Goal: Task Accomplishment & Management: Use online tool/utility

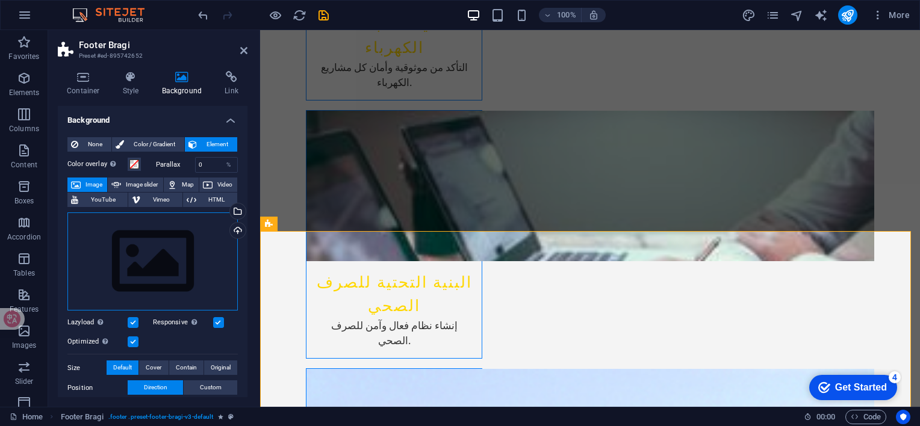
drag, startPoint x: 187, startPoint y: 267, endPoint x: 139, endPoint y: 250, distance: 51.0
click at [139, 250] on div "Drag files here, click to choose files or select files from Files or our free s…" at bounding box center [152, 261] width 170 height 99
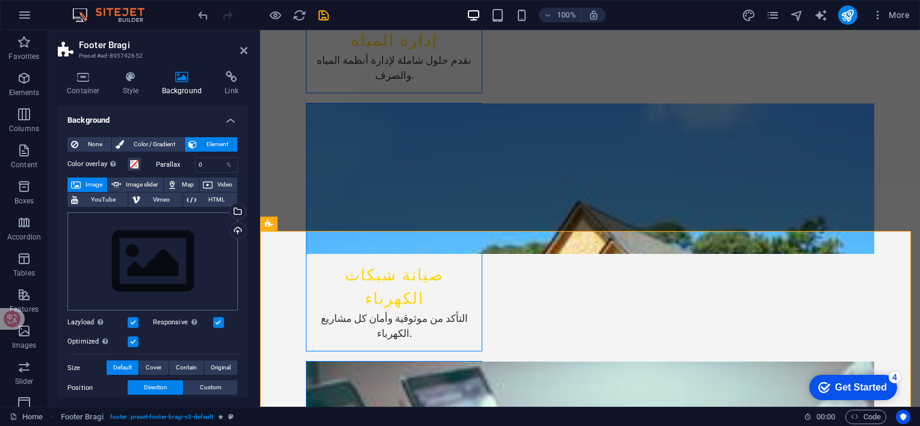
scroll to position [1904, 0]
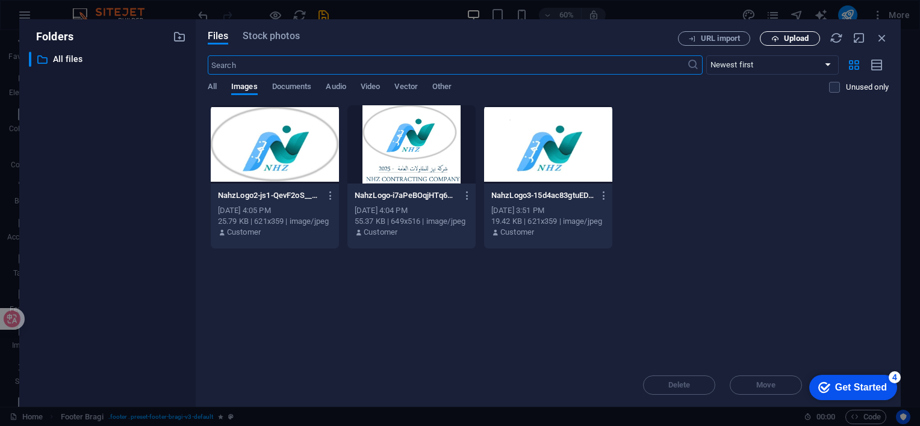
click at [784, 39] on span "Upload" at bounding box center [796, 38] width 25 height 7
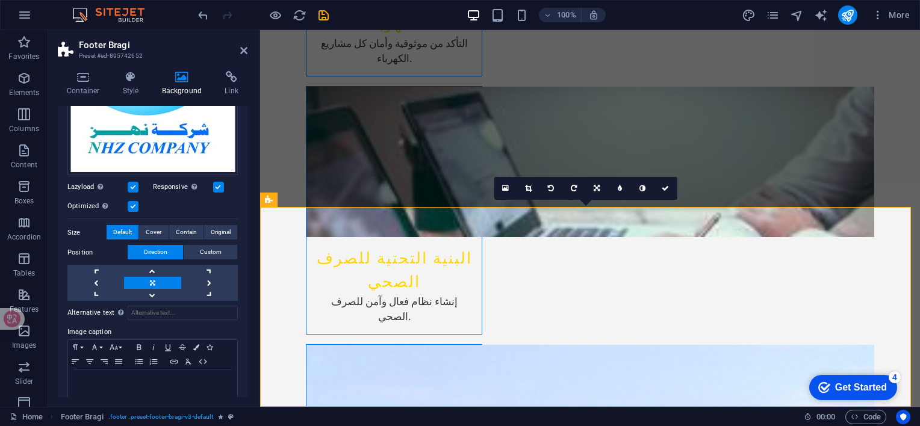
scroll to position [272, 0]
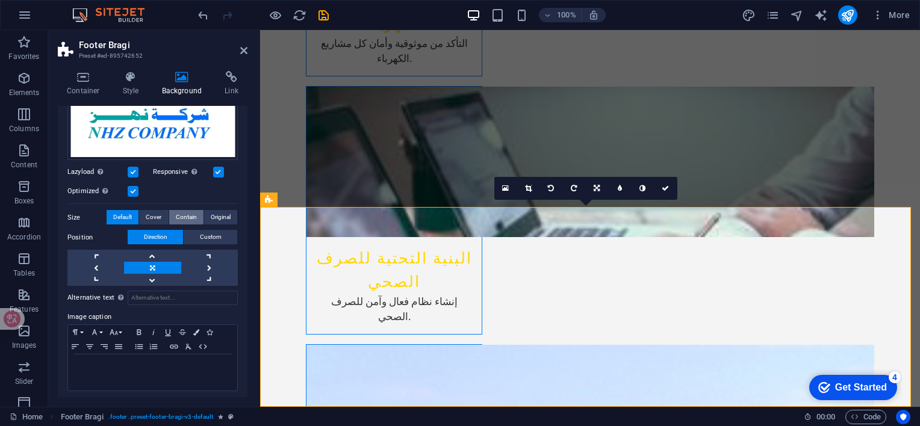
click at [187, 214] on span "Contain" at bounding box center [186, 217] width 21 height 14
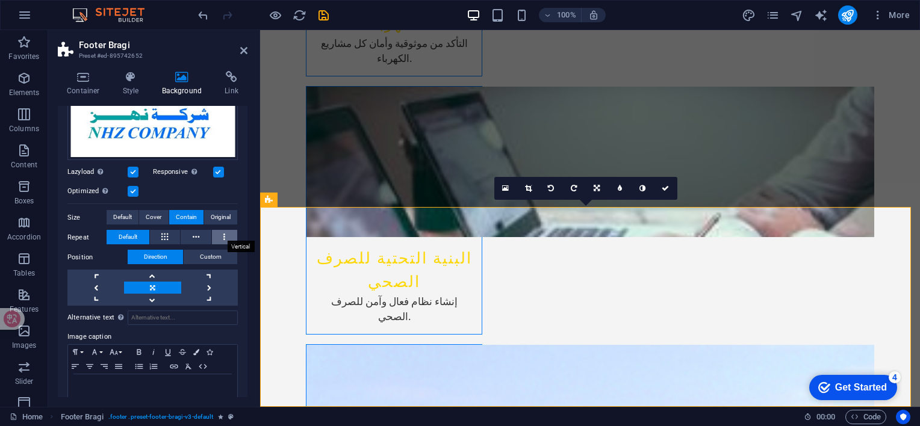
click at [218, 233] on button at bounding box center [225, 237] width 26 height 14
click at [193, 234] on icon at bounding box center [196, 237] width 7 height 14
click at [171, 235] on button at bounding box center [165, 237] width 31 height 14
click at [228, 234] on button at bounding box center [225, 237] width 26 height 14
click at [205, 237] on button at bounding box center [196, 237] width 31 height 14
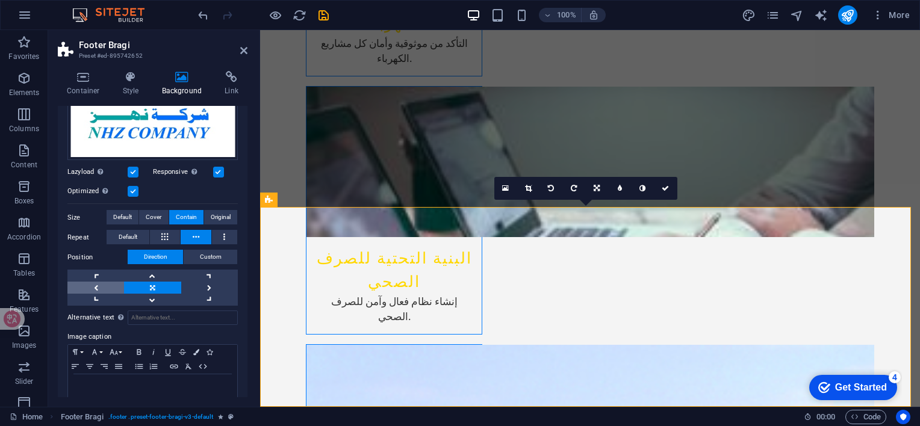
click at [96, 283] on link at bounding box center [95, 288] width 57 height 12
click at [170, 236] on button at bounding box center [165, 237] width 31 height 14
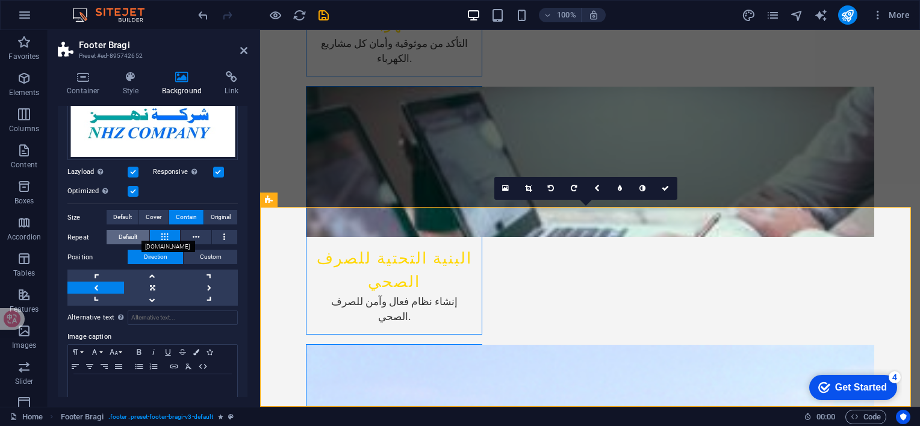
click at [140, 235] on button "Default" at bounding box center [128, 237] width 43 height 14
click at [223, 230] on icon at bounding box center [224, 237] width 2 height 14
click at [190, 238] on button at bounding box center [196, 237] width 31 height 14
click at [135, 234] on span "Default" at bounding box center [128, 237] width 19 height 14
click at [158, 215] on span "Cover" at bounding box center [154, 217] width 16 height 14
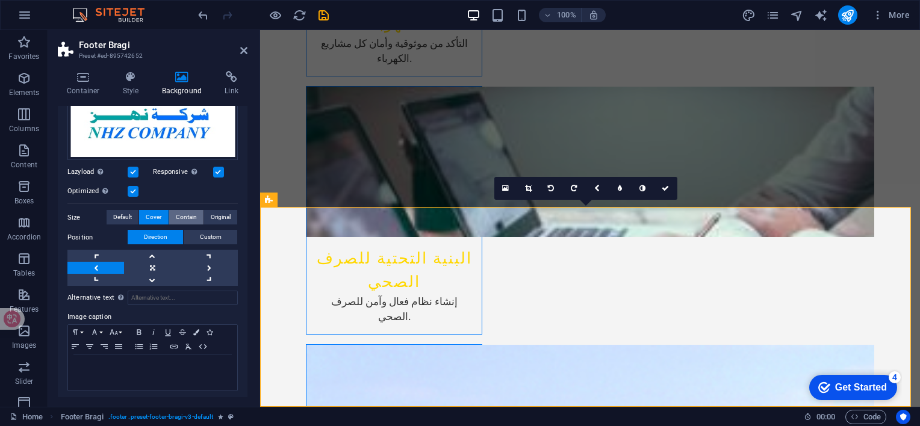
click at [176, 213] on span "Contain" at bounding box center [186, 217] width 21 height 14
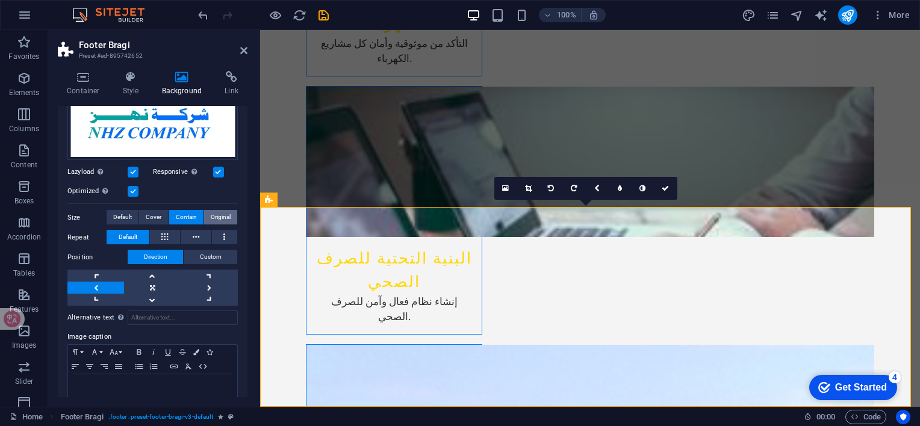
click at [214, 214] on span "Original" at bounding box center [221, 217] width 20 height 14
click at [183, 217] on span "Contain" at bounding box center [186, 217] width 21 height 14
click at [126, 213] on span "Default" at bounding box center [122, 217] width 19 height 14
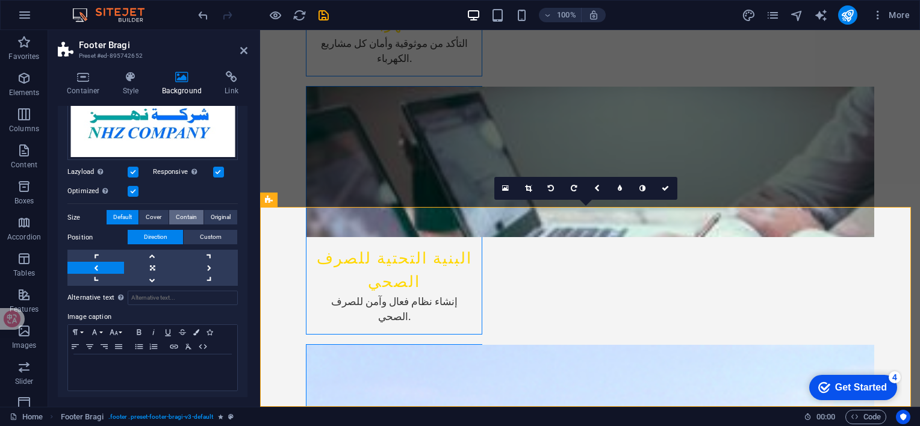
click at [180, 217] on span "Contain" at bounding box center [186, 217] width 21 height 14
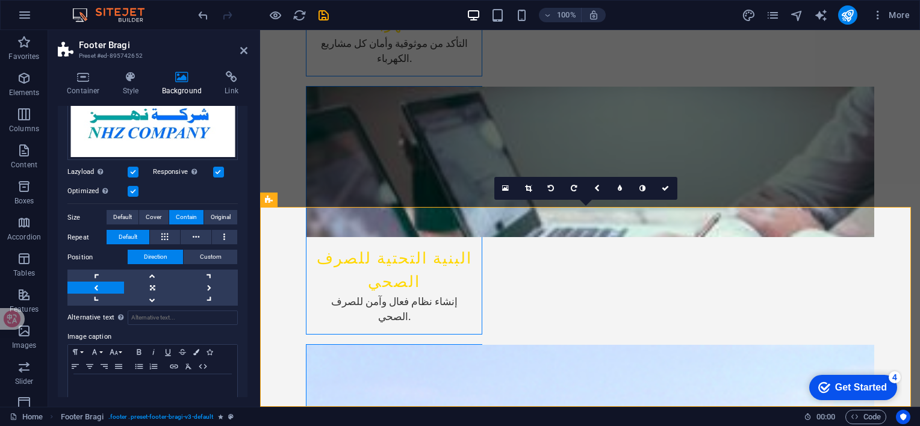
click at [135, 189] on label at bounding box center [133, 191] width 11 height 11
click at [0, 0] on input "Optimized Images are compressed to improve page speed." at bounding box center [0, 0] width 0 height 0
click at [135, 189] on label at bounding box center [133, 191] width 11 height 11
click at [0, 0] on input "Optimized Images are compressed to improve page speed." at bounding box center [0, 0] width 0 height 0
click at [137, 170] on label at bounding box center [133, 172] width 11 height 11
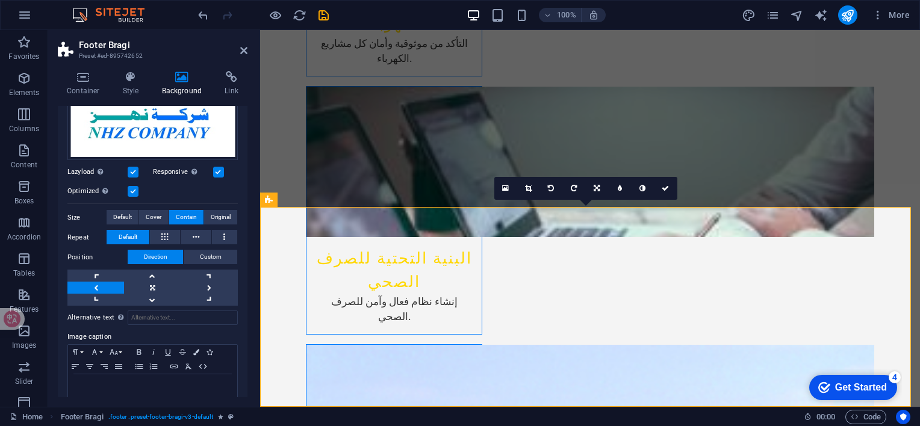
click at [0, 0] on input "Lazyload Loading images after the page loads improves page speed." at bounding box center [0, 0] width 0 height 0
click at [219, 168] on label at bounding box center [218, 172] width 11 height 11
click at [0, 0] on input "Responsive Automatically load retina image and smartphone optimized sizes." at bounding box center [0, 0] width 0 height 0
click at [219, 168] on label at bounding box center [218, 172] width 11 height 11
click at [0, 0] on input "Responsive Automatically load retina image and smartphone optimized sizes." at bounding box center [0, 0] width 0 height 0
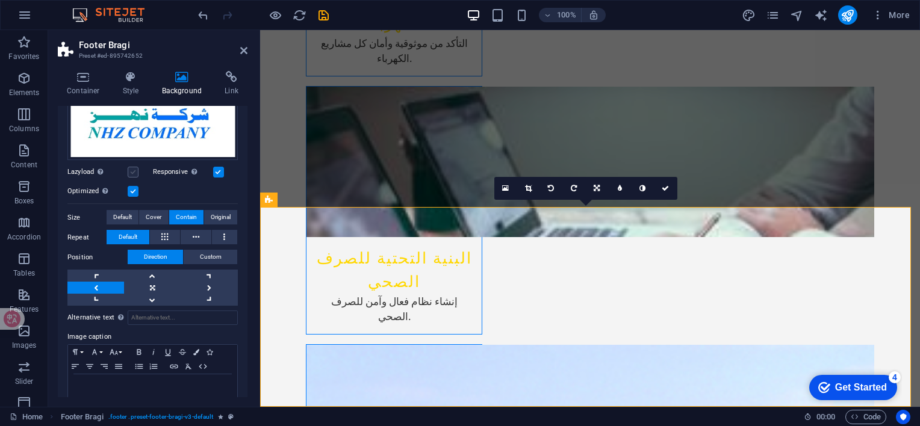
click at [135, 170] on label at bounding box center [133, 172] width 11 height 11
click at [0, 0] on input "Lazyload Loading images after the page loads improves page speed." at bounding box center [0, 0] width 0 height 0
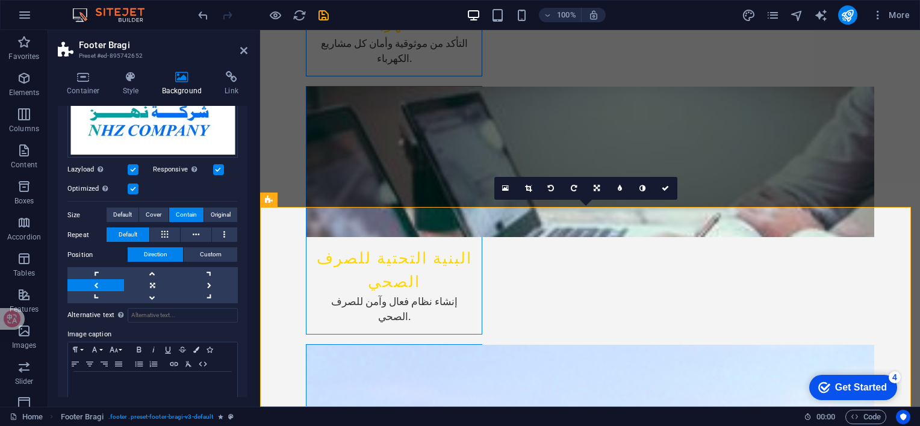
scroll to position [293, 0]
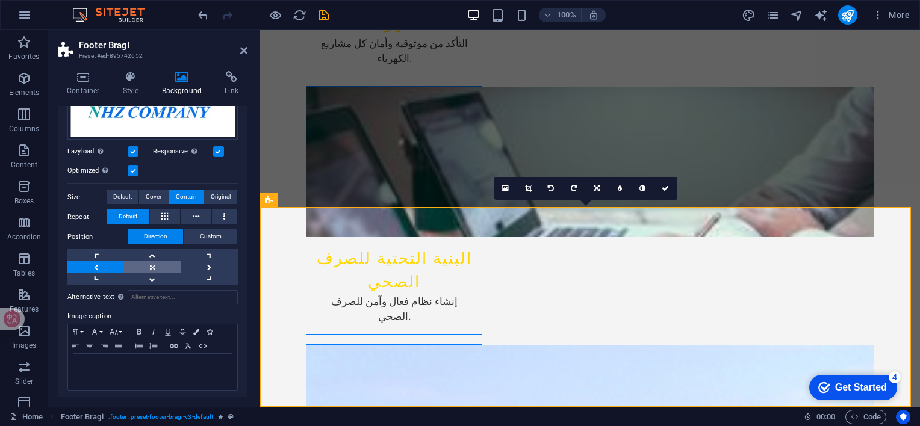
click at [166, 265] on link at bounding box center [152, 267] width 57 height 12
click at [88, 264] on link at bounding box center [95, 267] width 57 height 12
click at [202, 267] on link at bounding box center [209, 267] width 57 height 12
click at [207, 262] on link at bounding box center [209, 267] width 57 height 12
click at [203, 276] on link at bounding box center [209, 279] width 57 height 12
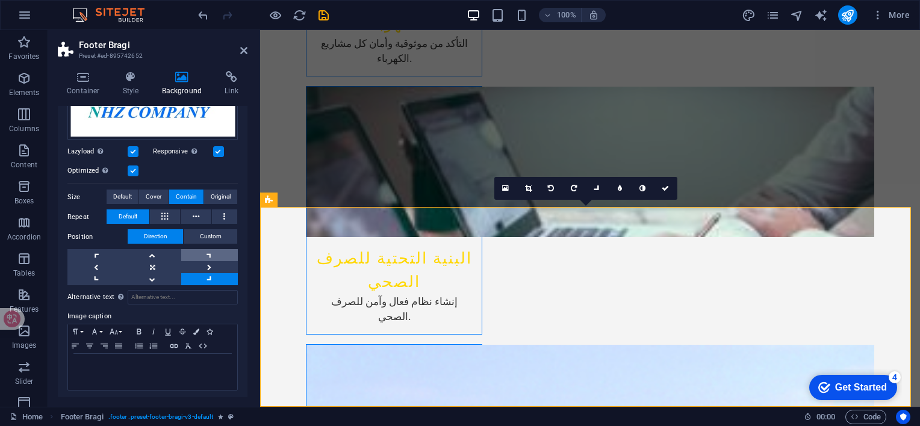
click at [203, 253] on link at bounding box center [209, 255] width 57 height 12
click at [166, 273] on link at bounding box center [152, 279] width 57 height 12
click at [159, 256] on link at bounding box center [152, 255] width 57 height 12
click at [101, 253] on link at bounding box center [95, 255] width 57 height 12
click at [149, 264] on link at bounding box center [152, 267] width 57 height 12
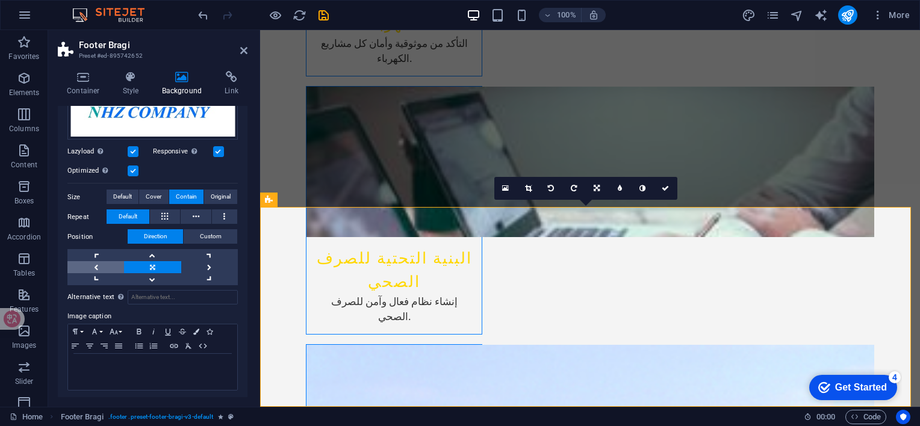
click at [104, 265] on link at bounding box center [95, 267] width 57 height 12
click at [143, 264] on link at bounding box center [152, 267] width 57 height 12
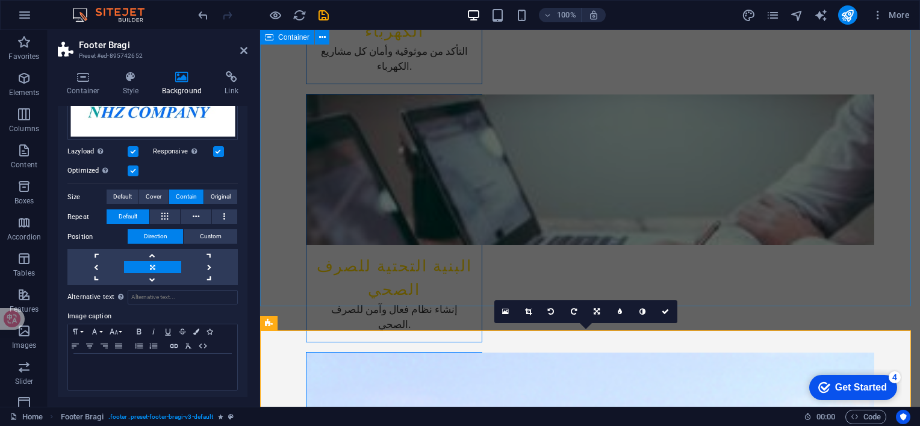
scroll to position [1914, 0]
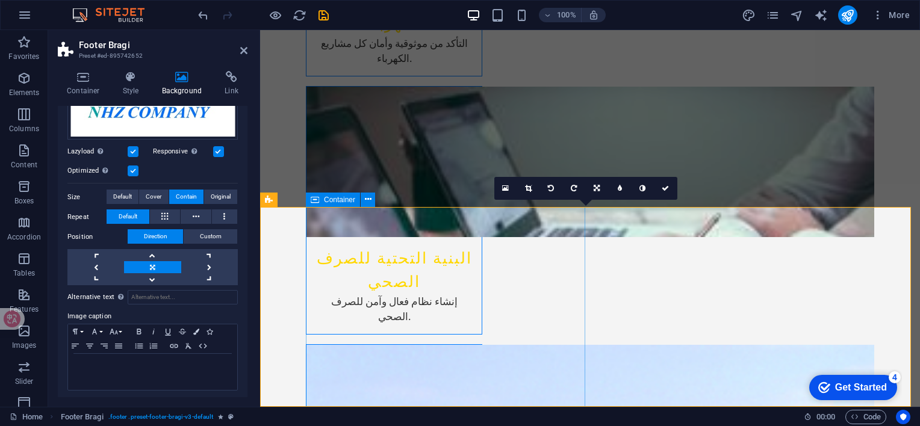
click at [341, 200] on span "Container" at bounding box center [339, 199] width 31 height 7
click at [366, 200] on icon at bounding box center [368, 199] width 7 height 13
click at [498, 191] on link at bounding box center [505, 188] width 23 height 23
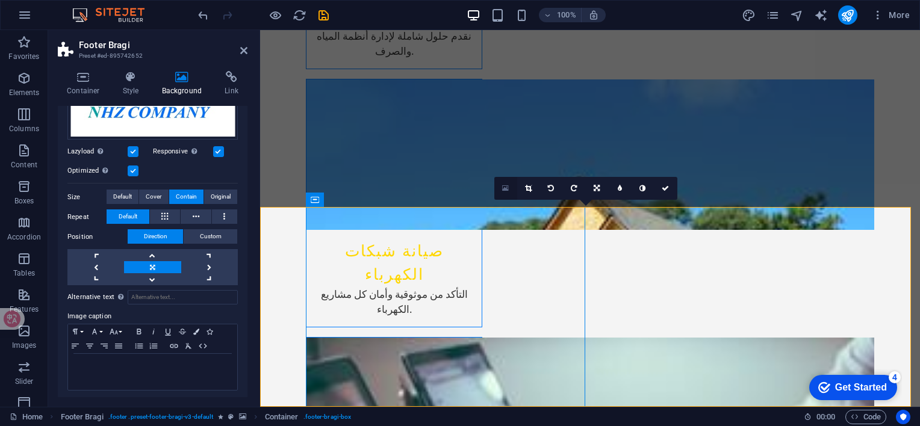
scroll to position [1904, 0]
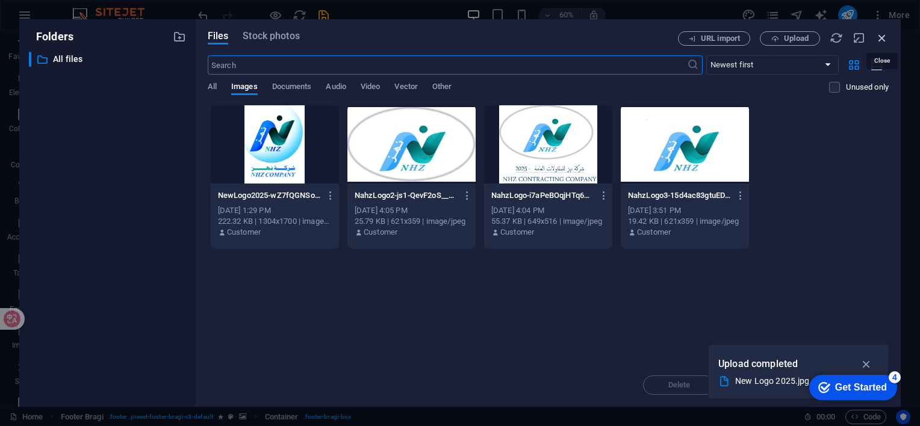
click at [884, 39] on icon "button" at bounding box center [881, 37] width 13 height 13
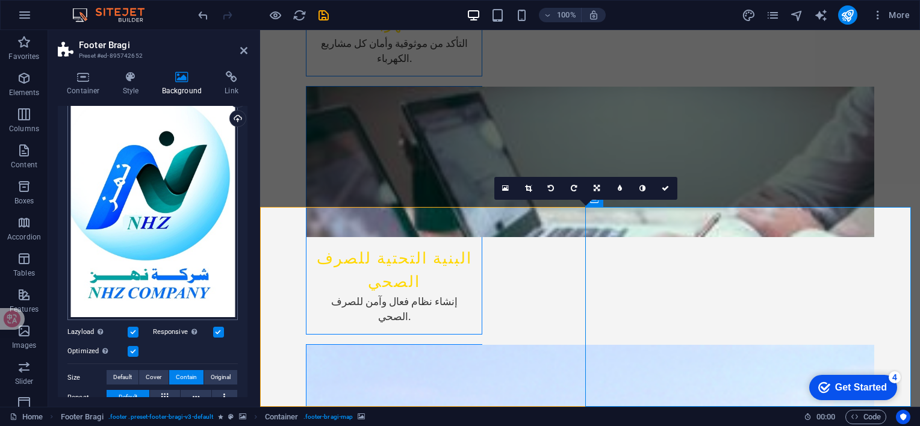
scroll to position [0, 0]
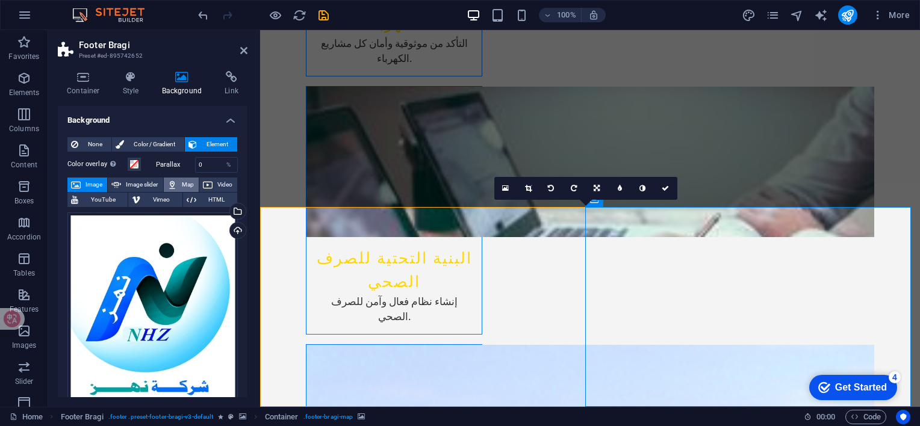
click at [184, 184] on span "Map" at bounding box center [188, 185] width 14 height 14
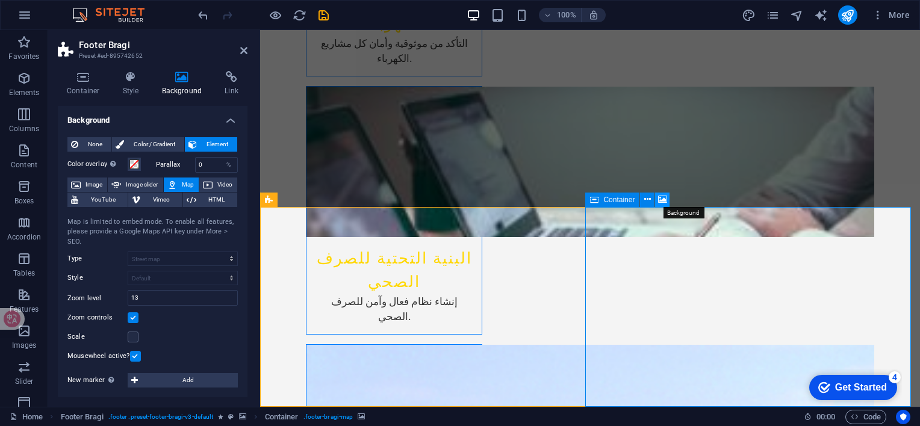
click at [662, 200] on icon at bounding box center [662, 199] width 9 height 13
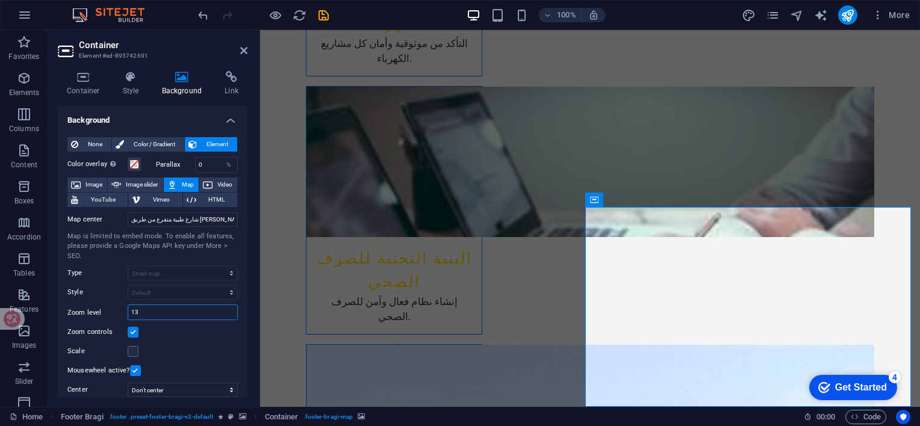
drag, startPoint x: 152, startPoint y: 315, endPoint x: 128, endPoint y: 314, distance: 24.7
click at [128, 314] on div "13" at bounding box center [183, 313] width 110 height 16
type input "5"
type input "18"
click at [132, 350] on label at bounding box center [133, 351] width 11 height 11
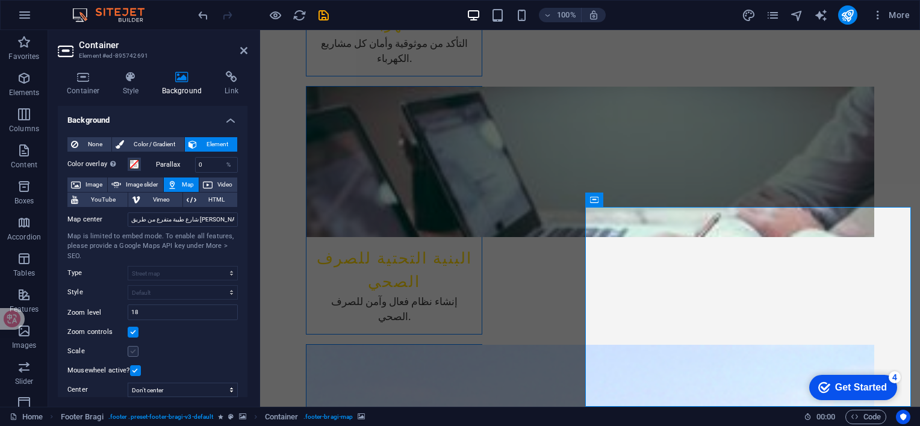
click at [0, 0] on input "Scale" at bounding box center [0, 0] width 0 height 0
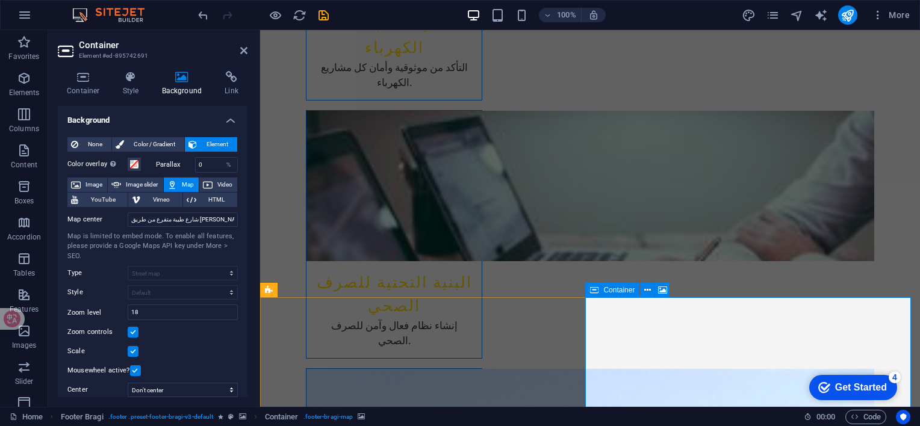
scroll to position [1914, 0]
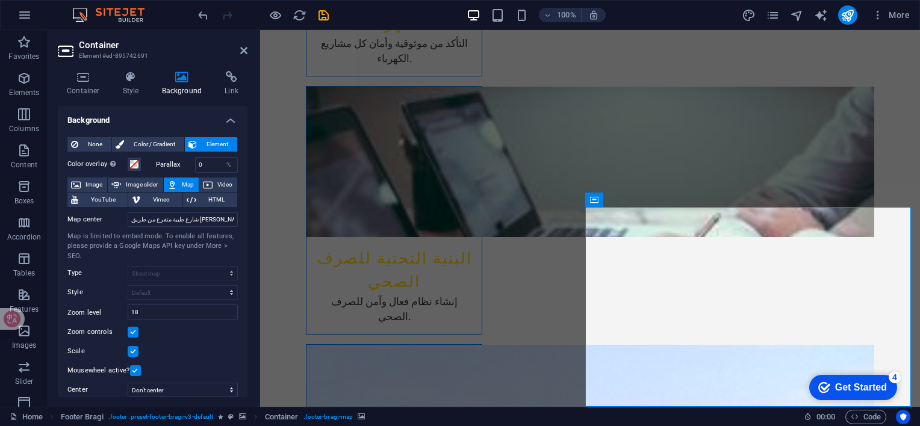
click at [134, 332] on label at bounding box center [133, 332] width 11 height 11
click at [0, 0] on input "Zoom controls" at bounding box center [0, 0] width 0 height 0
click at [134, 332] on label at bounding box center [133, 332] width 11 height 11
click at [0, 0] on input "Zoom controls" at bounding box center [0, 0] width 0 height 0
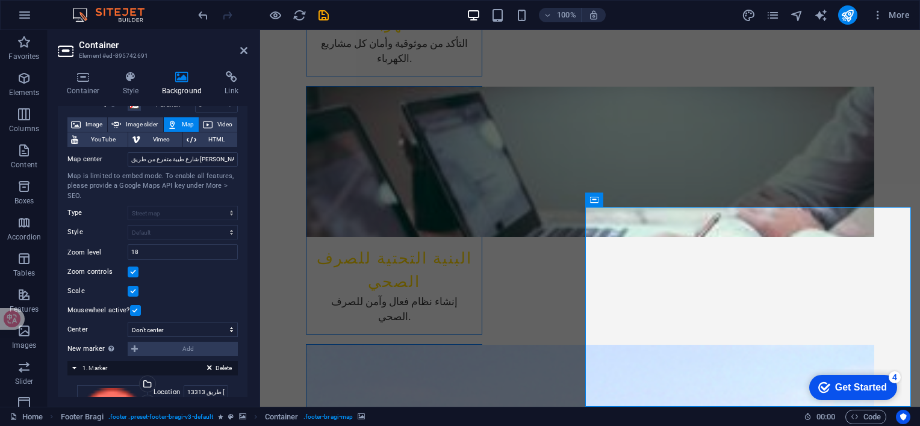
scroll to position [120, 0]
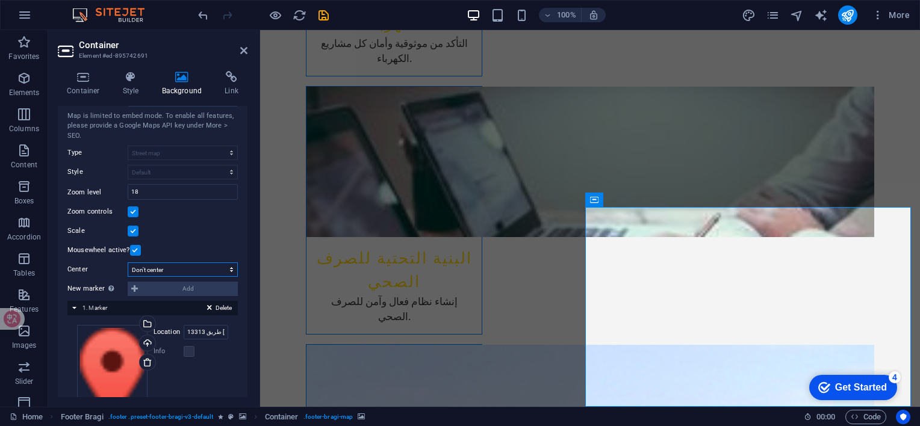
click at [193, 267] on select "Don't center Center markers Center and zoom markers" at bounding box center [183, 269] width 110 height 14
click at [128, 262] on select "Don't center Center markers Center and zoom markers" at bounding box center [183, 269] width 110 height 14
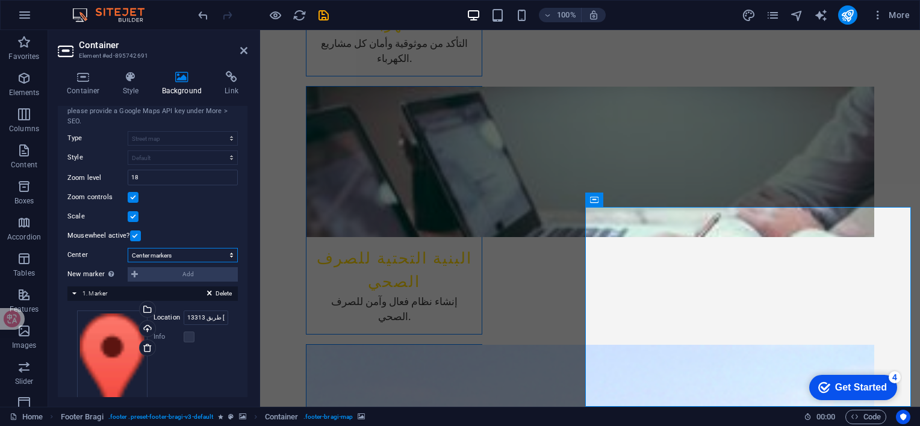
scroll to position [106, 0]
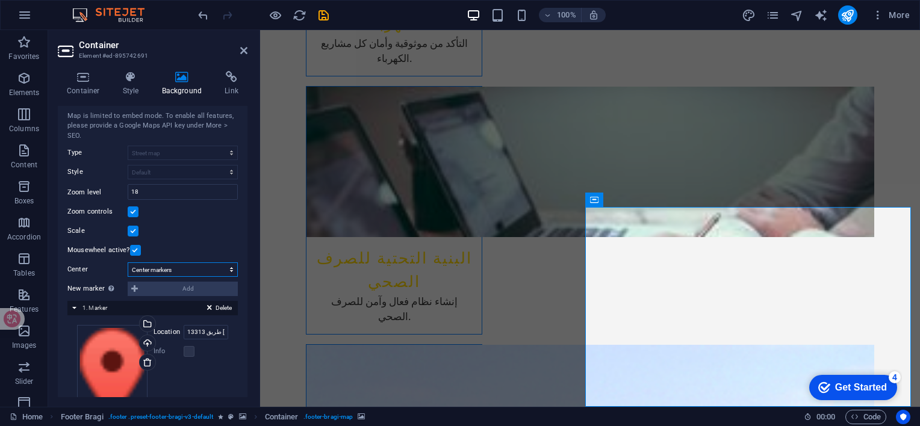
click at [199, 267] on select "Don't center Center markers Center and zoom markers" at bounding box center [183, 269] width 110 height 14
select select "2"
click at [128, 262] on select "Don't center Center markers Center and zoom markers" at bounding box center [183, 269] width 110 height 14
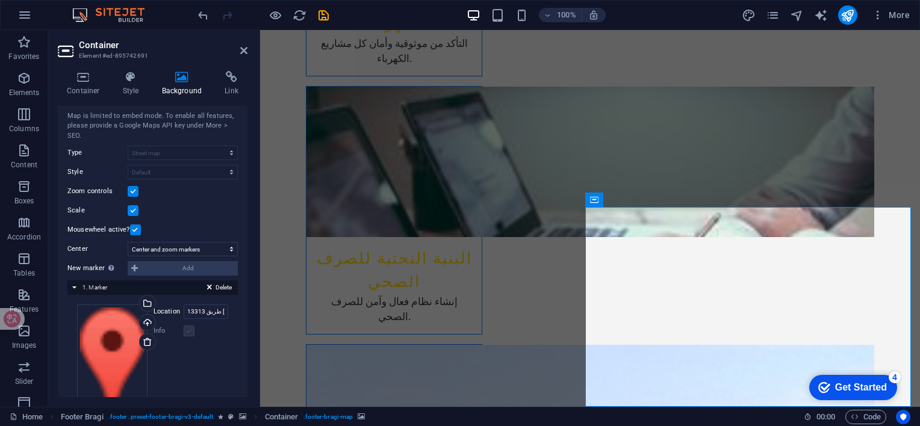
click at [188, 332] on label at bounding box center [189, 331] width 11 height 11
click at [159, 288] on div "Delete 1. Marker" at bounding box center [152, 287] width 170 height 14
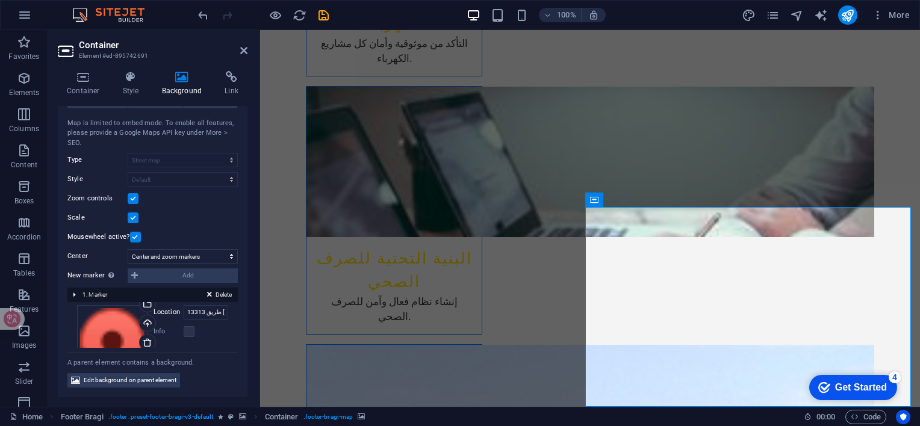
scroll to position [52, 0]
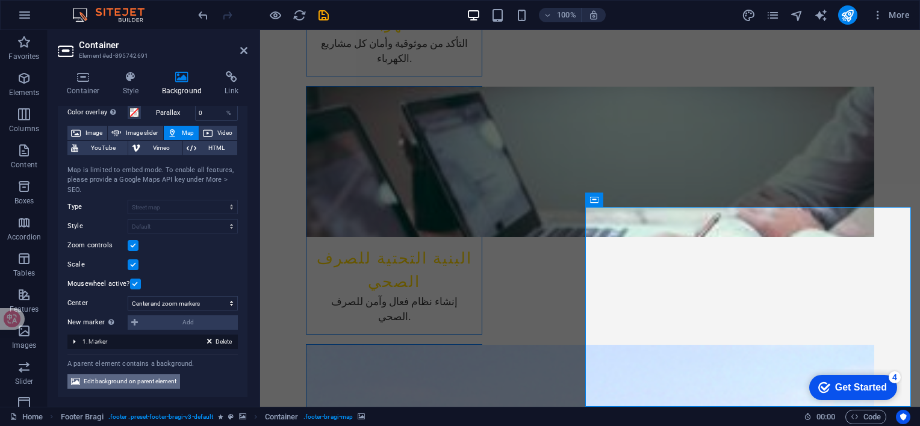
click at [165, 377] on span "Edit background on parent element" at bounding box center [130, 381] width 93 height 14
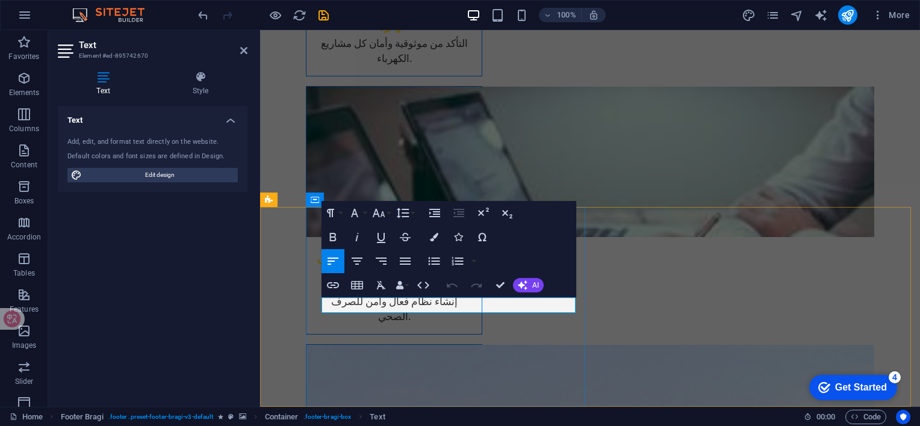
drag, startPoint x: 393, startPoint y: 309, endPoint x: 563, endPoint y: 308, distance: 169.7
click at [387, 215] on button "Font Size" at bounding box center [381, 213] width 23 height 24
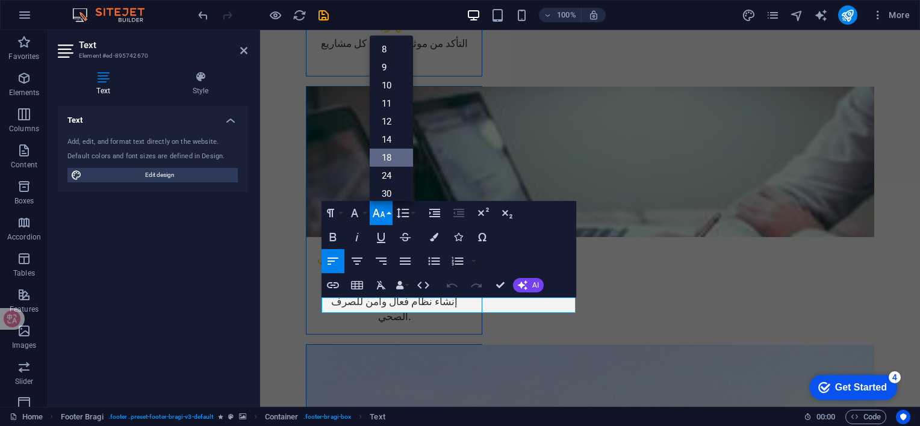
click at [391, 163] on link "18" at bounding box center [391, 158] width 43 height 18
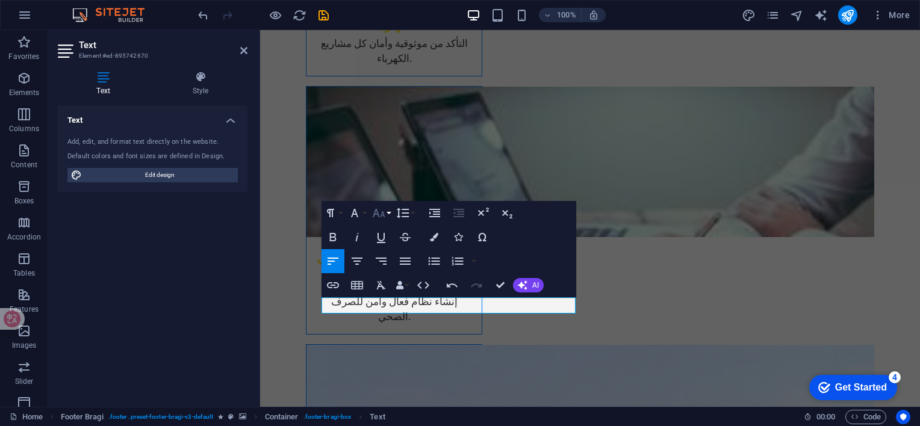
click at [390, 208] on button "Font Size" at bounding box center [381, 213] width 23 height 24
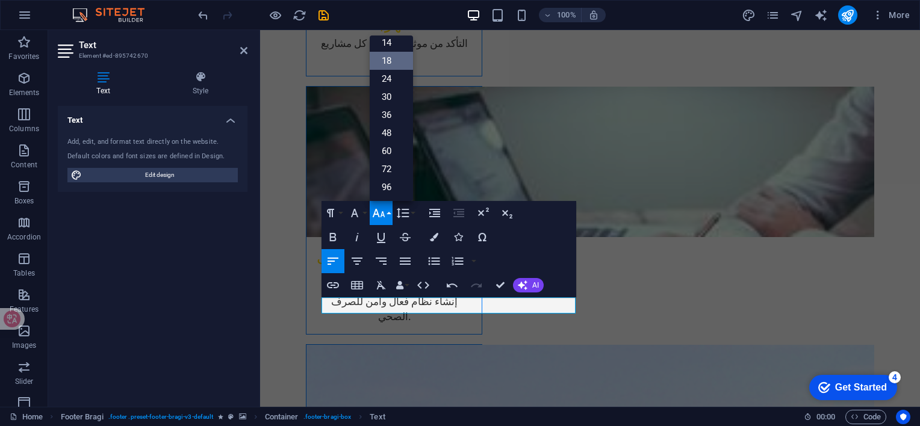
scroll to position [96, 0]
click at [389, 79] on link "24" at bounding box center [391, 79] width 43 height 18
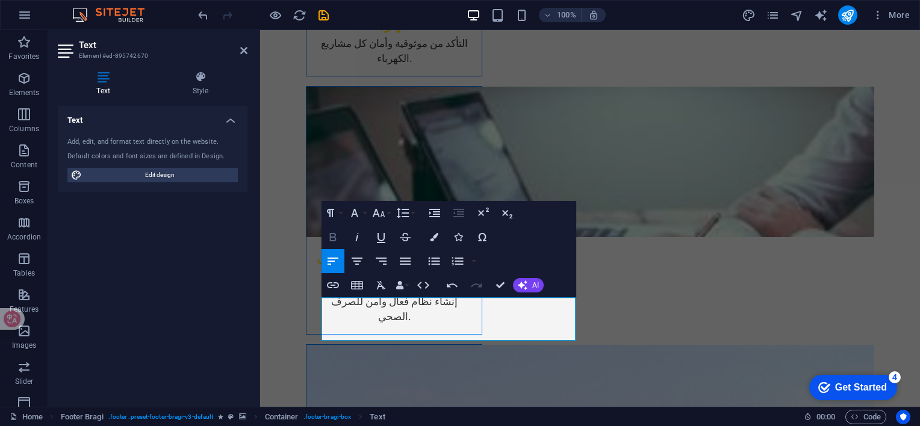
click at [337, 236] on icon "button" at bounding box center [333, 237] width 14 height 14
click at [531, 287] on button "AI" at bounding box center [528, 285] width 31 height 14
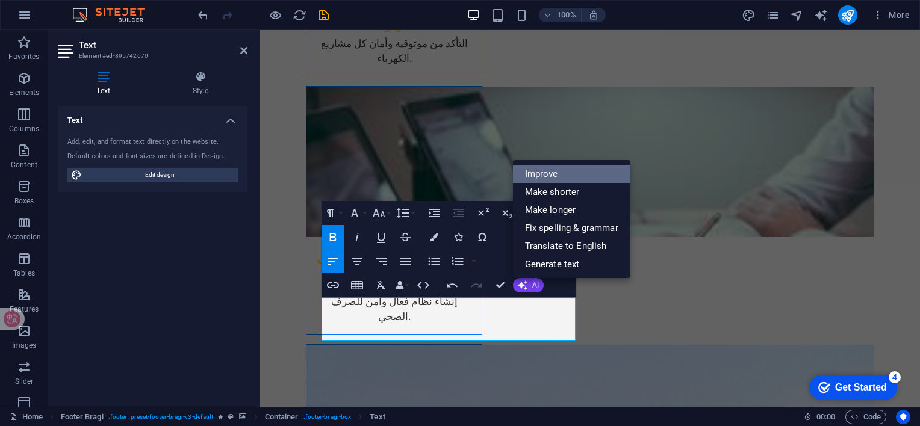
click at [575, 179] on link "Improve" at bounding box center [571, 174] width 117 height 18
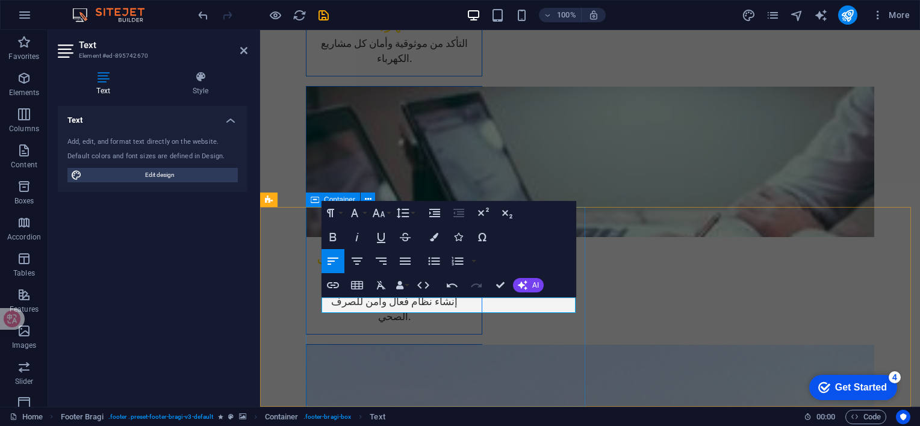
drag, startPoint x: 383, startPoint y: 303, endPoint x: 580, endPoint y: 281, distance: 198.0
click at [389, 211] on button "Font Size" at bounding box center [381, 213] width 23 height 24
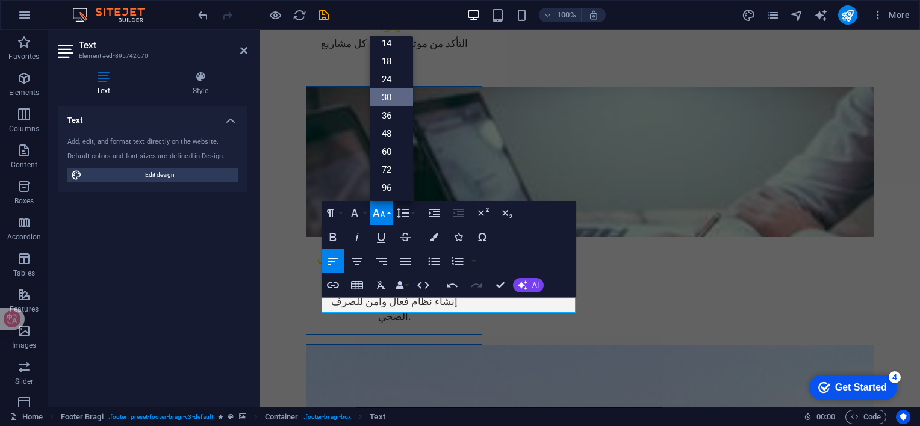
click at [391, 98] on link "30" at bounding box center [391, 97] width 43 height 18
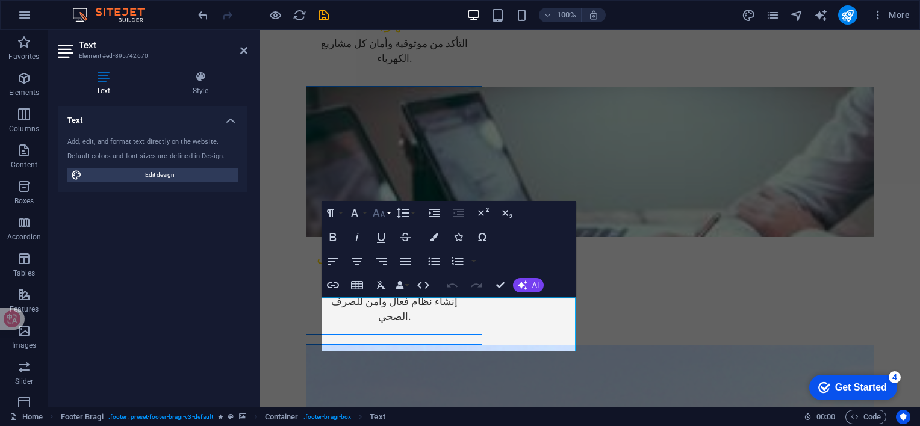
click at [388, 209] on button "Font Size" at bounding box center [381, 213] width 23 height 24
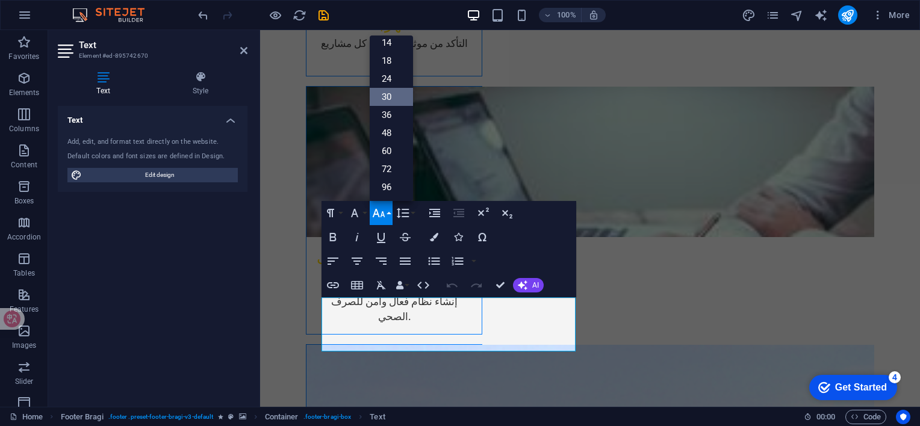
scroll to position [96, 0]
click at [393, 84] on link "24" at bounding box center [391, 79] width 43 height 18
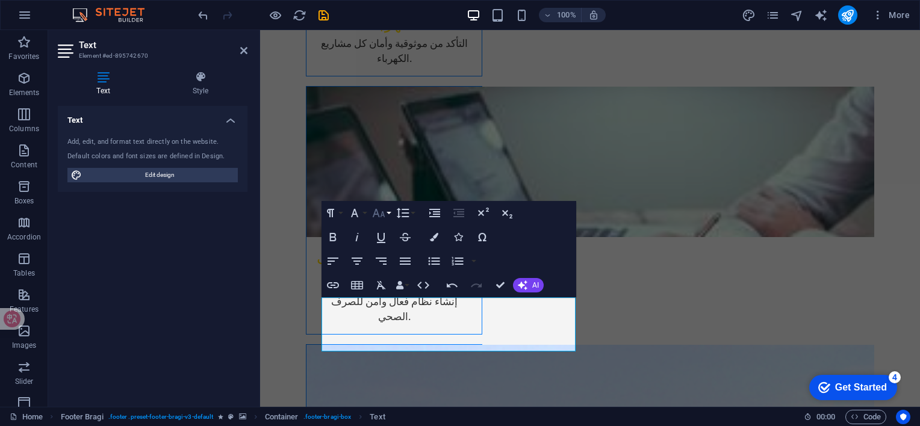
click at [388, 215] on button "Font Size" at bounding box center [381, 213] width 23 height 24
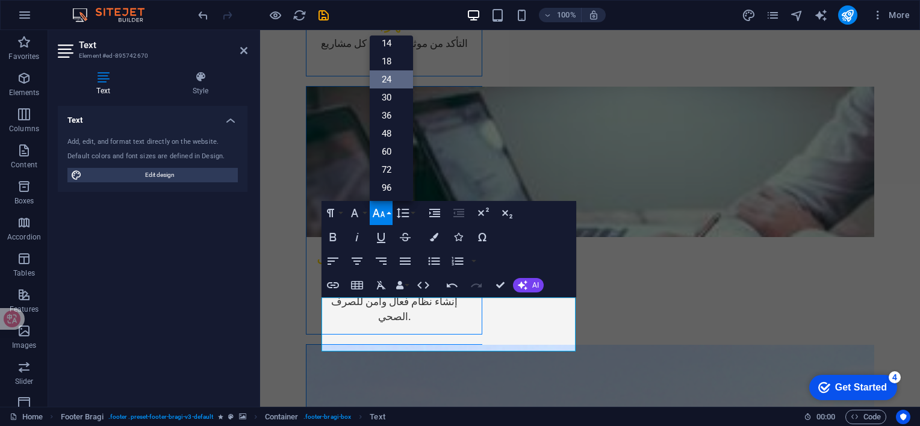
click at [388, 77] on link "24" at bounding box center [391, 79] width 43 height 18
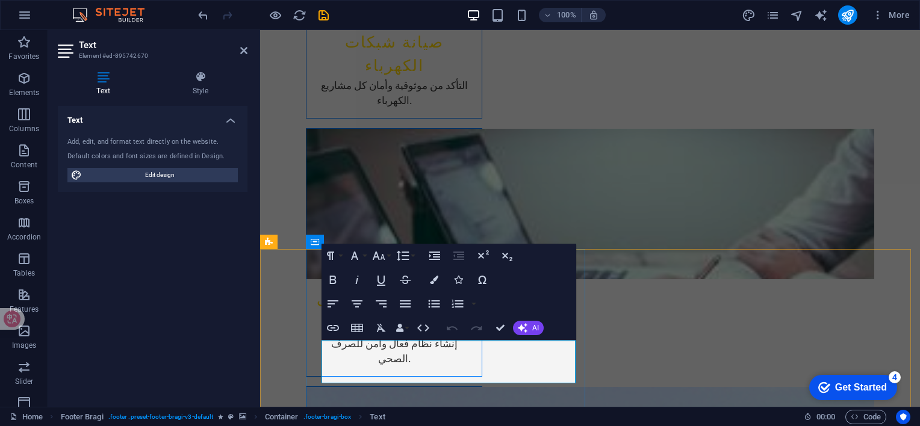
click at [387, 256] on button "Font Size" at bounding box center [381, 256] width 23 height 24
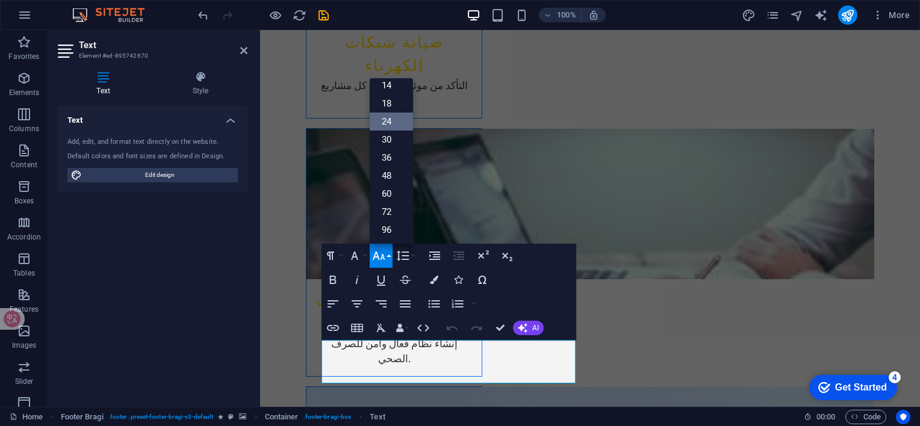
scroll to position [96, 0]
click at [388, 256] on button "Font Size" at bounding box center [381, 256] width 23 height 24
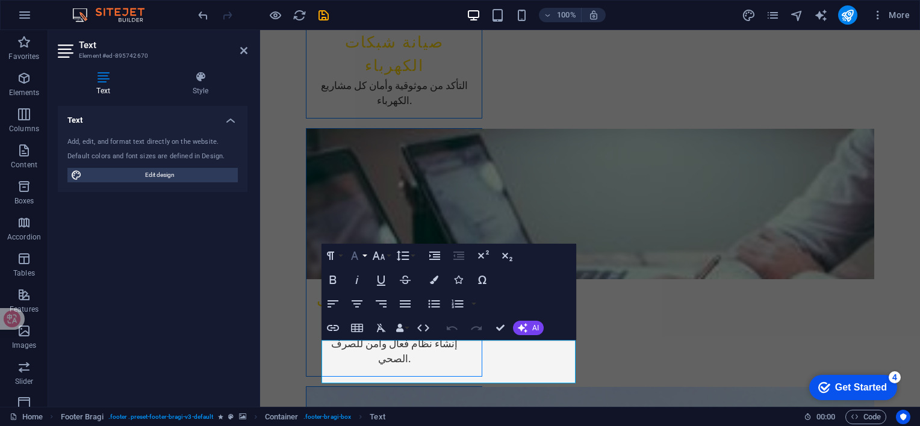
click at [363, 253] on button "Font Family" at bounding box center [356, 256] width 23 height 24
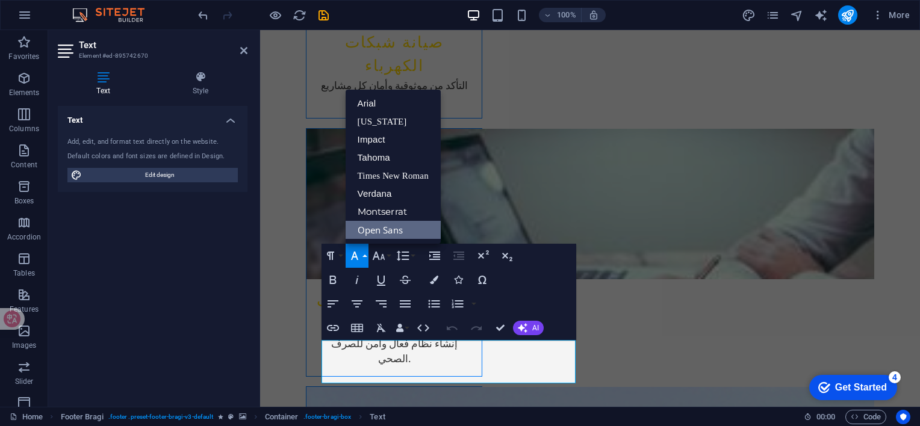
scroll to position [0, 0]
click at [376, 196] on link "Verdana" at bounding box center [392, 194] width 95 height 18
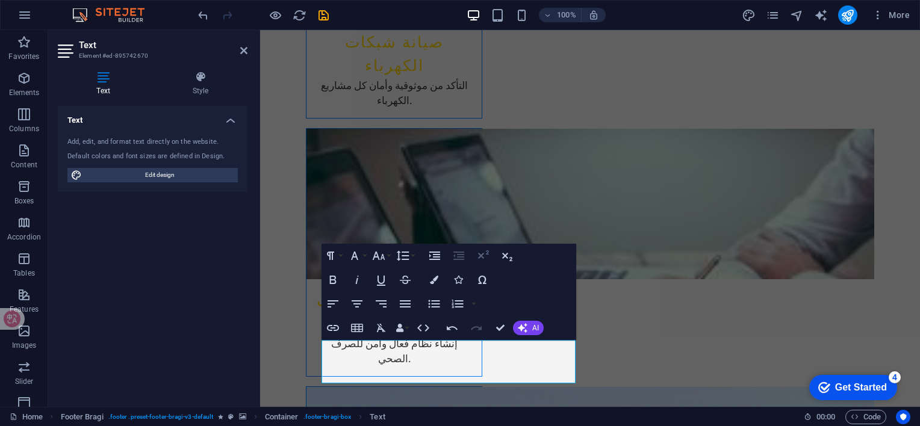
click at [488, 253] on icon "button" at bounding box center [483, 254] width 11 height 8
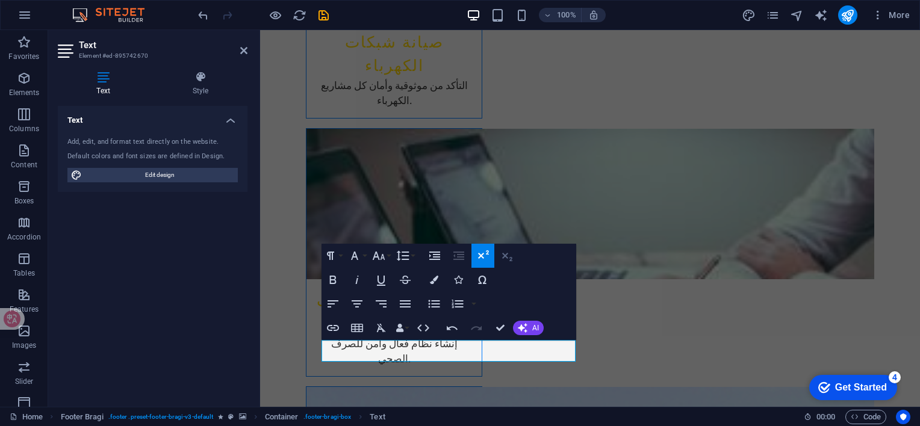
click at [502, 253] on icon "button" at bounding box center [507, 257] width 10 height 8
click at [486, 255] on icon "button" at bounding box center [482, 256] width 14 height 14
click at [391, 255] on button "Font Size" at bounding box center [381, 256] width 23 height 24
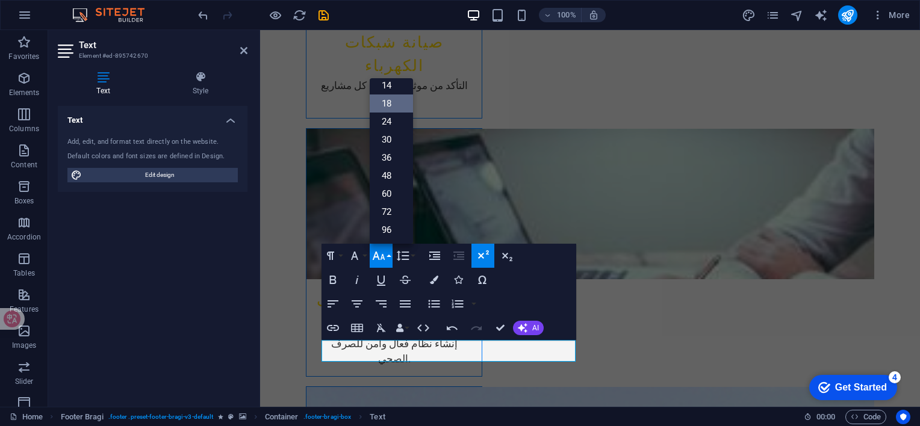
scroll to position [96, 0]
click at [386, 120] on link "24" at bounding box center [391, 122] width 43 height 18
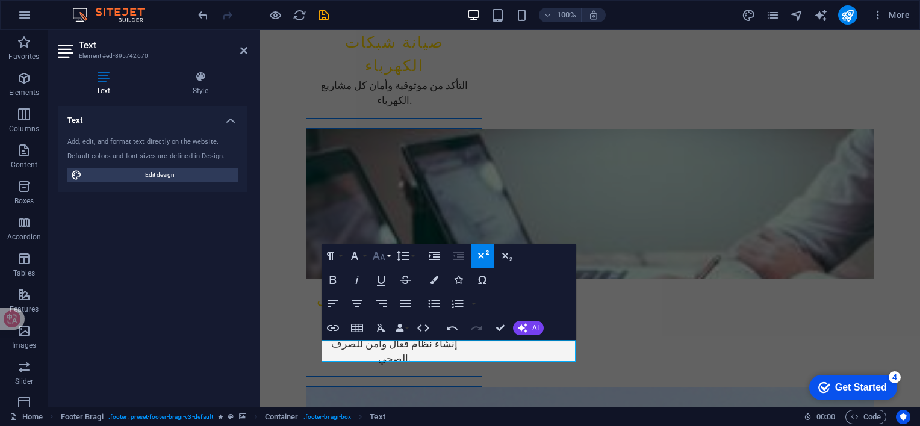
click at [386, 250] on button "Font Size" at bounding box center [381, 256] width 23 height 24
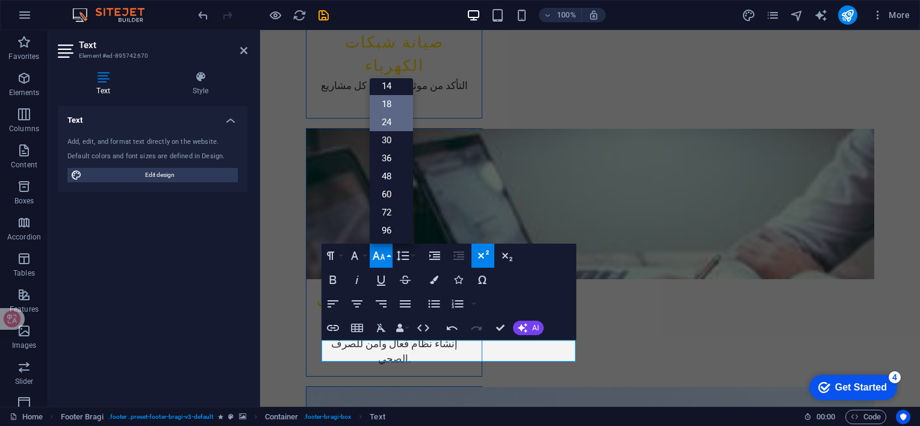
click at [391, 126] on link "24" at bounding box center [391, 122] width 43 height 18
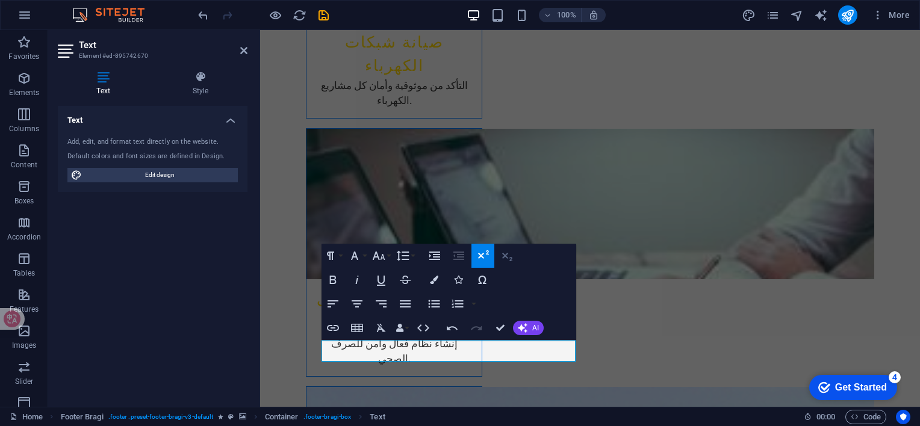
click at [511, 259] on icon "button" at bounding box center [507, 256] width 14 height 14
click at [388, 255] on button "Font Size" at bounding box center [381, 256] width 23 height 24
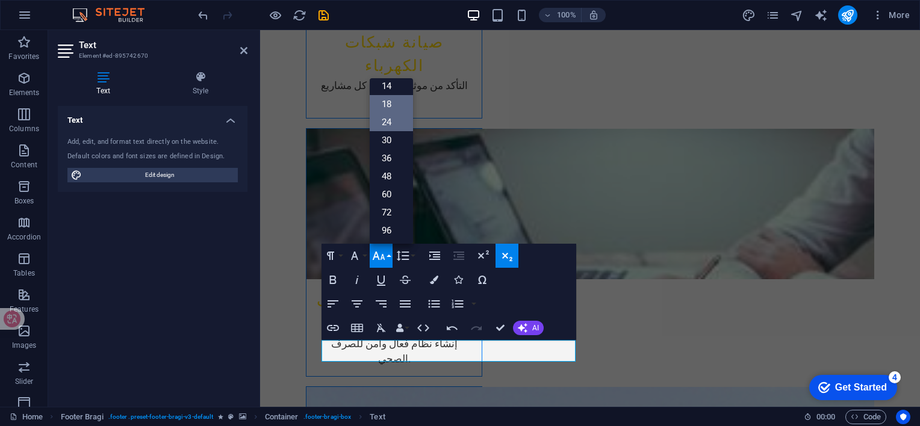
click at [387, 125] on link "24" at bounding box center [391, 122] width 43 height 18
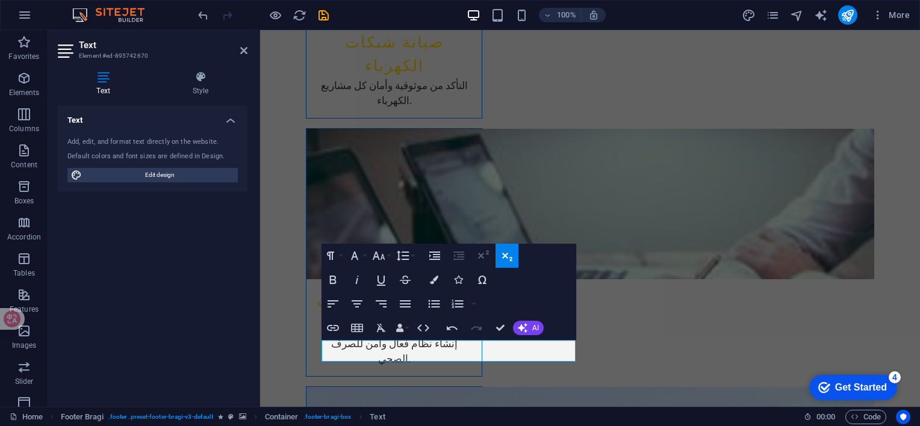
click at [486, 255] on icon "button" at bounding box center [482, 256] width 14 height 14
click at [454, 256] on icon "button" at bounding box center [458, 256] width 11 height 8
click at [384, 303] on icon "button" at bounding box center [381, 304] width 14 height 14
click at [411, 301] on icon "button" at bounding box center [405, 304] width 14 height 14
click at [411, 306] on icon "button" at bounding box center [405, 304] width 14 height 14
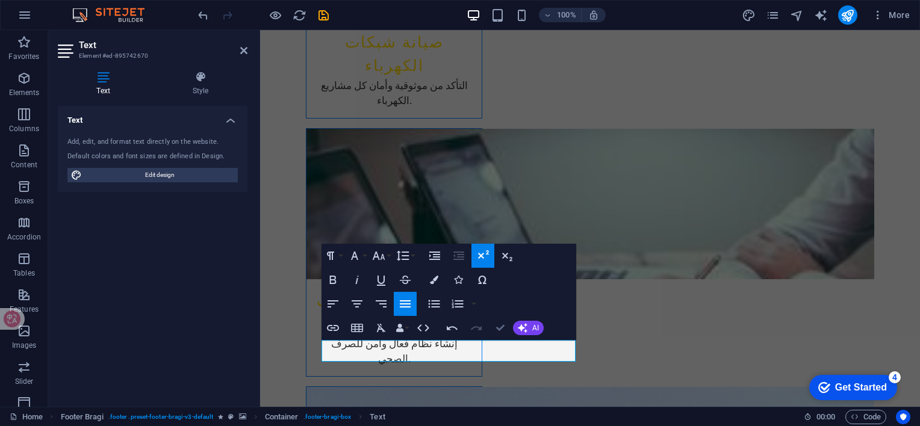
drag, startPoint x: 450, startPoint y: 300, endPoint x: 498, endPoint y: 330, distance: 56.8
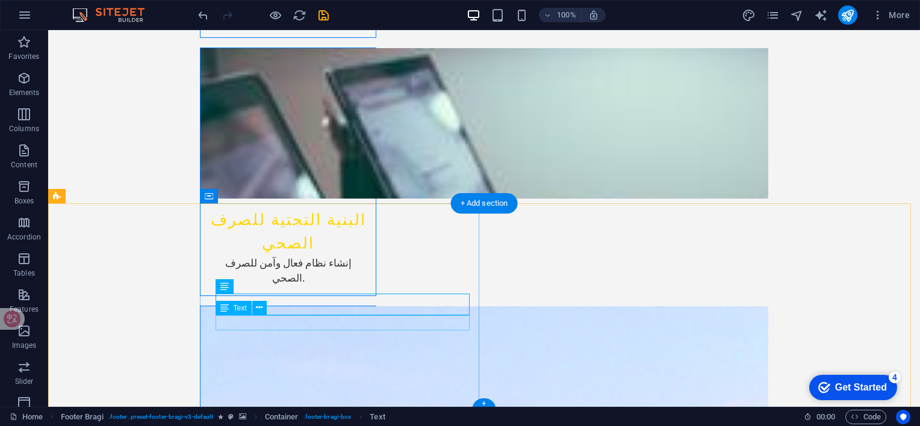
scroll to position [1963, 0]
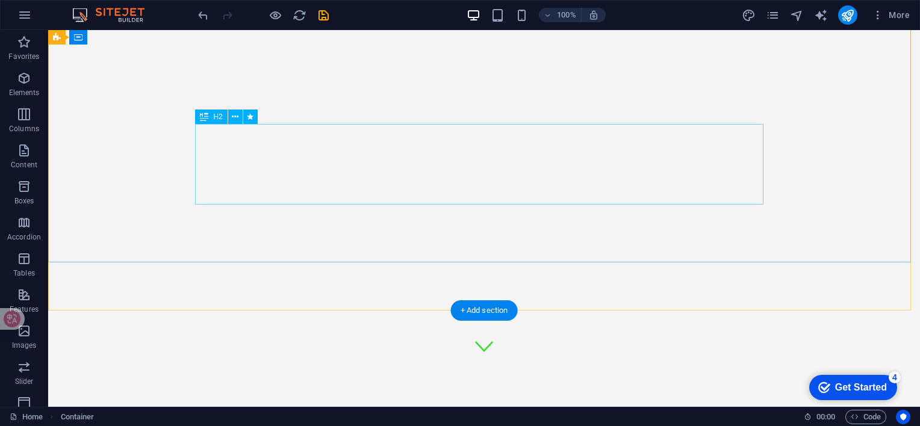
scroll to position [0, 0]
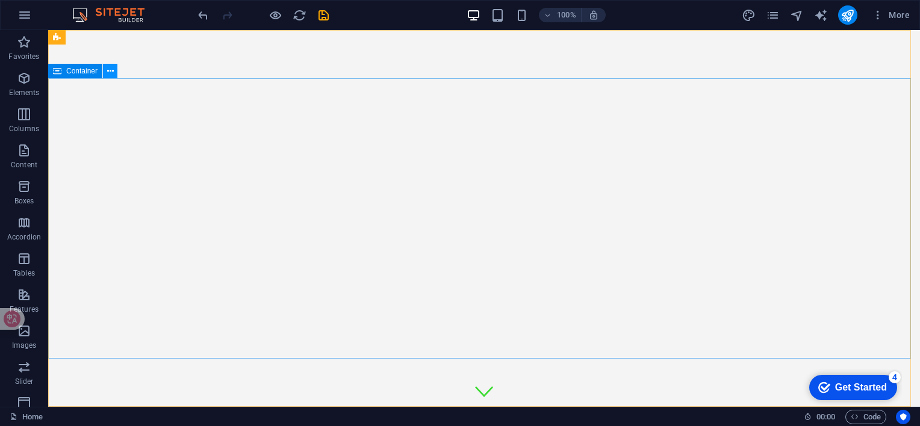
click at [107, 72] on icon at bounding box center [110, 71] width 7 height 13
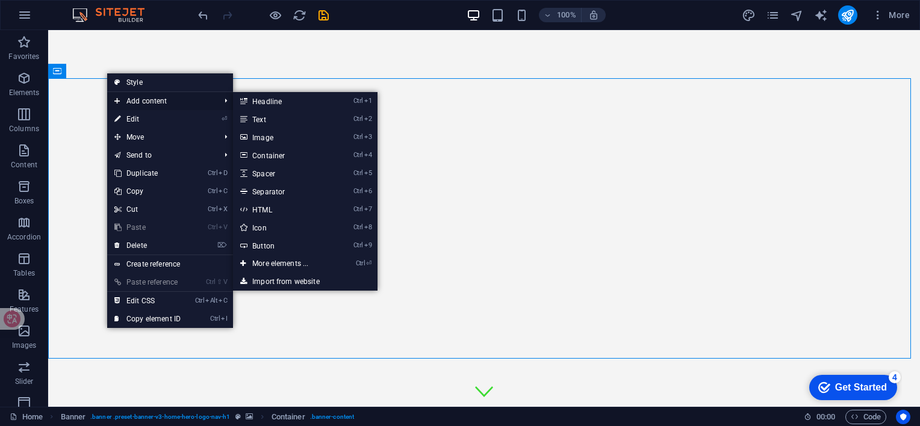
click at [133, 100] on span "Add content" at bounding box center [161, 101] width 108 height 18
click at [283, 101] on link "Ctrl 1 Headline" at bounding box center [282, 101] width 99 height 18
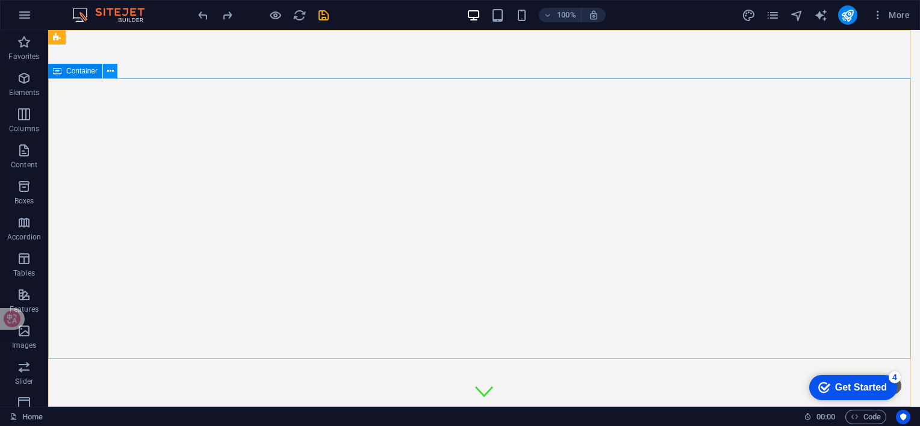
click at [107, 70] on icon at bounding box center [110, 71] width 7 height 13
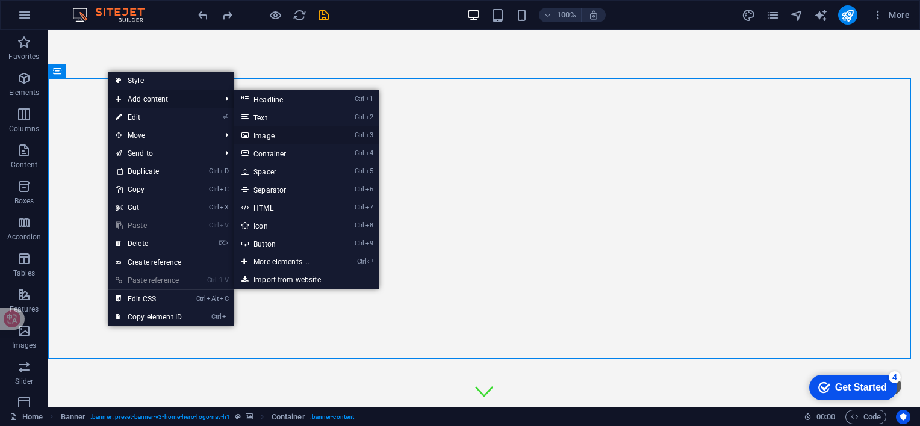
click at [305, 132] on link "Ctrl 3 Image" at bounding box center [283, 135] width 99 height 18
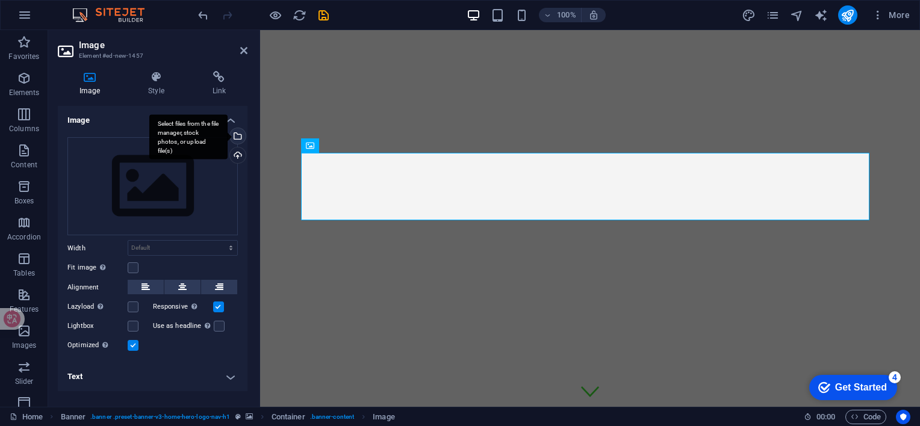
click at [237, 136] on div "Select files from the file manager, stock photos, or upload file(s)" at bounding box center [237, 137] width 18 height 18
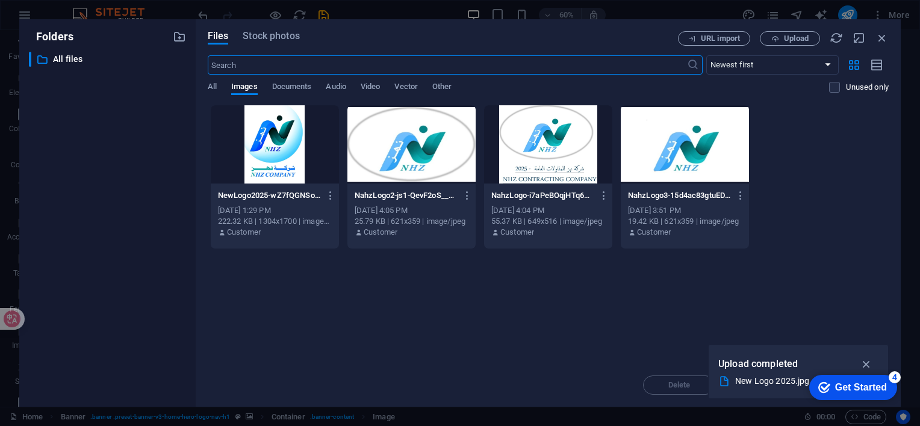
click at [264, 140] on div at bounding box center [275, 144] width 128 height 78
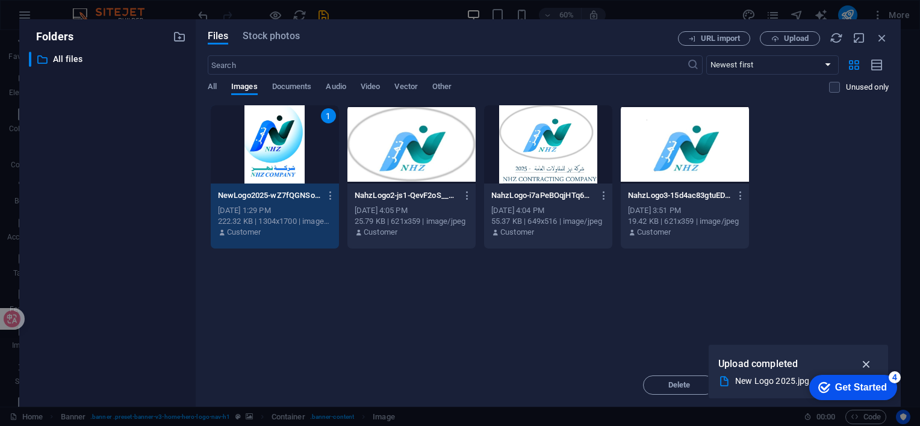
click at [870, 364] on icon "button" at bounding box center [867, 364] width 14 height 13
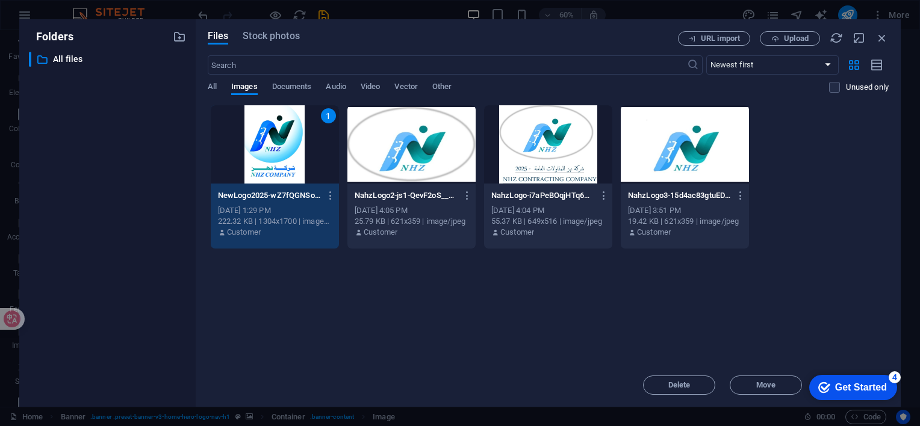
click at [262, 138] on div "1" at bounding box center [275, 144] width 128 height 78
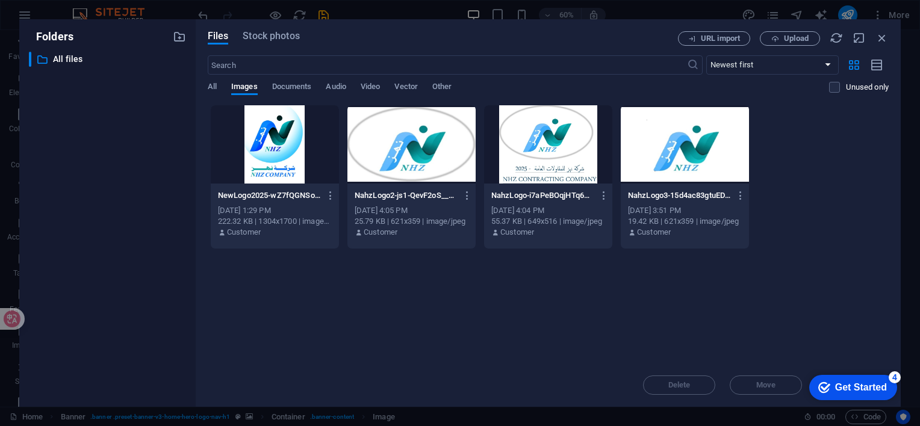
click at [262, 138] on div at bounding box center [275, 144] width 128 height 78
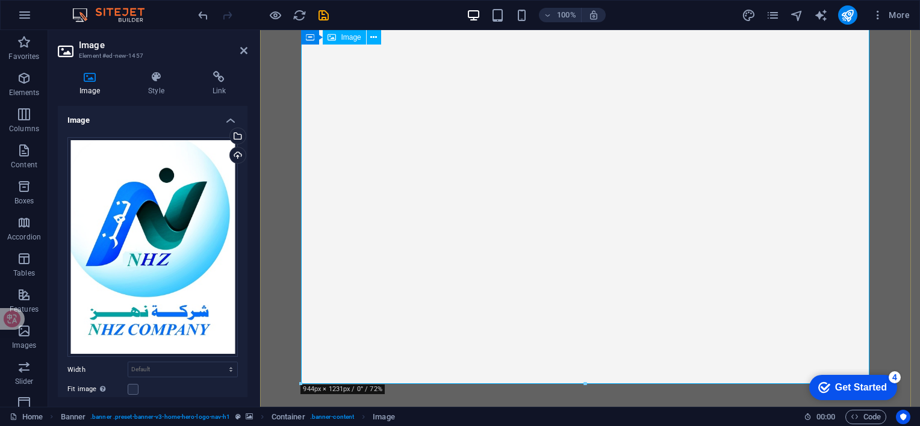
scroll to position [602, 0]
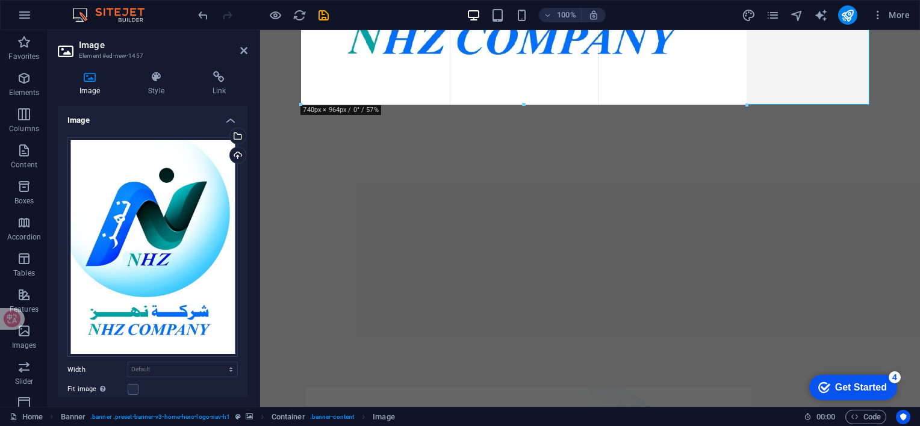
drag, startPoint x: 585, startPoint y: 266, endPoint x: 592, endPoint y: 105, distance: 160.9
type input "741"
select select "px"
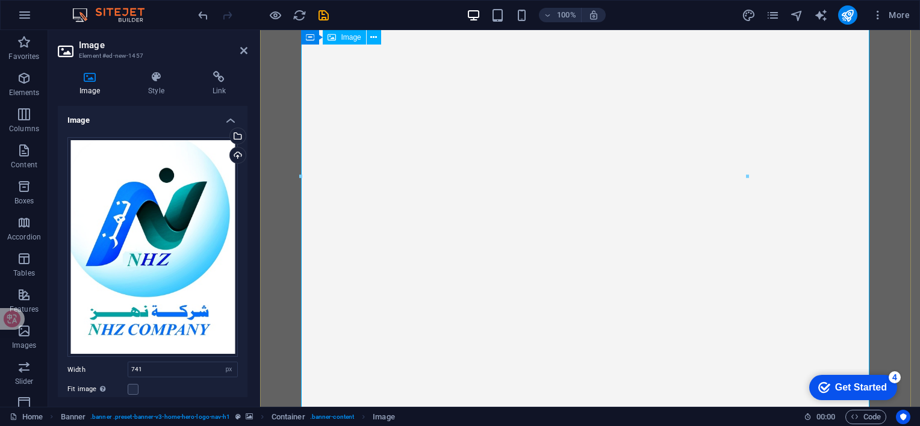
scroll to position [542, 0]
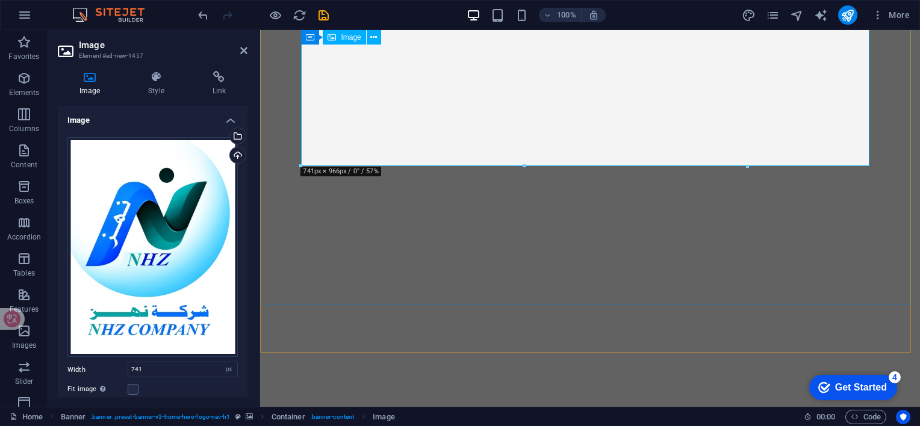
drag, startPoint x: 782, startPoint y: 196, endPoint x: 534, endPoint y: 128, distance: 257.7
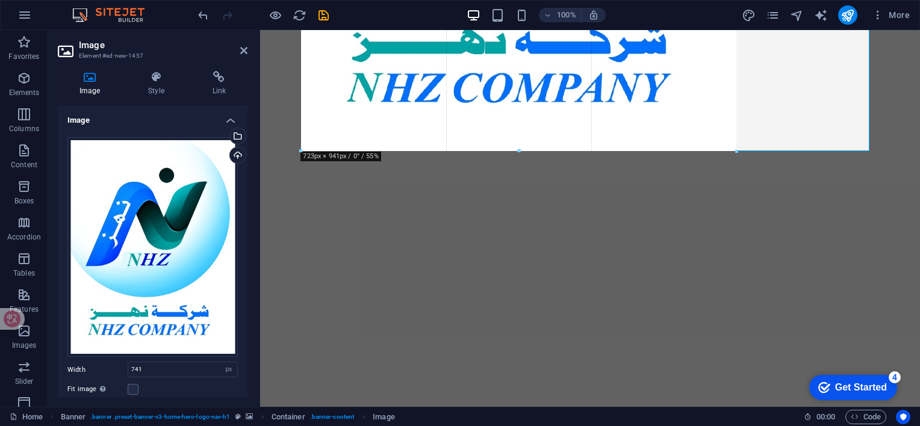
drag, startPoint x: 523, startPoint y: 167, endPoint x: 527, endPoint y: 150, distance: 16.6
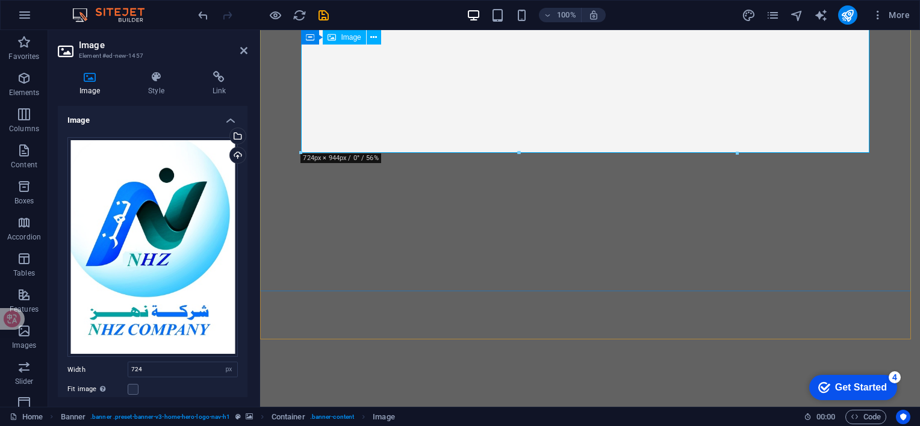
drag, startPoint x: 779, startPoint y: 181, endPoint x: 431, endPoint y: 52, distance: 371.5
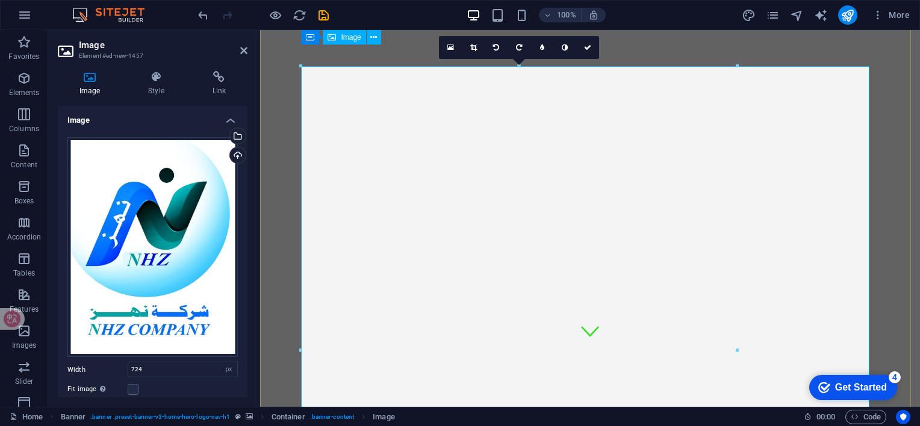
scroll to position [0, 0]
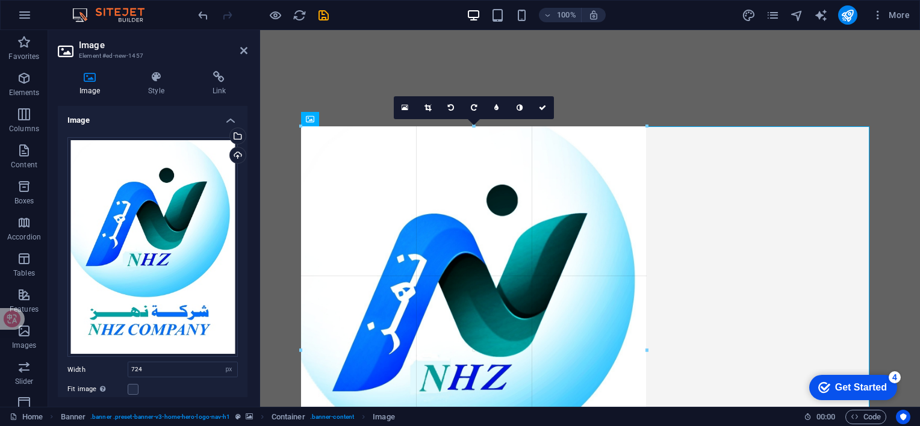
drag, startPoint x: 509, startPoint y: 124, endPoint x: 428, endPoint y: 27, distance: 126.1
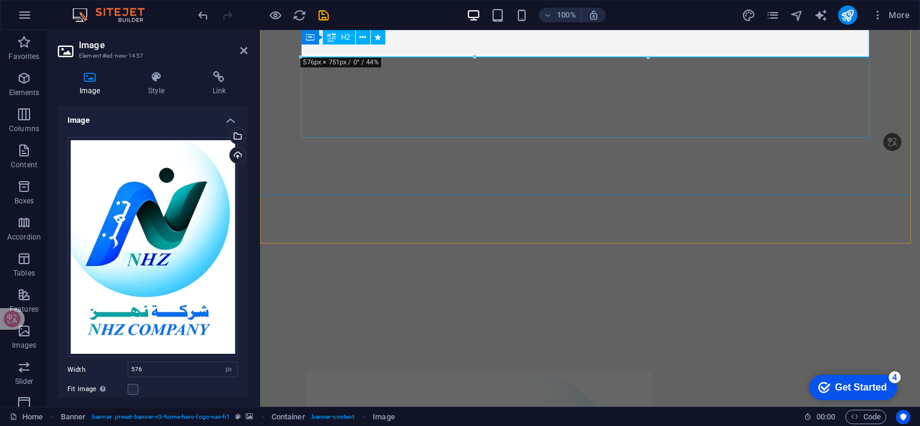
scroll to position [421, 0]
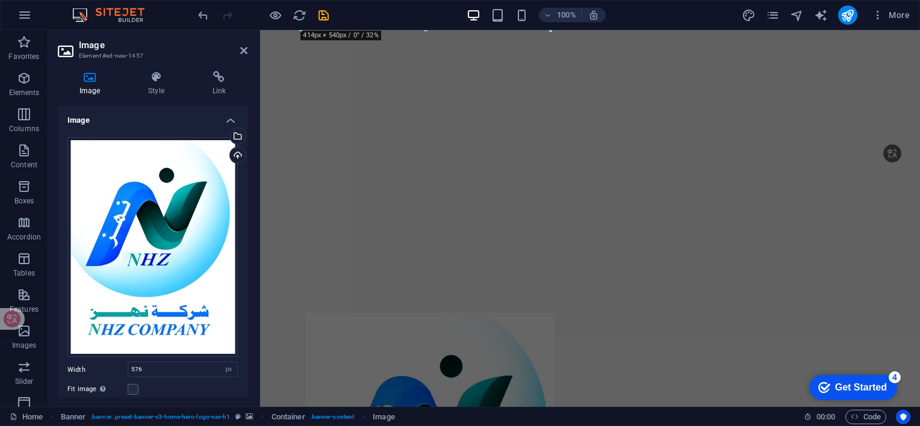
drag, startPoint x: 475, startPoint y: 158, endPoint x: 412, endPoint y: 29, distance: 144.0
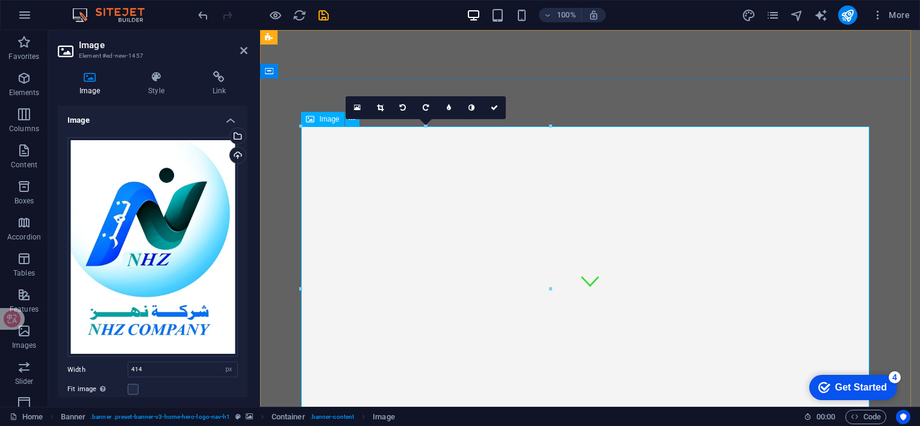
scroll to position [181, 0]
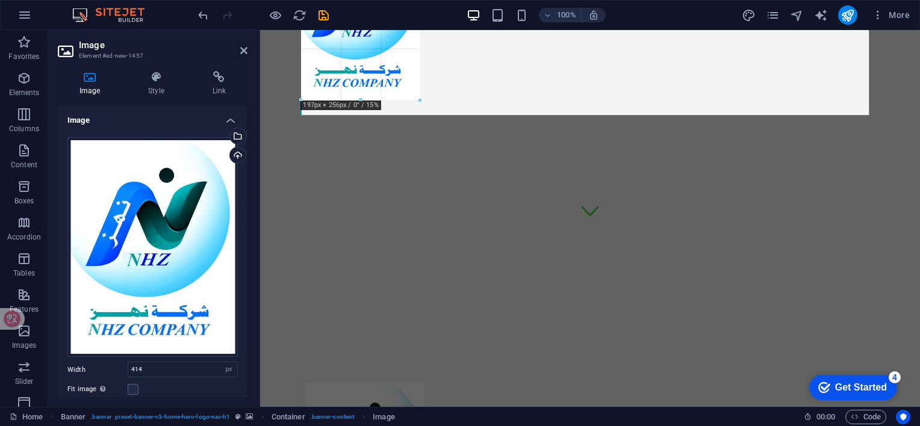
drag, startPoint x: 423, startPoint y: 272, endPoint x: 392, endPoint y: 101, distance: 173.7
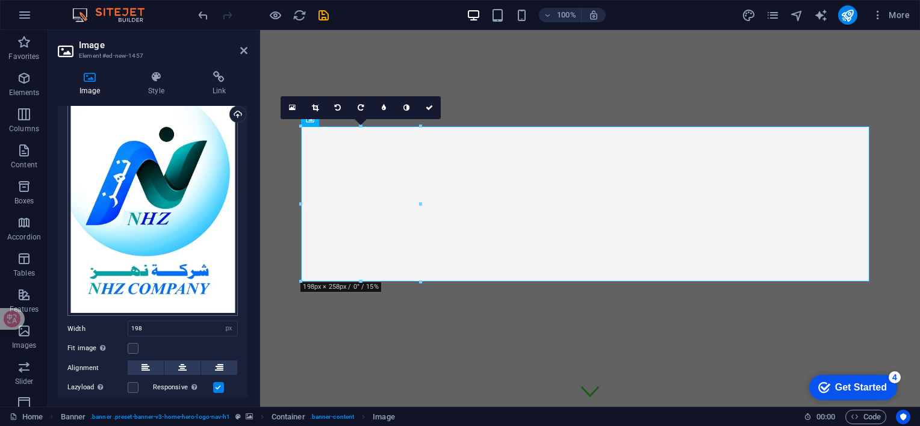
scroll to position [112, 0]
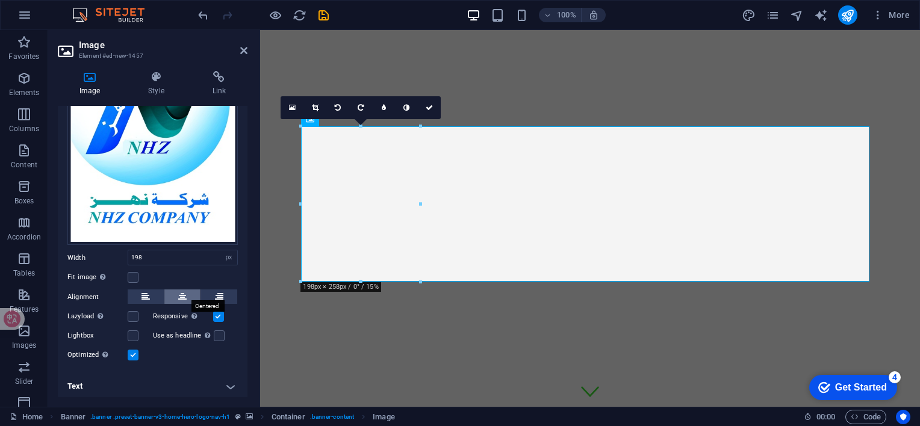
click at [179, 291] on icon at bounding box center [182, 297] width 8 height 14
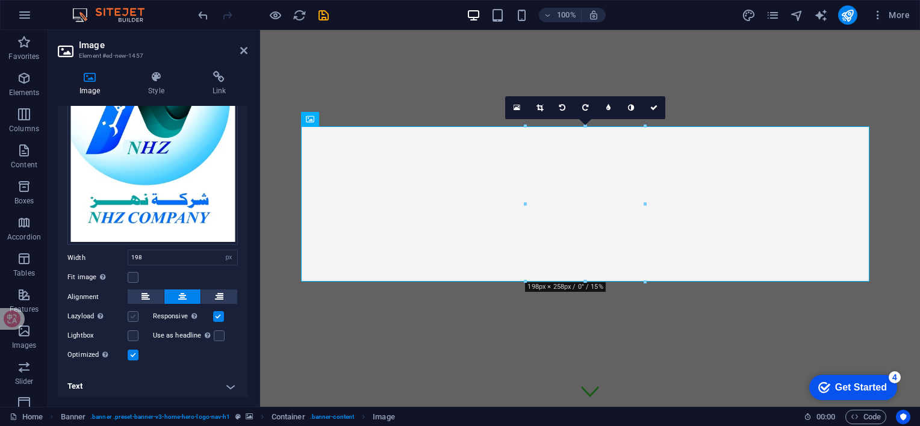
click at [132, 311] on label at bounding box center [133, 316] width 11 height 11
click at [0, 0] on input "Lazyload Loading images after the page loads improves page speed." at bounding box center [0, 0] width 0 height 0
click at [131, 332] on label at bounding box center [133, 335] width 11 height 11
click at [0, 0] on input "Lightbox" at bounding box center [0, 0] width 0 height 0
click at [131, 276] on label at bounding box center [133, 277] width 11 height 11
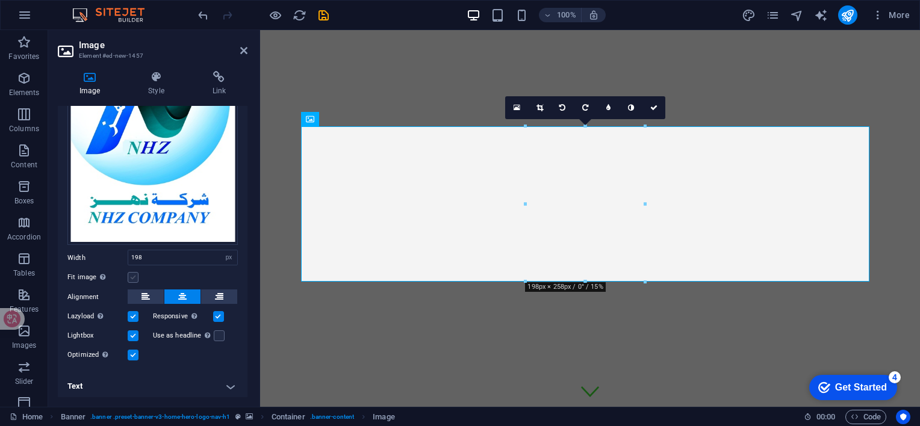
click at [0, 0] on input "Fit image Automatically fit image to a fixed width and height" at bounding box center [0, 0] width 0 height 0
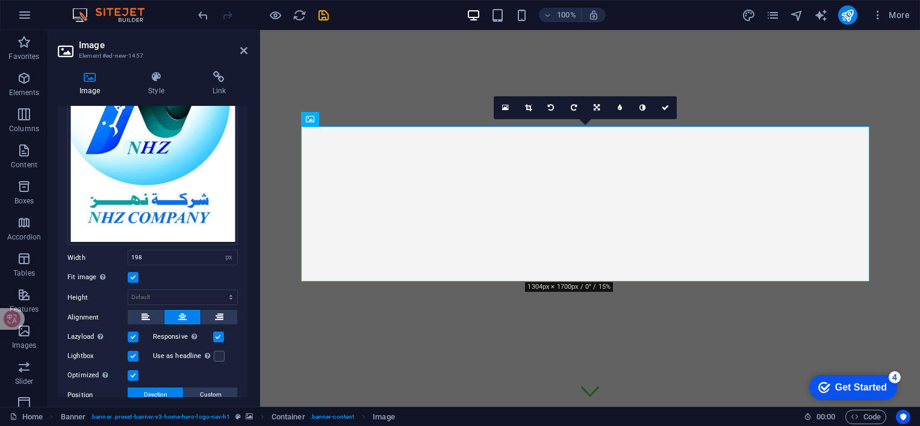
click at [134, 272] on label at bounding box center [133, 277] width 11 height 11
click at [0, 0] on input "Fit image Automatically fit image to a fixed width and height" at bounding box center [0, 0] width 0 height 0
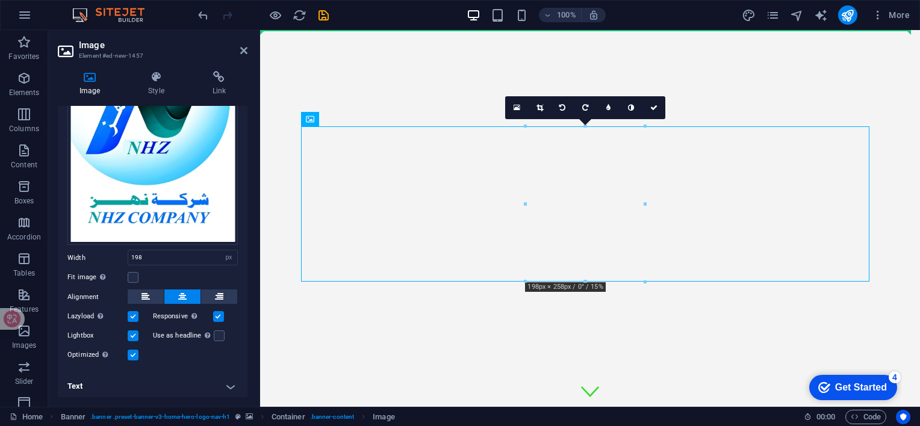
drag, startPoint x: 477, startPoint y: 133, endPoint x: 460, endPoint y: 50, distance: 84.8
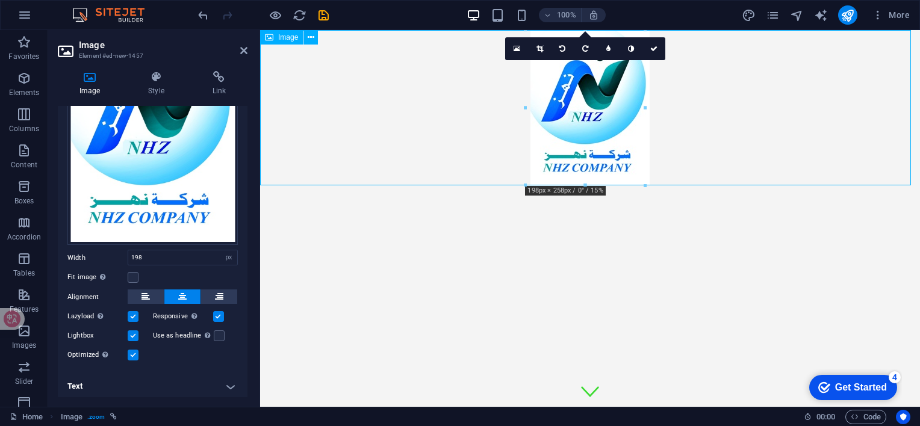
click at [532, 125] on figure at bounding box center [590, 107] width 660 height 155
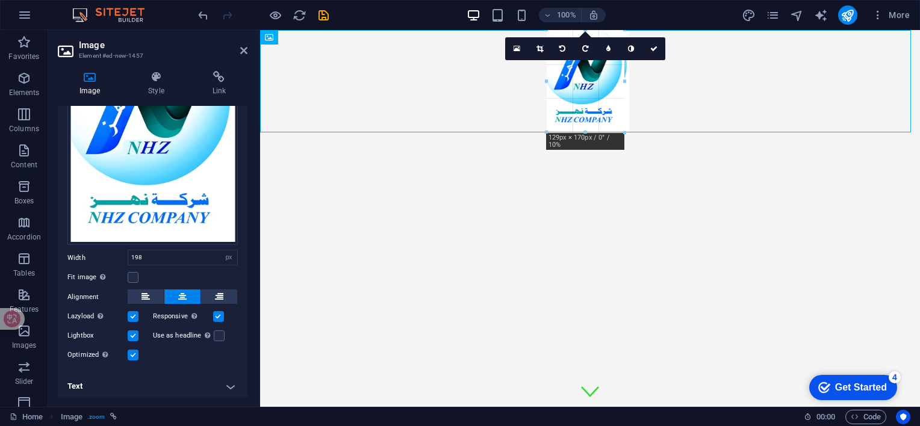
drag, startPoint x: 525, startPoint y: 108, endPoint x: 566, endPoint y: 124, distance: 44.4
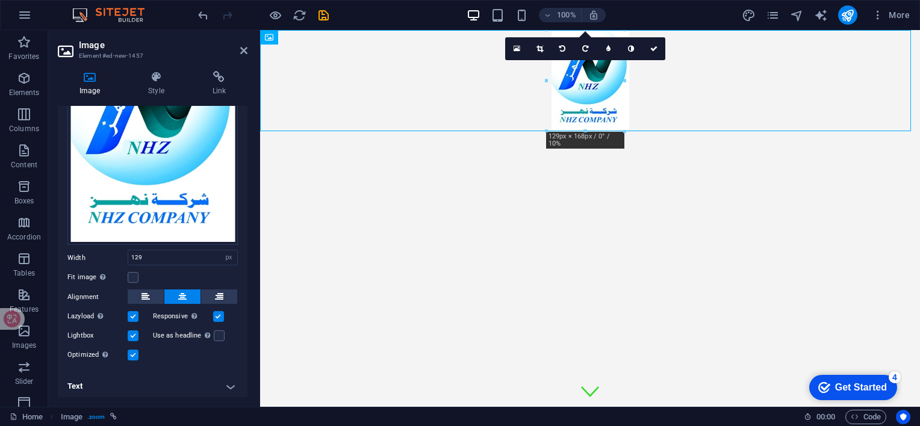
click at [134, 316] on label at bounding box center [133, 316] width 11 height 11
click at [0, 0] on input "Lazyload Loading images after the page loads improves page speed." at bounding box center [0, 0] width 0 height 0
click at [132, 333] on label at bounding box center [133, 335] width 11 height 11
click at [0, 0] on input "Lightbox" at bounding box center [0, 0] width 0 height 0
click at [218, 312] on label at bounding box center [218, 316] width 11 height 11
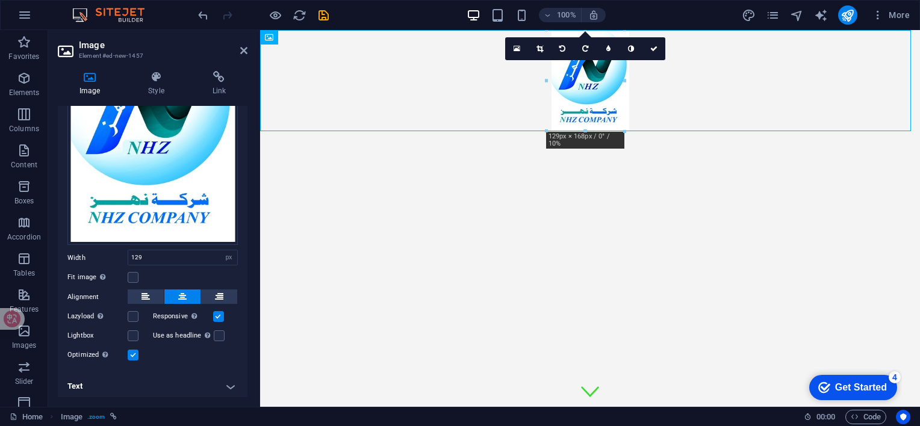
click at [0, 0] on input "Responsive Automatically load retina image and smartphone optimized sizes." at bounding box center [0, 0] width 0 height 0
click at [130, 353] on label at bounding box center [133, 355] width 11 height 11
click at [0, 0] on input "Optimized Images are compressed to improve page speed." at bounding box center [0, 0] width 0 height 0
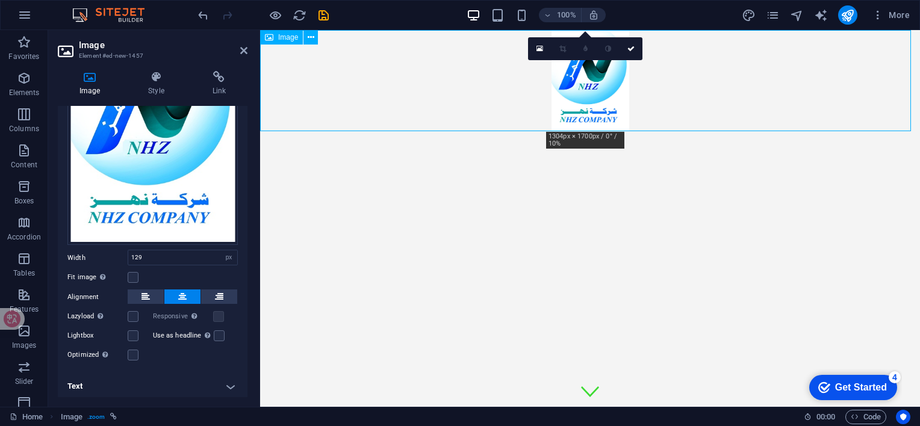
click at [604, 90] on figure at bounding box center [590, 80] width 660 height 101
click at [567, 107] on figure at bounding box center [590, 80] width 660 height 101
click at [547, 81] on figure at bounding box center [590, 80] width 660 height 101
click at [549, 81] on figure at bounding box center [590, 80] width 660 height 101
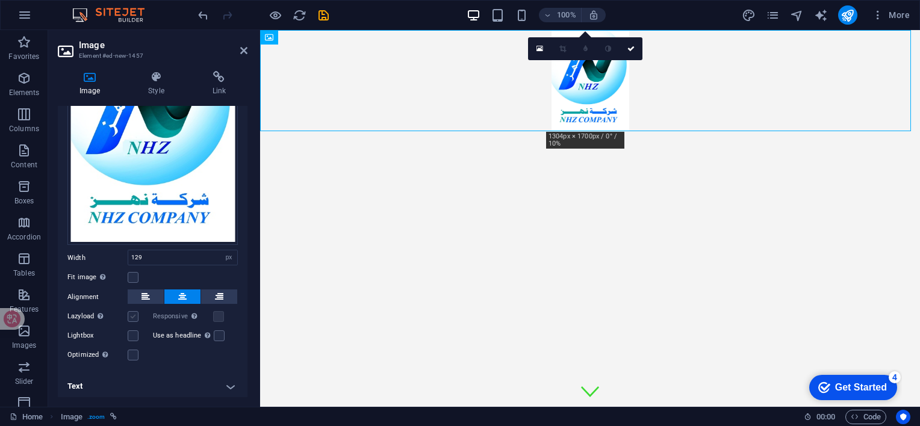
click at [134, 316] on label at bounding box center [133, 316] width 11 height 11
click at [0, 0] on input "Lazyload Loading images after the page loads improves page speed." at bounding box center [0, 0] width 0 height 0
click at [136, 330] on label at bounding box center [133, 335] width 11 height 11
click at [0, 0] on input "Lightbox" at bounding box center [0, 0] width 0 height 0
click at [132, 350] on label at bounding box center [133, 355] width 11 height 11
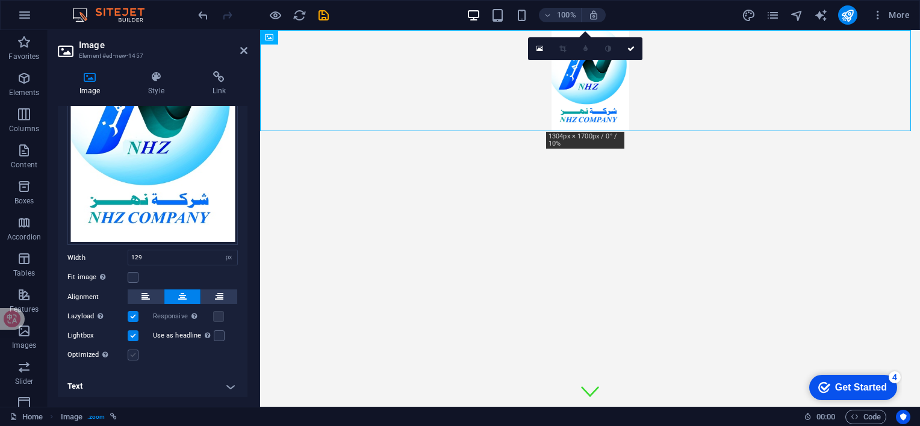
click at [0, 0] on input "Optimized Images are compressed to improve page speed." at bounding box center [0, 0] width 0 height 0
click at [130, 333] on label at bounding box center [133, 335] width 11 height 11
click at [0, 0] on input "Lightbox" at bounding box center [0, 0] width 0 height 0
click at [131, 312] on label at bounding box center [133, 316] width 11 height 11
click at [0, 0] on input "Lazyload Loading images after the page loads improves page speed." at bounding box center [0, 0] width 0 height 0
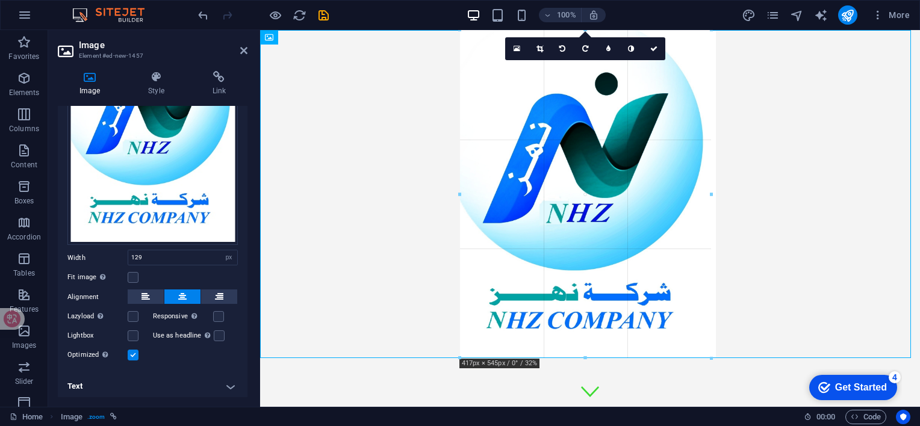
drag, startPoint x: 546, startPoint y: 80, endPoint x: 247, endPoint y: 110, distance: 300.6
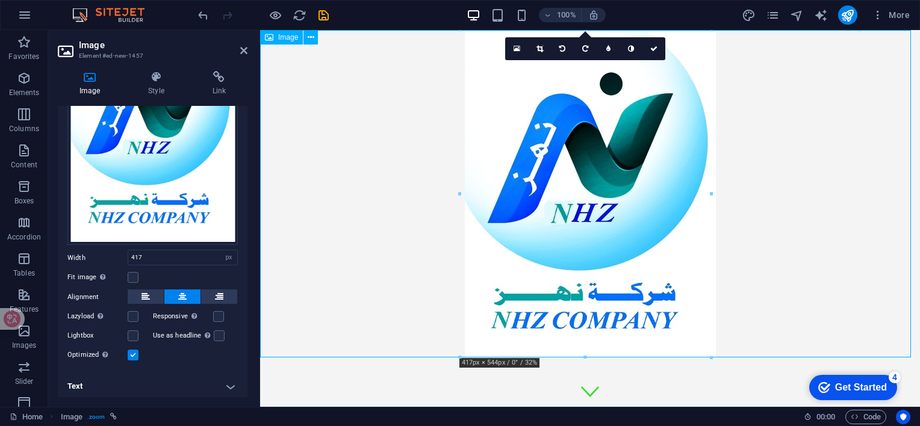
drag, startPoint x: 523, startPoint y: 144, endPoint x: 349, endPoint y: 150, distance: 174.0
click at [349, 150] on figure at bounding box center [590, 193] width 660 height 327
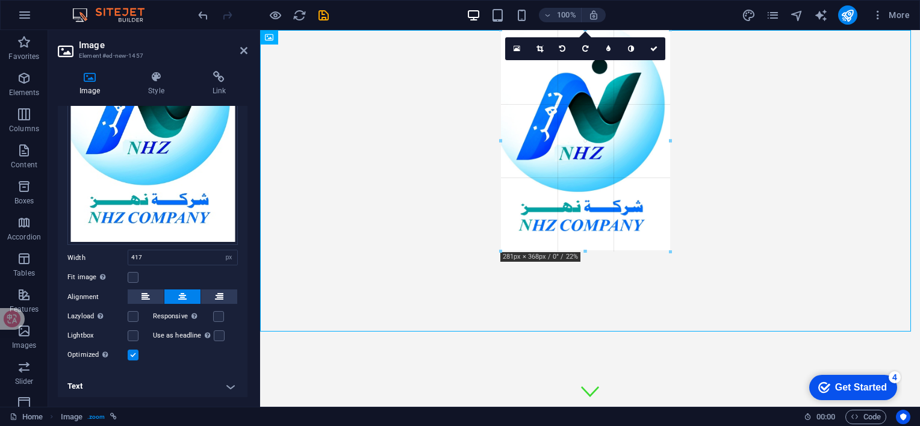
drag, startPoint x: 588, startPoint y: 358, endPoint x: 595, endPoint y: 238, distance: 120.0
type input "264"
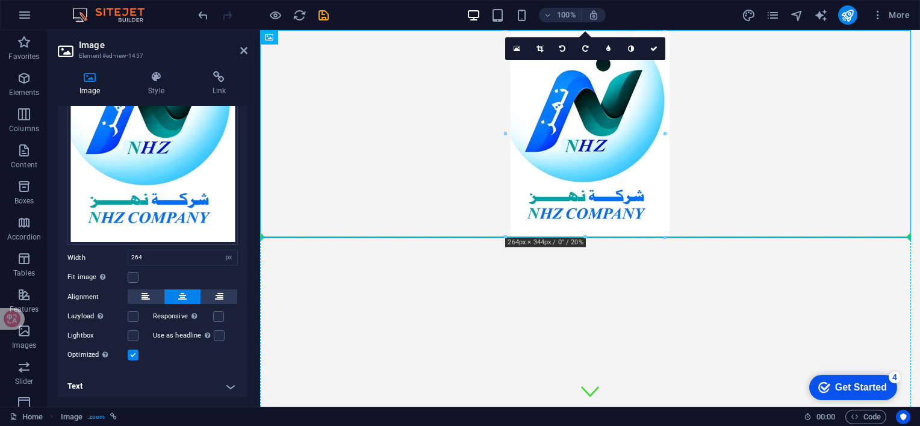
drag, startPoint x: 599, startPoint y: 168, endPoint x: 565, endPoint y: 349, distance: 184.4
drag, startPoint x: 559, startPoint y: 123, endPoint x: 508, endPoint y: 279, distance: 164.1
drag, startPoint x: 521, startPoint y: 190, endPoint x: 490, endPoint y: 314, distance: 127.3
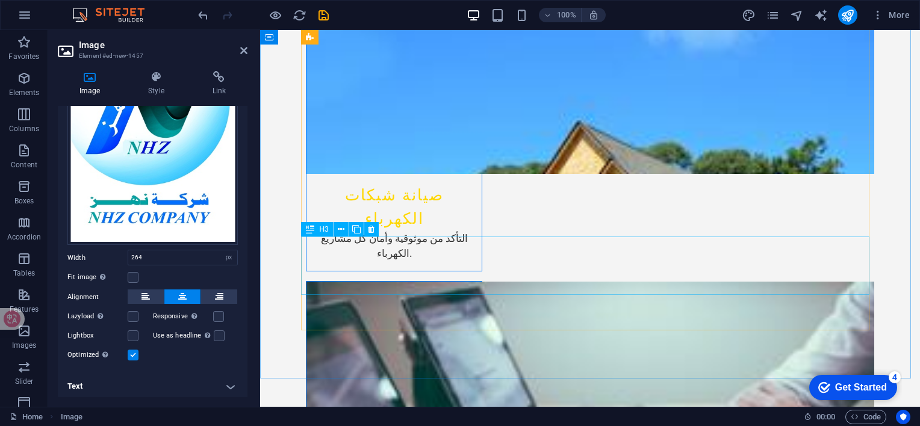
scroll to position [2128, 0]
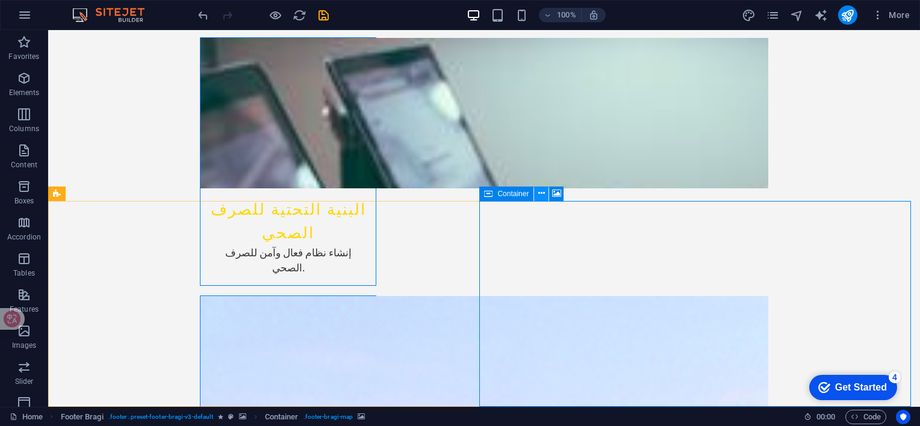
click at [541, 191] on icon at bounding box center [541, 193] width 7 height 13
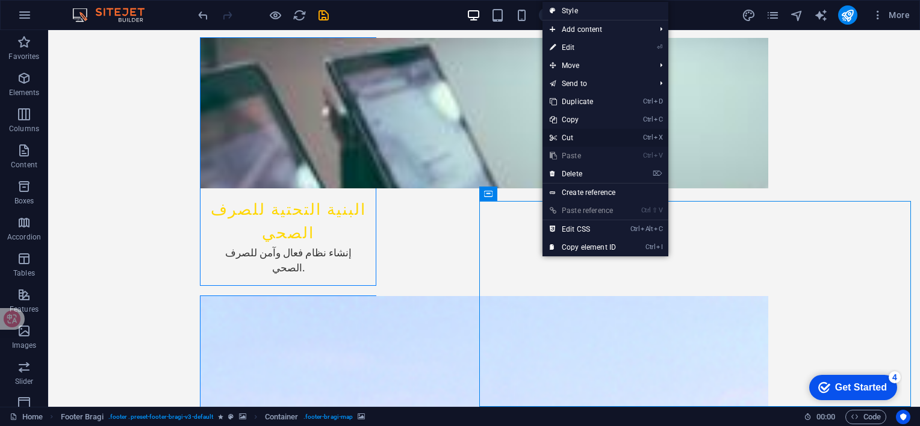
click at [578, 139] on link "Ctrl X Cut" at bounding box center [582, 138] width 81 height 18
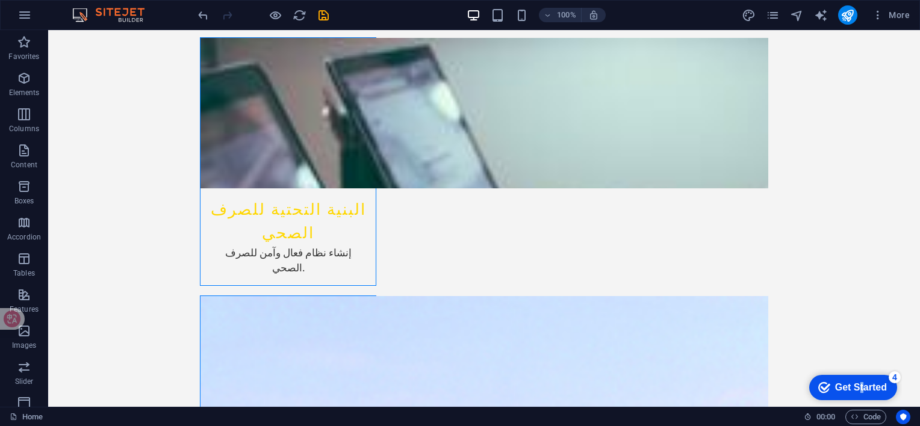
drag, startPoint x: 858, startPoint y: 381, endPoint x: 976, endPoint y: 639, distance: 283.3
click at [860, 382] on div "Get Started" at bounding box center [861, 387] width 52 height 11
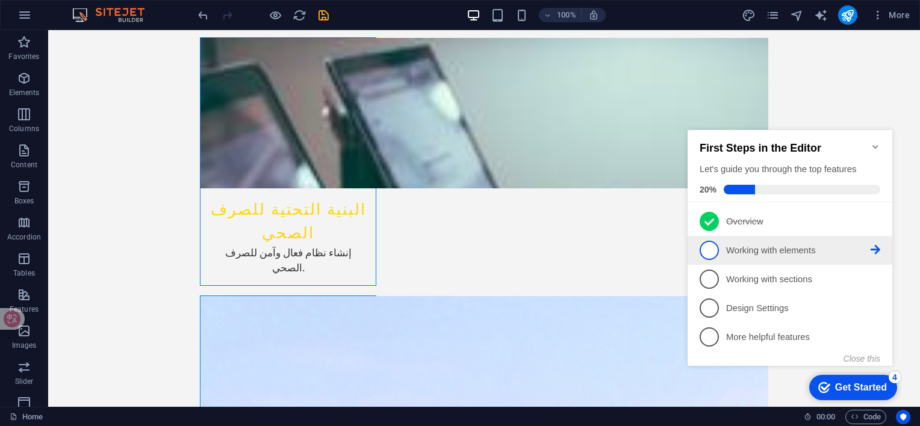
click at [784, 252] on p "Working with elements - incomplete" at bounding box center [798, 250] width 144 height 13
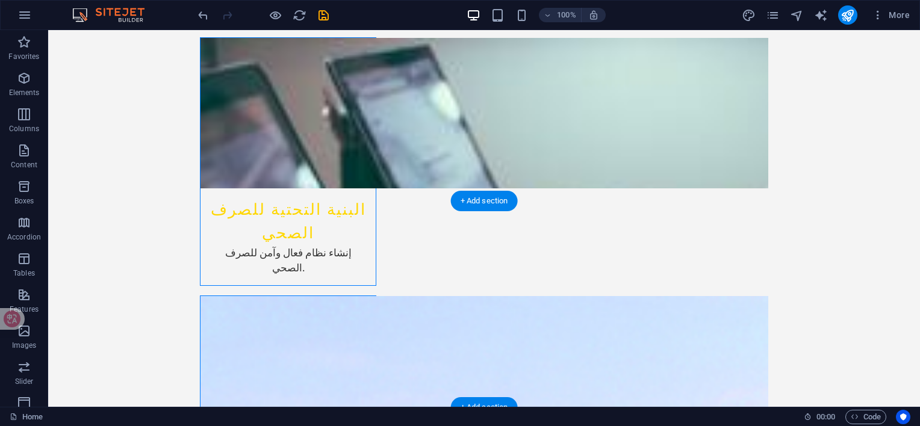
scroll to position [0, 0]
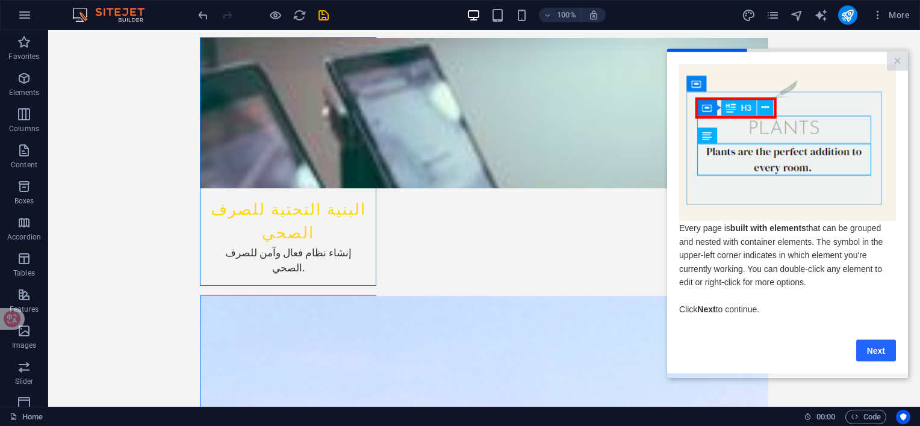
click at [879, 354] on link "Next" at bounding box center [876, 350] width 40 height 22
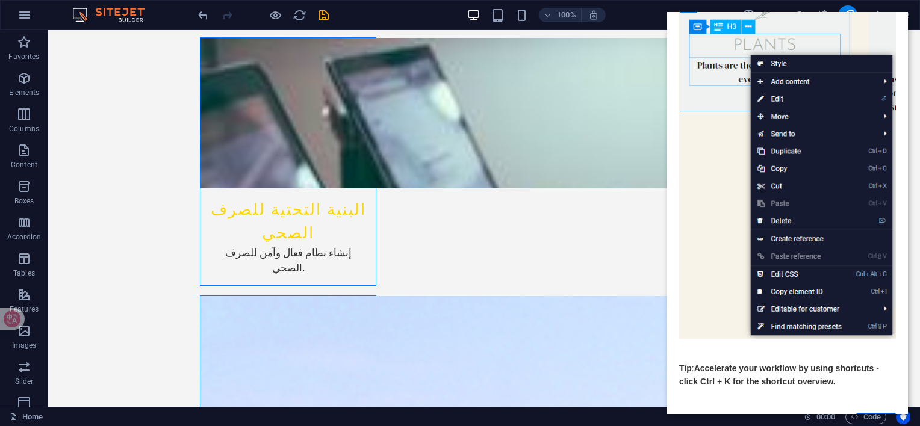
scroll to position [120, 0]
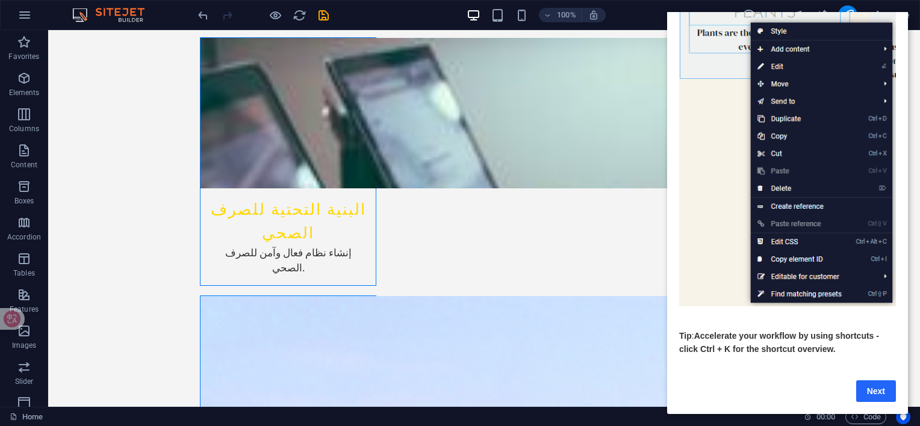
click at [879, 380] on link "Next" at bounding box center [876, 391] width 40 height 22
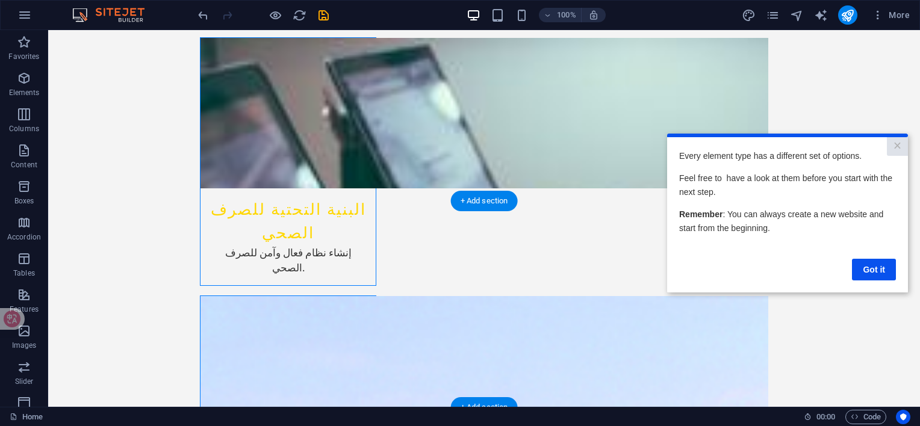
scroll to position [0, 0]
click at [864, 267] on link "Got it" at bounding box center [874, 270] width 44 height 22
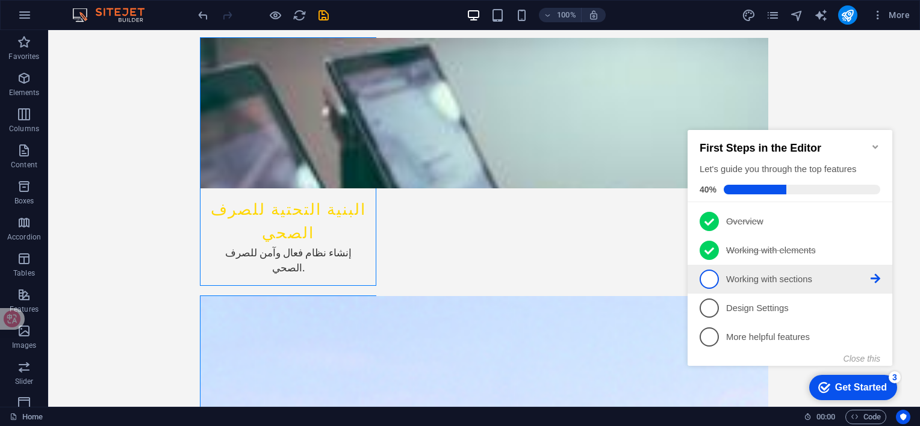
click at [711, 275] on span "3" at bounding box center [708, 279] width 19 height 19
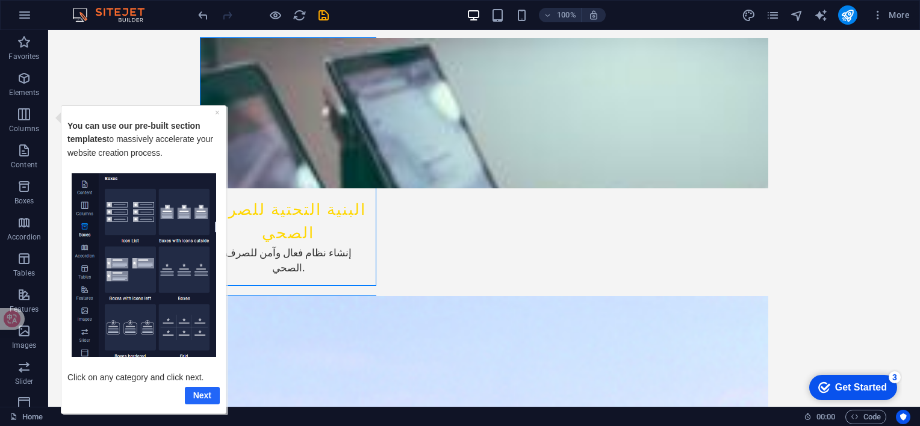
click at [205, 390] on link "Next" at bounding box center [202, 394] width 35 height 17
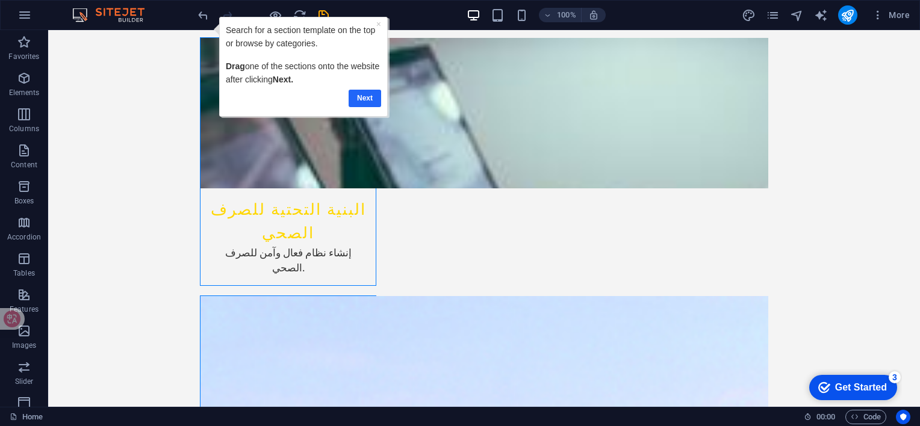
click at [367, 98] on link "Next" at bounding box center [364, 97] width 33 height 17
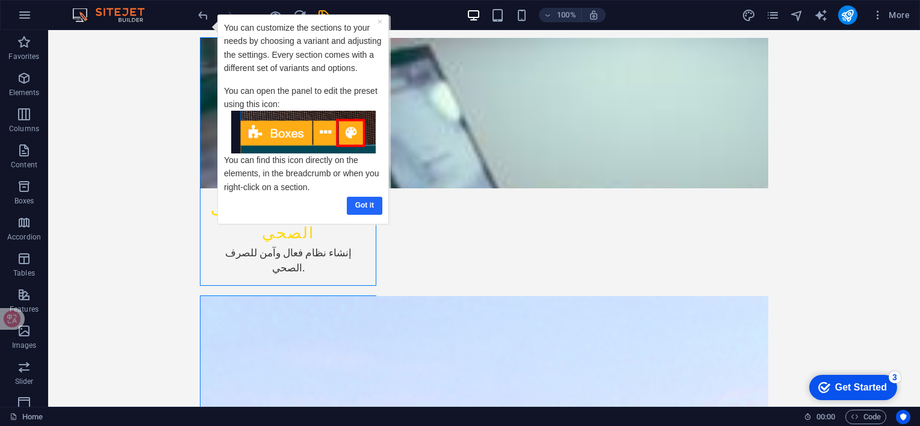
click at [372, 206] on link "Got it" at bounding box center [365, 204] width 36 height 17
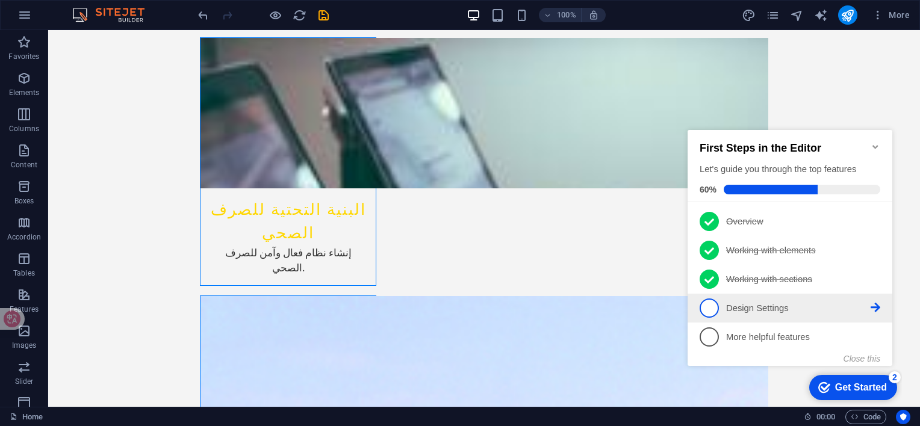
click at [793, 306] on p "Design Settings - incomplete" at bounding box center [798, 308] width 144 height 13
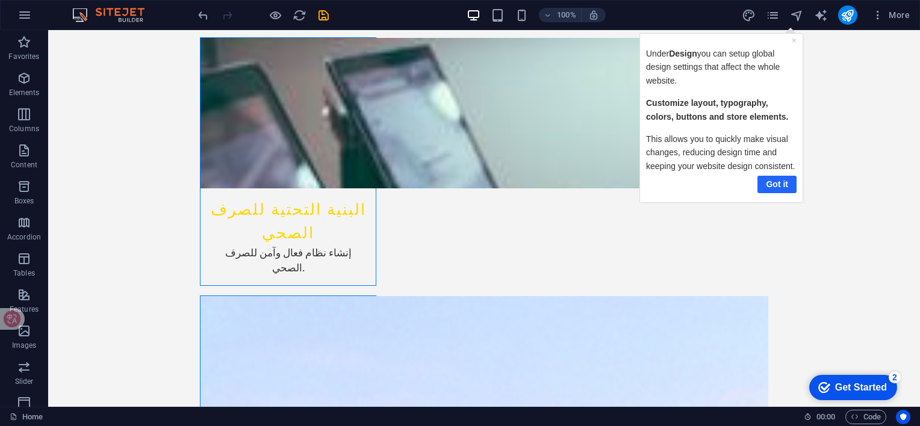
click at [782, 179] on link "Got it" at bounding box center [776, 183] width 39 height 17
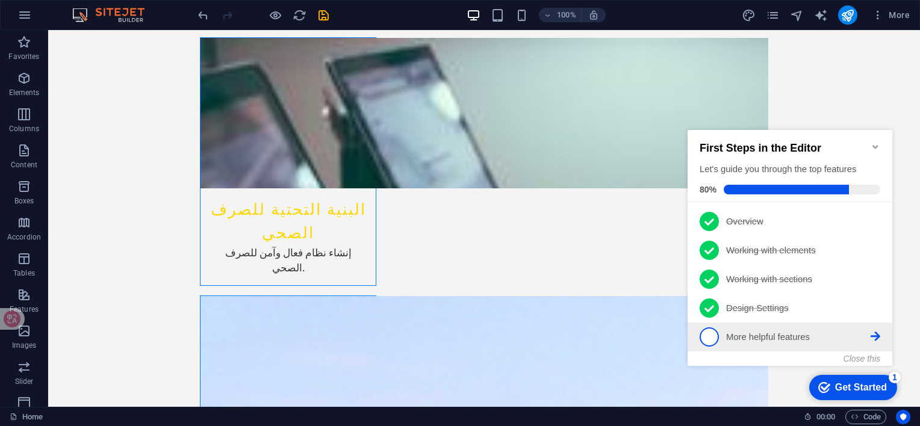
click at [782, 335] on p "More helpful features - incomplete" at bounding box center [798, 337] width 144 height 13
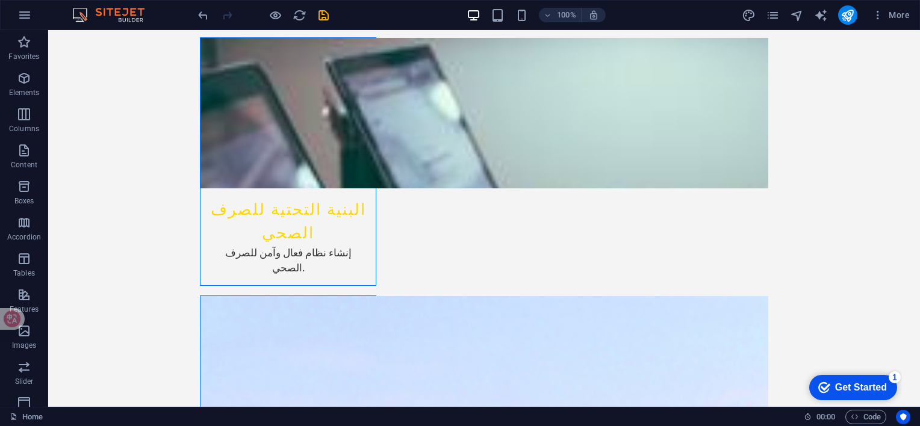
click at [847, 387] on div "Get Started" at bounding box center [861, 387] width 52 height 11
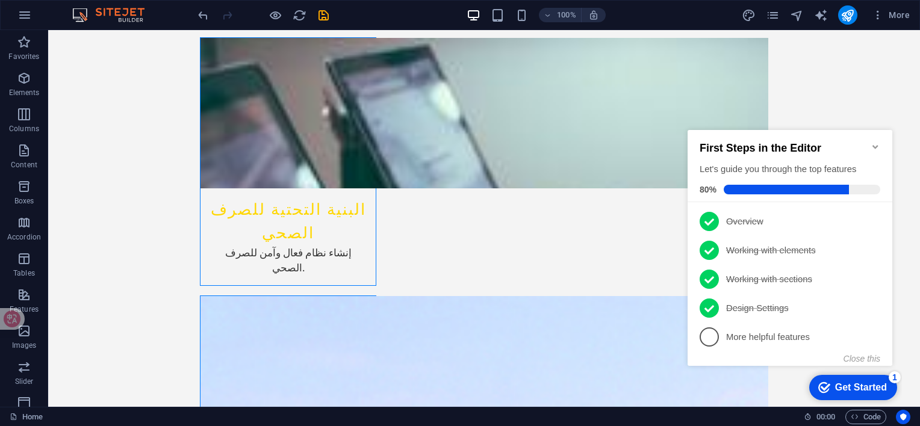
click at [707, 336] on span "5" at bounding box center [708, 336] width 19 height 19
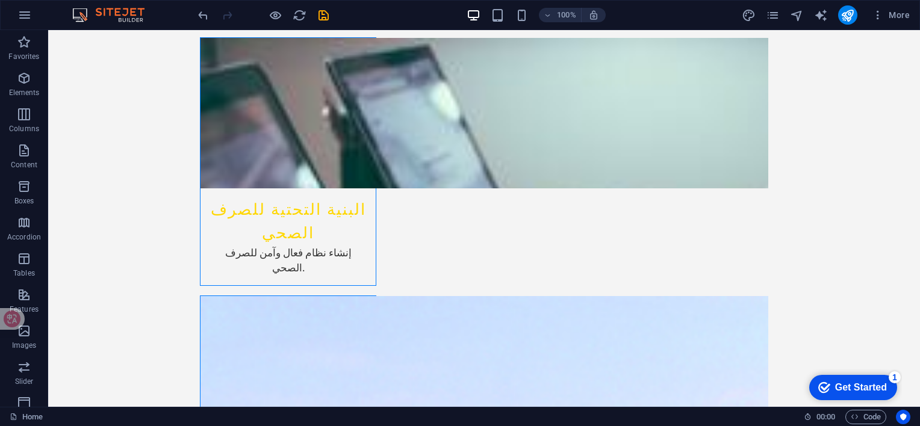
click at [845, 389] on div "Get Started" at bounding box center [861, 387] width 52 height 11
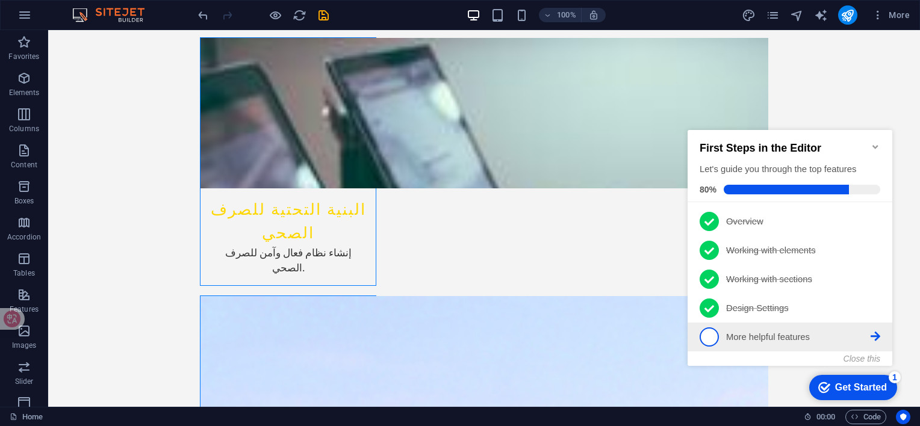
click at [876, 335] on icon at bounding box center [875, 337] width 10 height 10
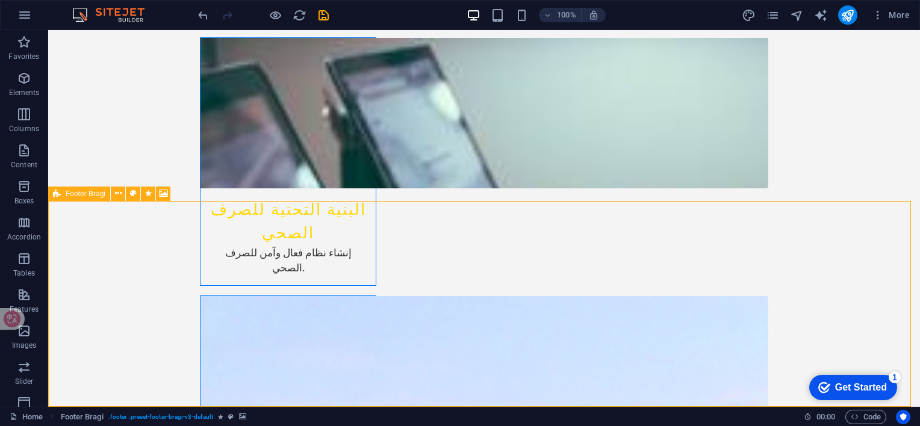
click at [67, 195] on span "Footer Bragi" at bounding box center [86, 193] width 40 height 7
click at [73, 193] on span "Footer Bragi" at bounding box center [86, 193] width 40 height 7
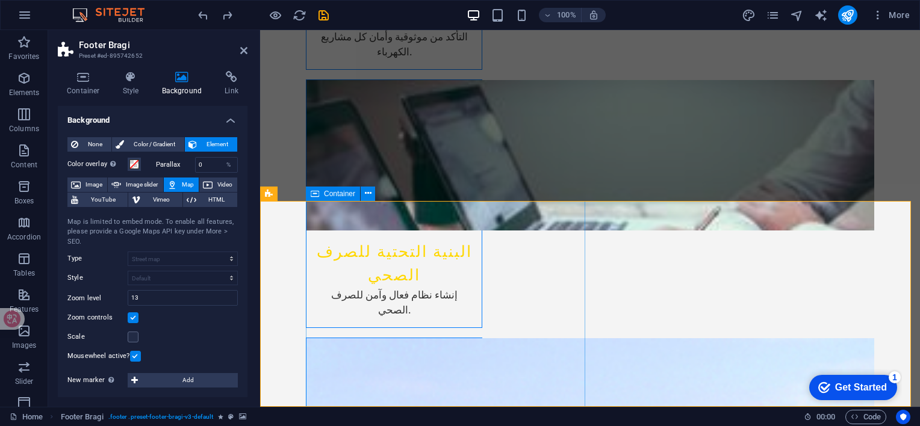
click at [369, 193] on icon at bounding box center [368, 193] width 7 height 13
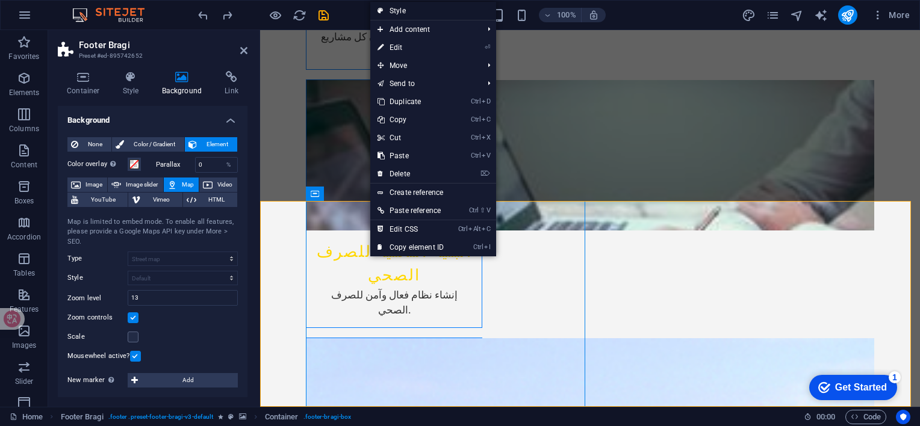
click at [407, 12] on link "Style" at bounding box center [433, 11] width 126 height 18
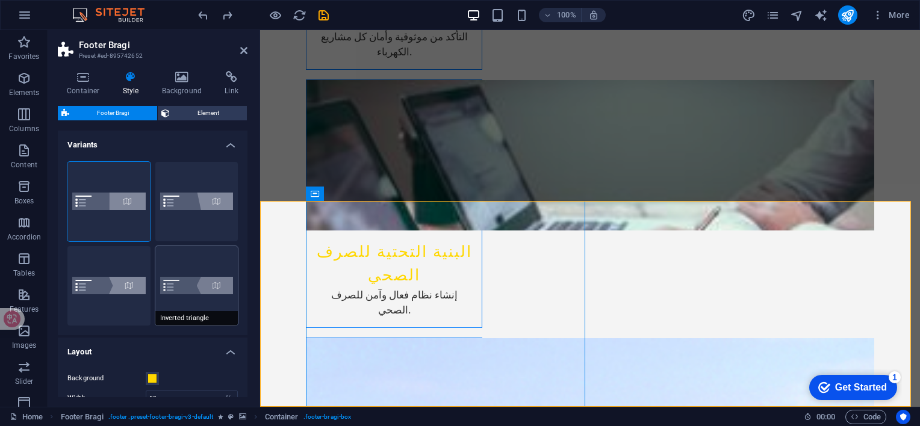
click at [199, 285] on button "Inverted triangle" at bounding box center [196, 285] width 83 height 79
click at [118, 294] on button "Triangle" at bounding box center [108, 285] width 83 height 79
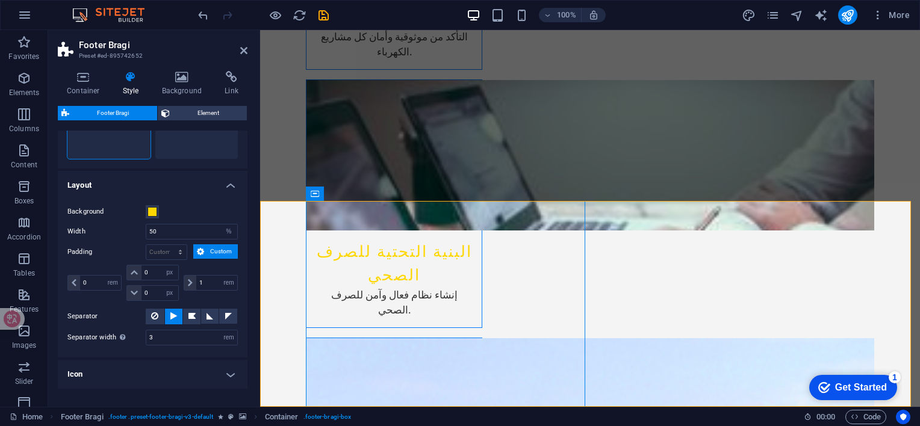
scroll to position [181, 0]
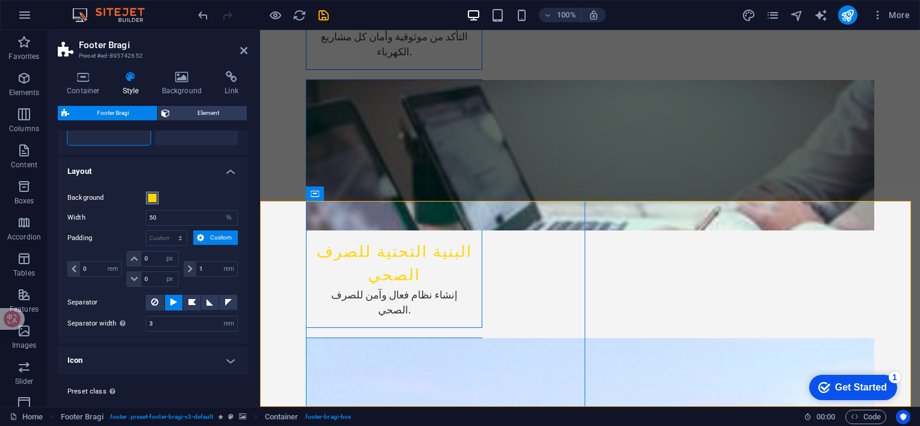
click at [156, 200] on span at bounding box center [152, 198] width 10 height 10
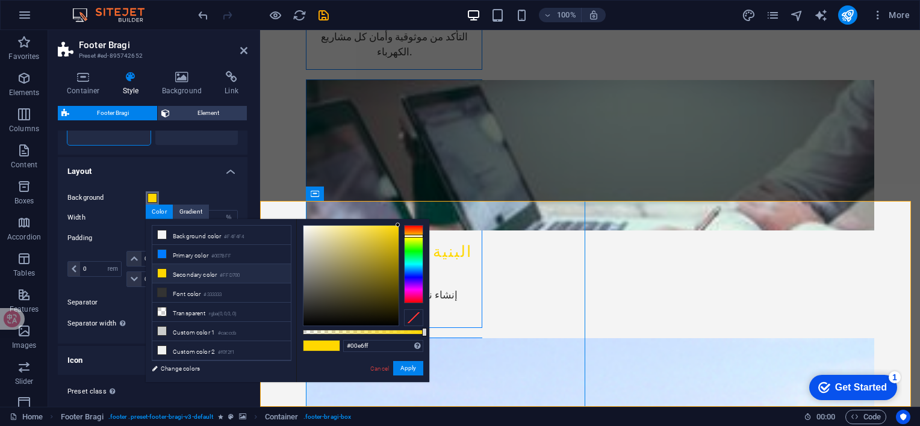
click at [419, 265] on div at bounding box center [413, 264] width 19 height 78
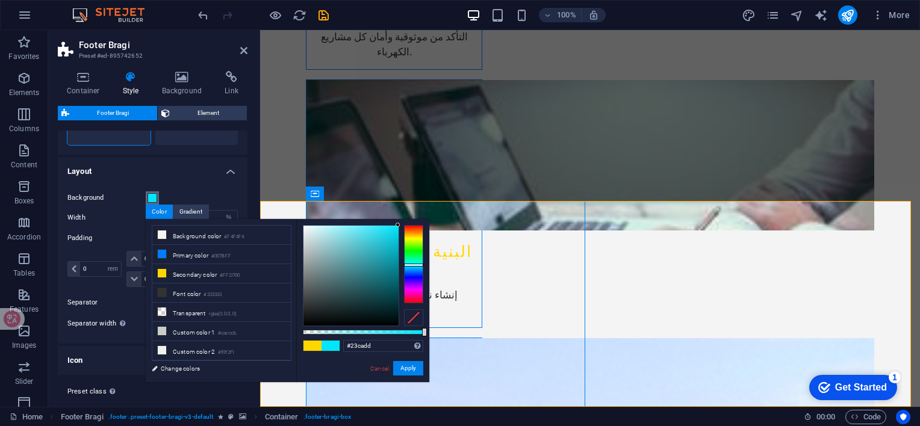
click at [383, 238] on div at bounding box center [350, 276] width 95 height 100
type input "#18d9ee"
click at [388, 232] on div at bounding box center [350, 276] width 95 height 100
click at [412, 369] on button "Apply" at bounding box center [408, 368] width 30 height 14
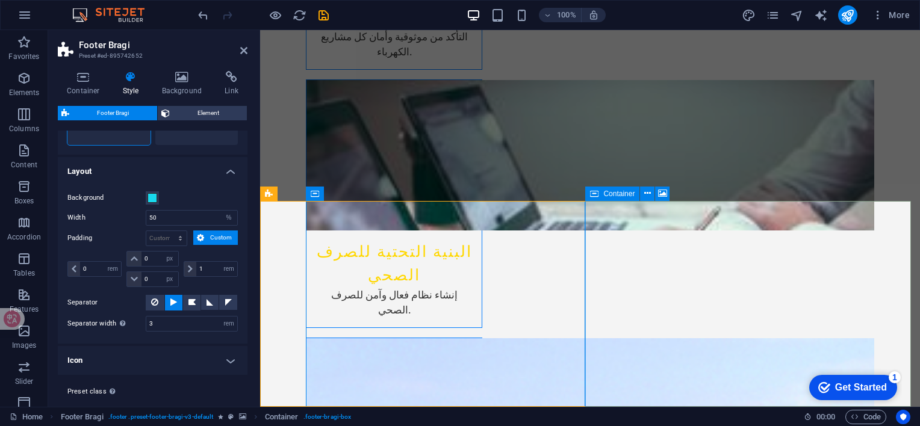
select select "2"
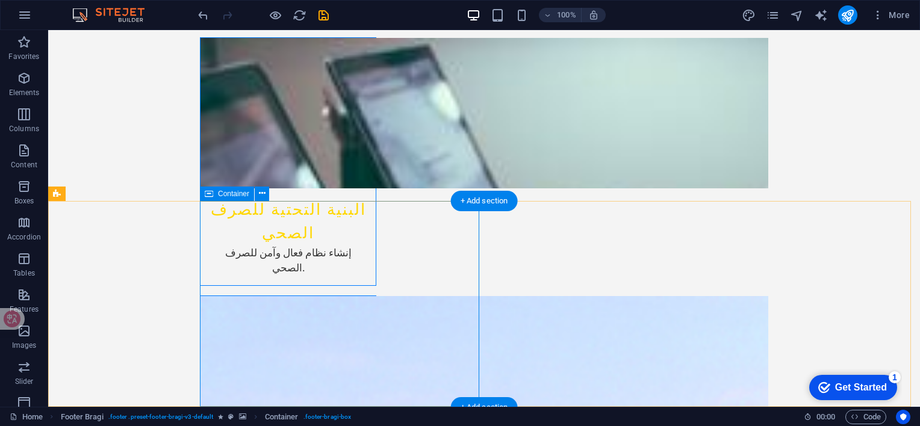
click at [262, 192] on icon at bounding box center [262, 193] width 7 height 13
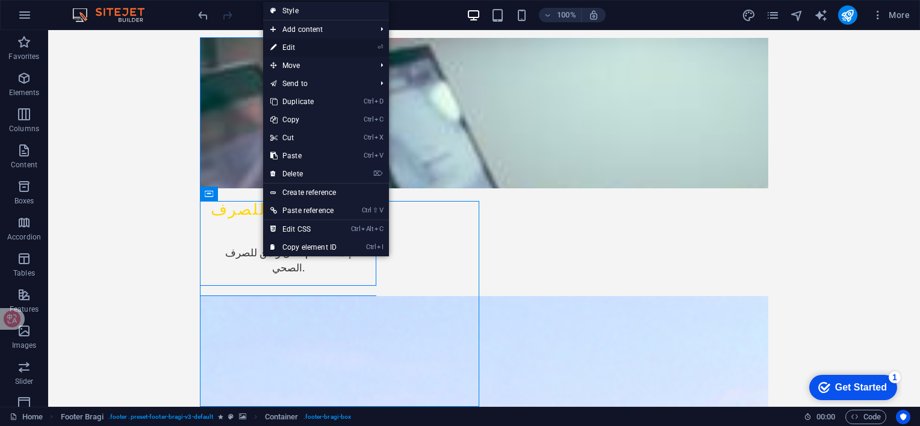
click at [294, 48] on link "⏎ Edit" at bounding box center [303, 48] width 81 height 18
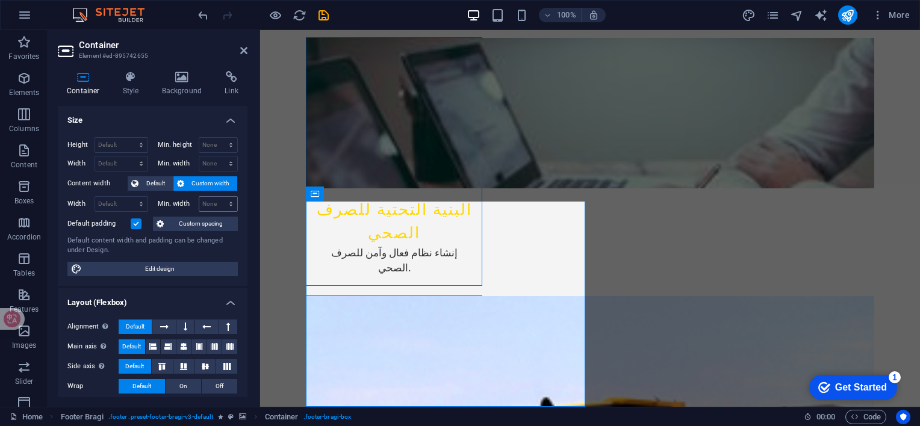
scroll to position [2128, 0]
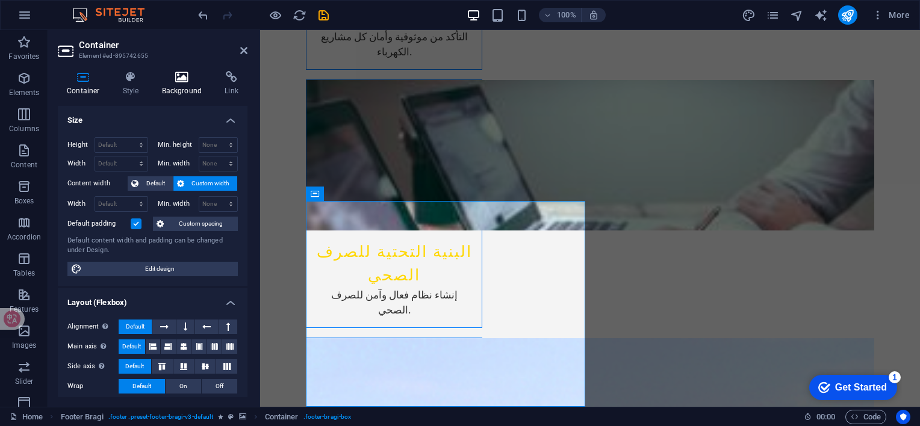
click at [178, 81] on icon at bounding box center [182, 77] width 58 height 12
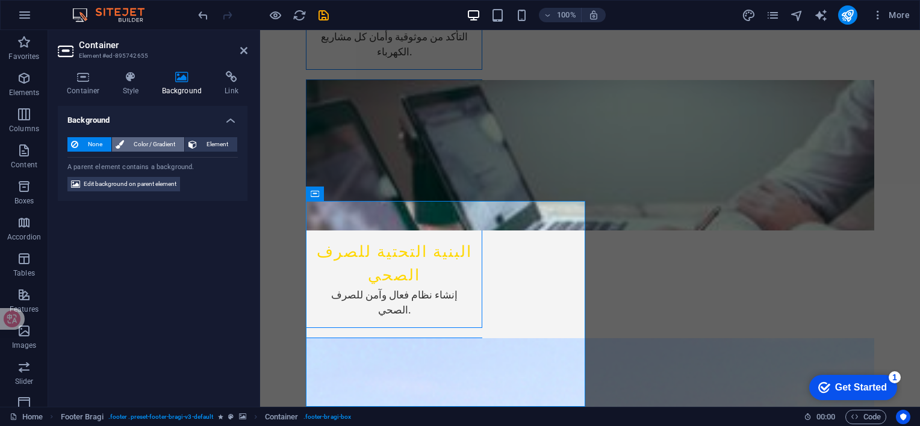
click at [132, 144] on span "Color / Gradient" at bounding box center [154, 144] width 53 height 14
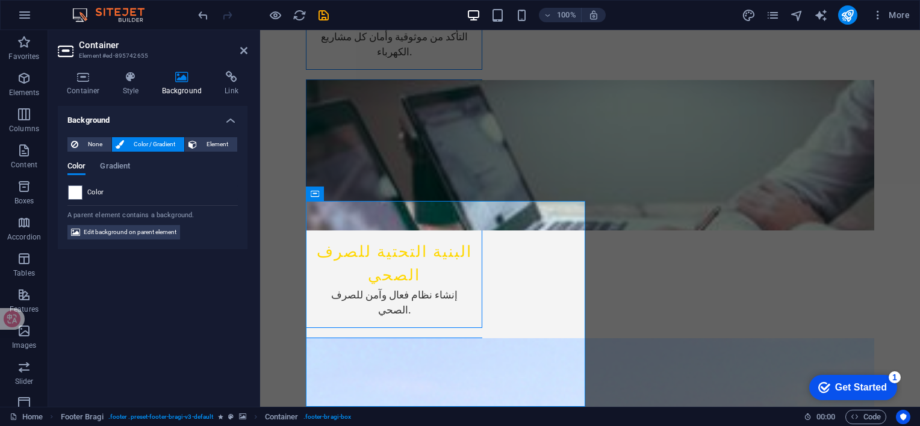
click at [82, 190] on div at bounding box center [75, 192] width 14 height 14
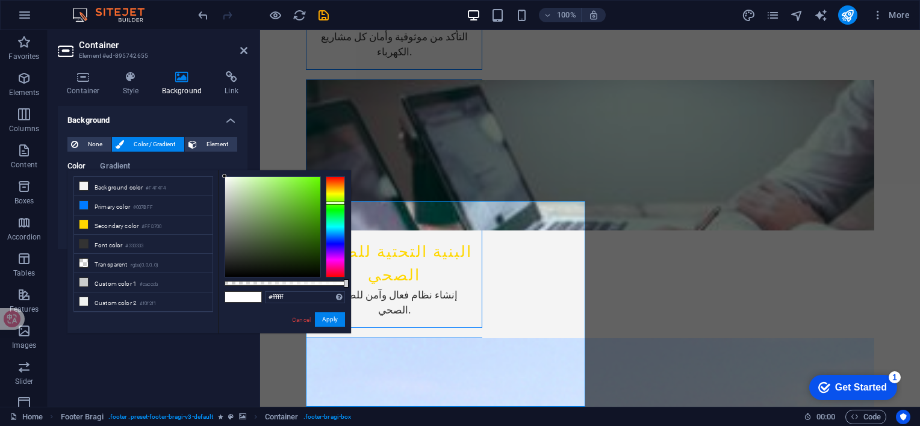
click at [333, 203] on div at bounding box center [335, 226] width 19 height 101
type input "#7ae632"
click at [299, 186] on div at bounding box center [272, 227] width 95 height 100
click at [323, 321] on button "Apply" at bounding box center [330, 319] width 30 height 14
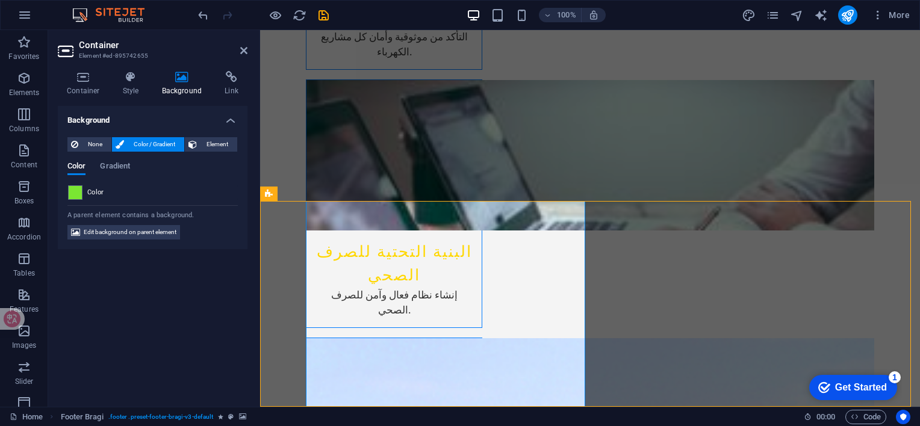
scroll to position [2170, 0]
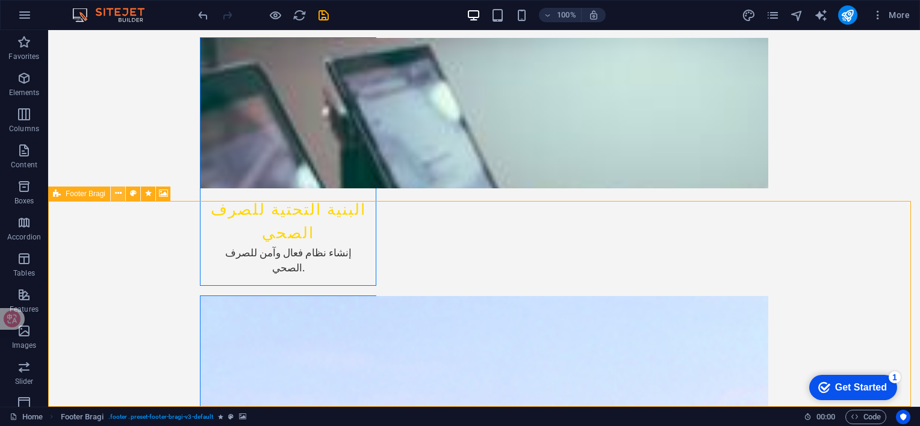
click at [119, 195] on icon at bounding box center [118, 193] width 7 height 13
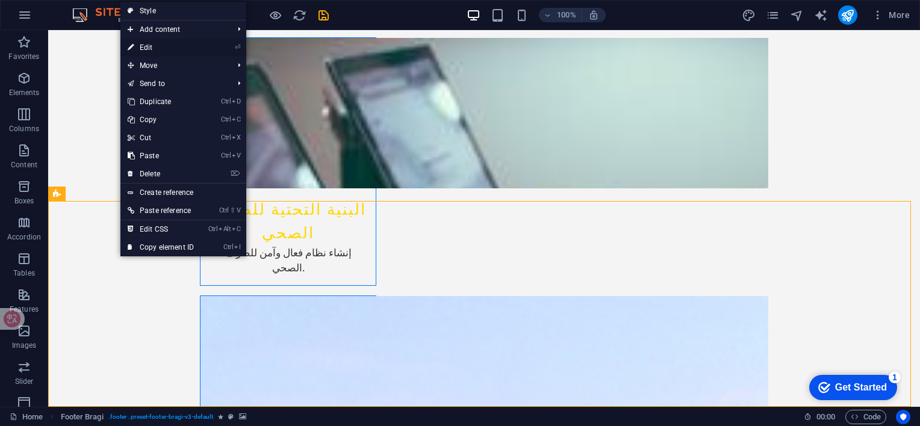
click at [158, 48] on link "⏎ Edit" at bounding box center [160, 48] width 81 height 18
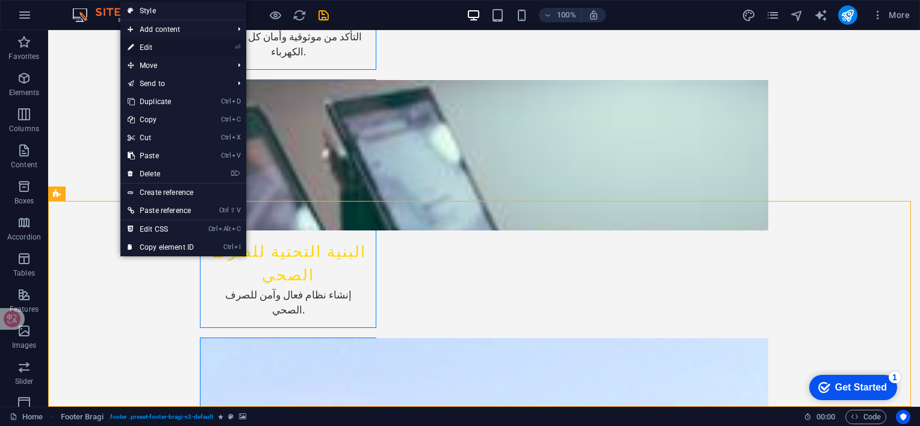
select select "%"
select select "rem"
select select "px"
select select "rem"
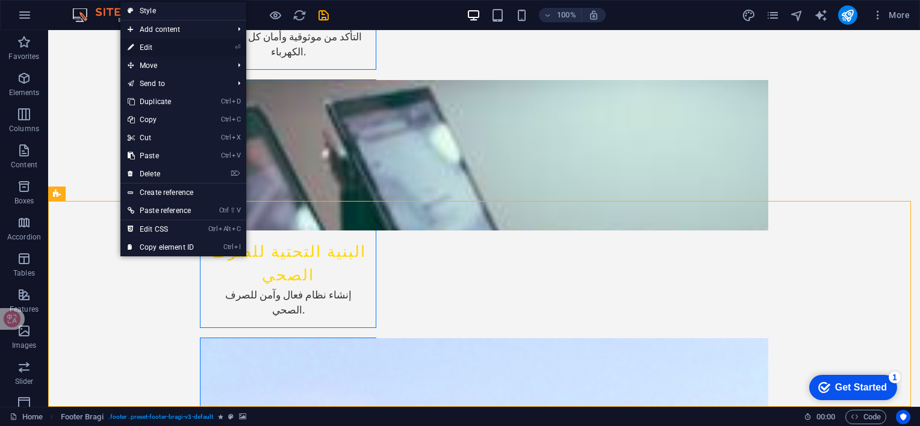
select select "rem"
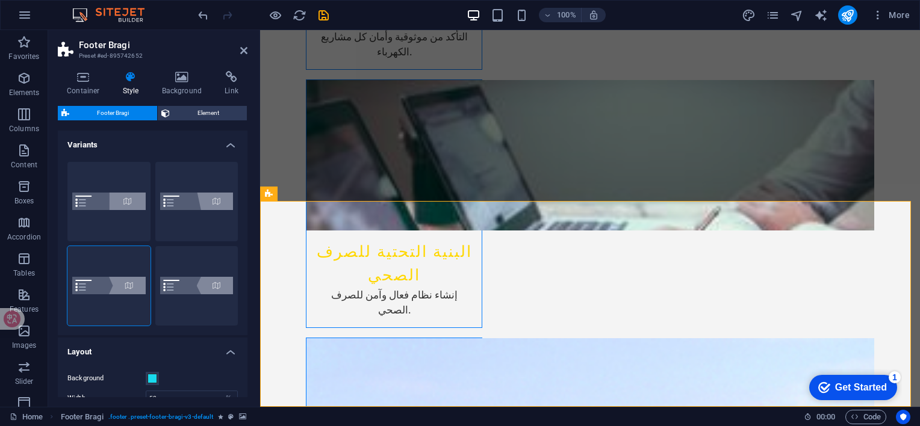
click at [247, 51] on icon at bounding box center [243, 51] width 7 height 10
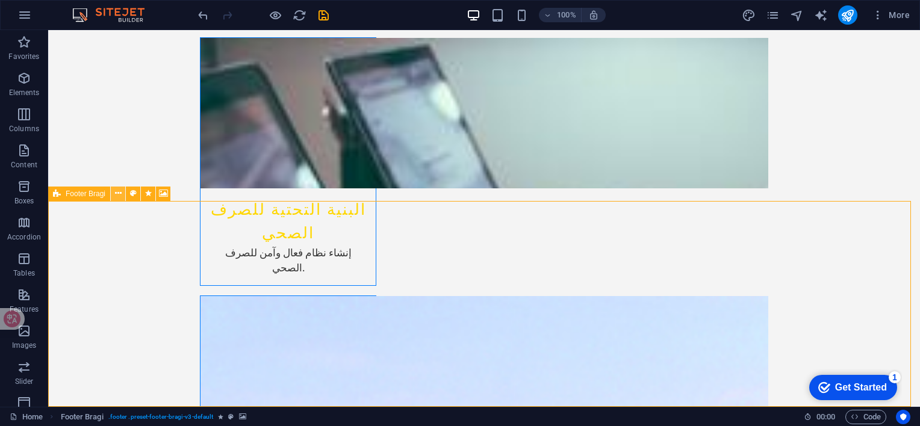
click at [117, 191] on icon at bounding box center [118, 193] width 7 height 13
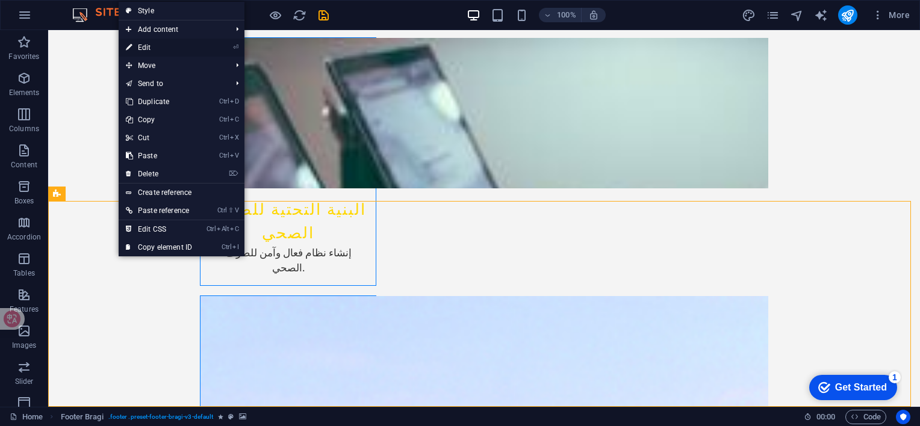
click at [149, 46] on link "⏎ Edit" at bounding box center [159, 48] width 81 height 18
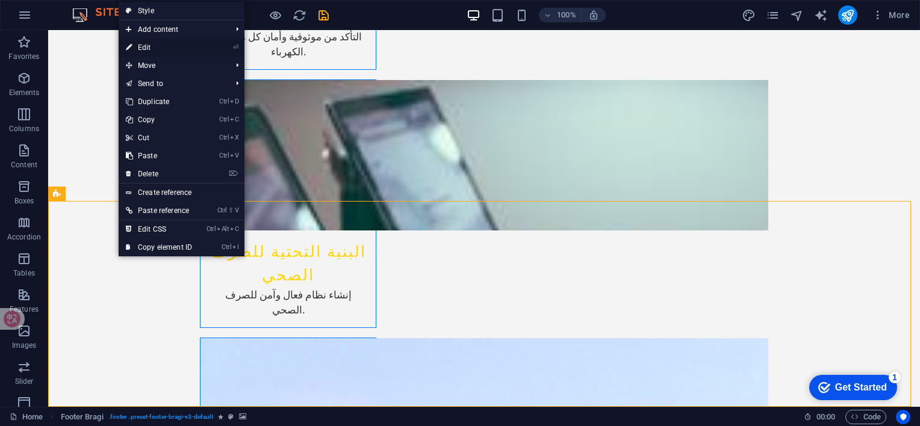
select select "%"
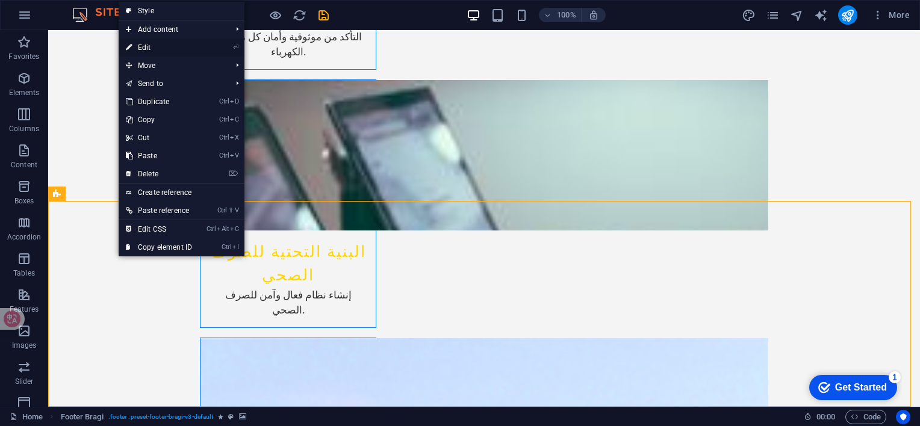
select select "%"
select select "footer"
select select "%"
select select "rem"
select select "px"
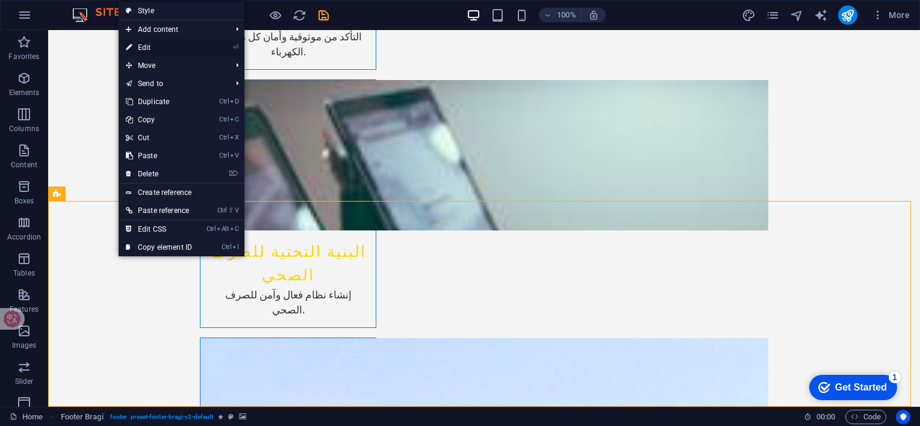
select select "px"
select select "rem"
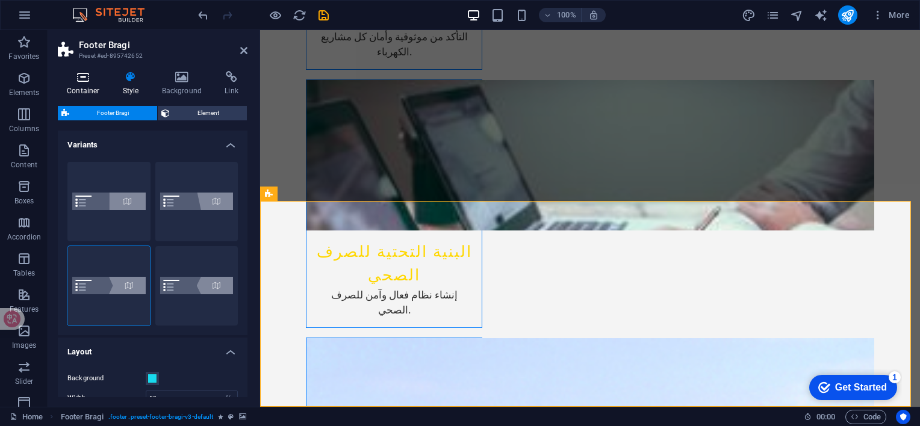
click at [82, 86] on h4 "Container" at bounding box center [86, 83] width 56 height 25
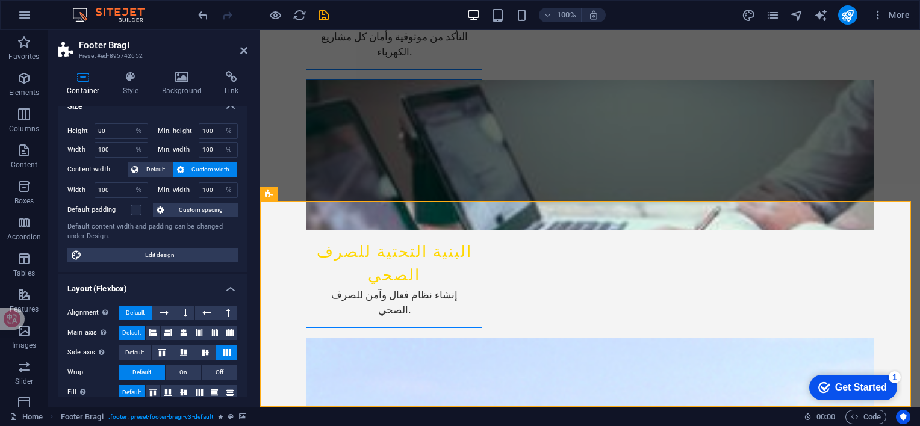
scroll to position [0, 0]
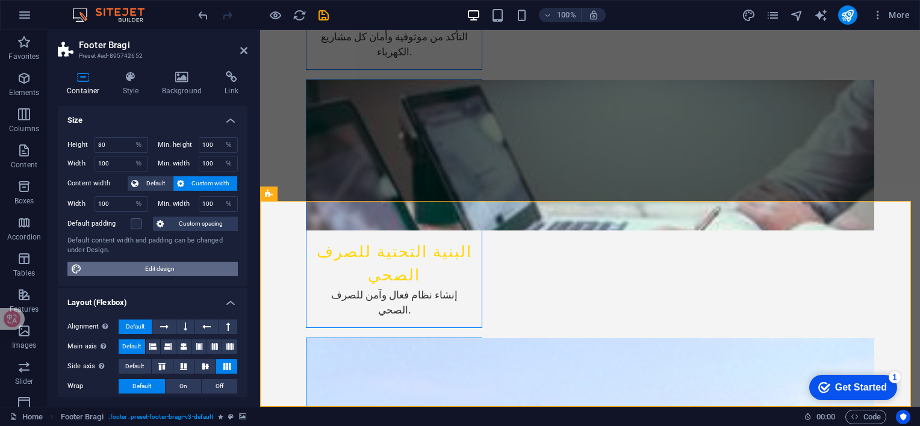
click at [145, 266] on span "Edit design" at bounding box center [159, 269] width 149 height 14
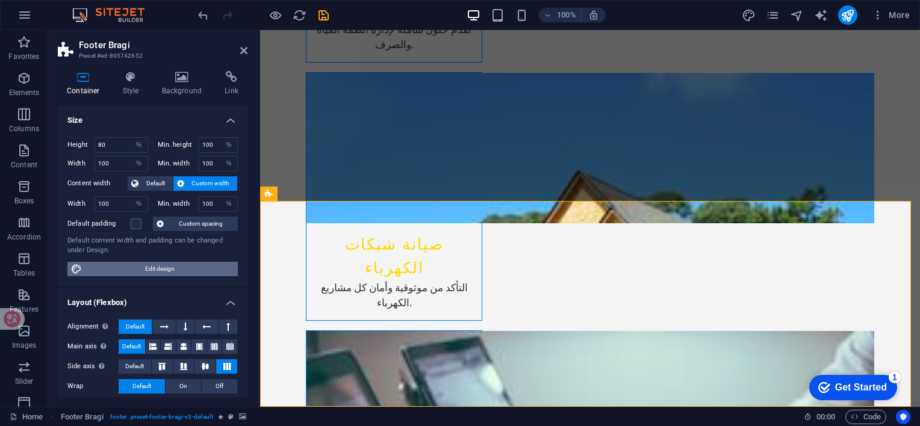
scroll to position [2117, 0]
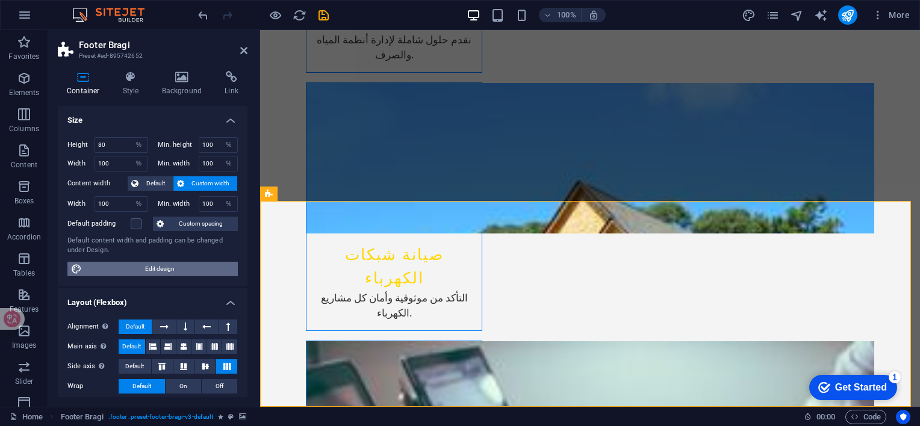
select select "rem"
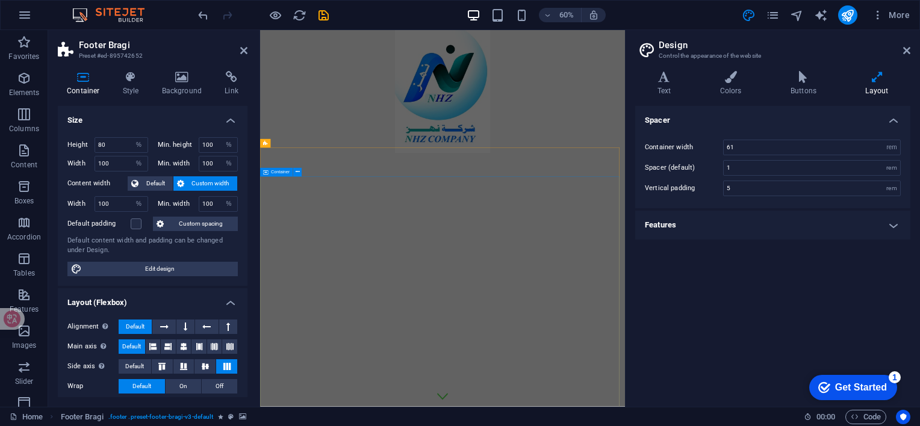
scroll to position [0, 0]
click at [140, 81] on icon at bounding box center [131, 77] width 34 height 12
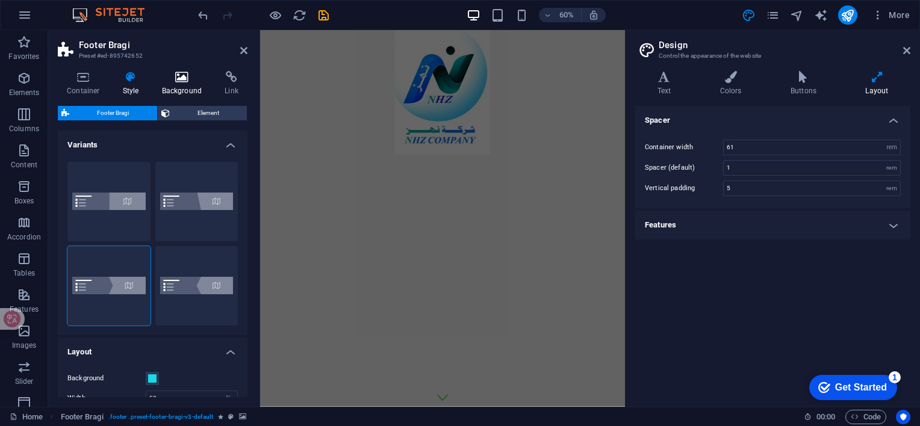
click at [173, 77] on icon at bounding box center [182, 77] width 58 height 12
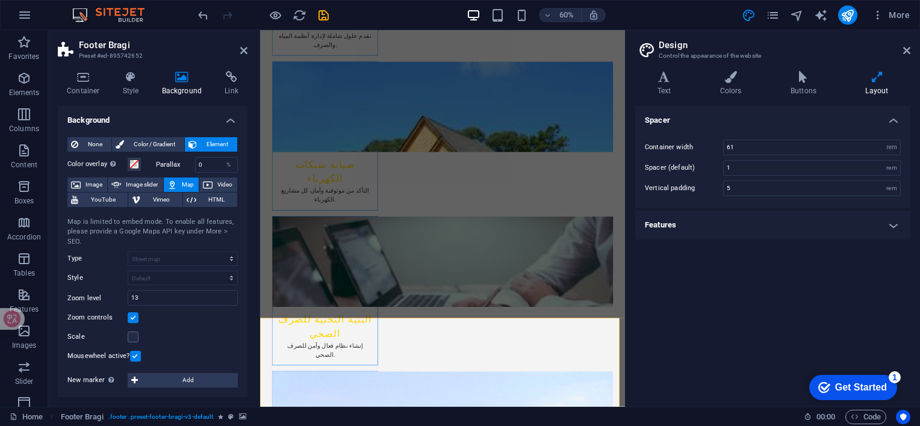
scroll to position [2117, 0]
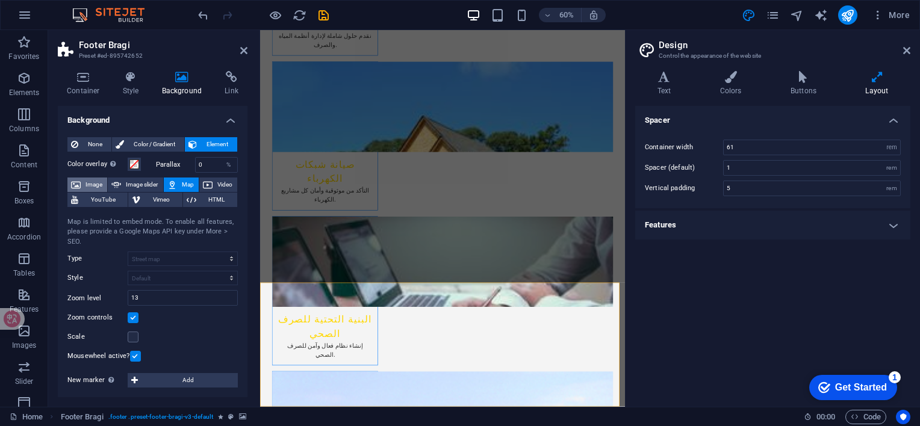
click at [91, 184] on span "Image" at bounding box center [93, 185] width 19 height 14
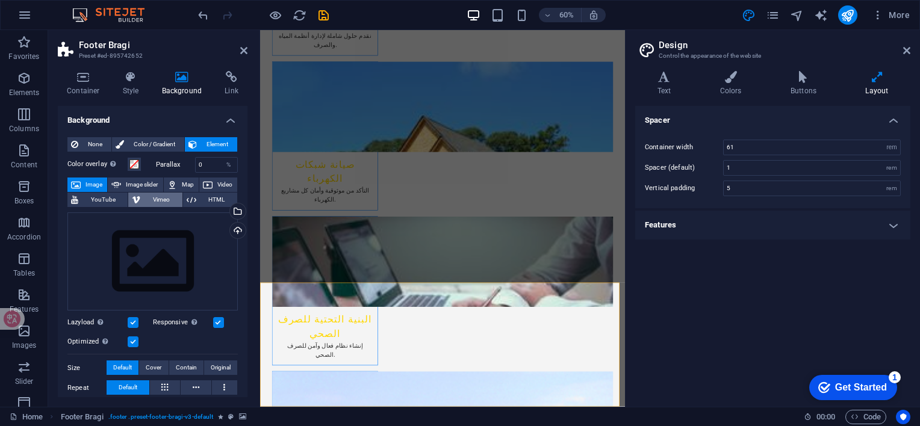
click at [152, 200] on span "Vimeo" at bounding box center [161, 200] width 34 height 14
select select "ar16_9"
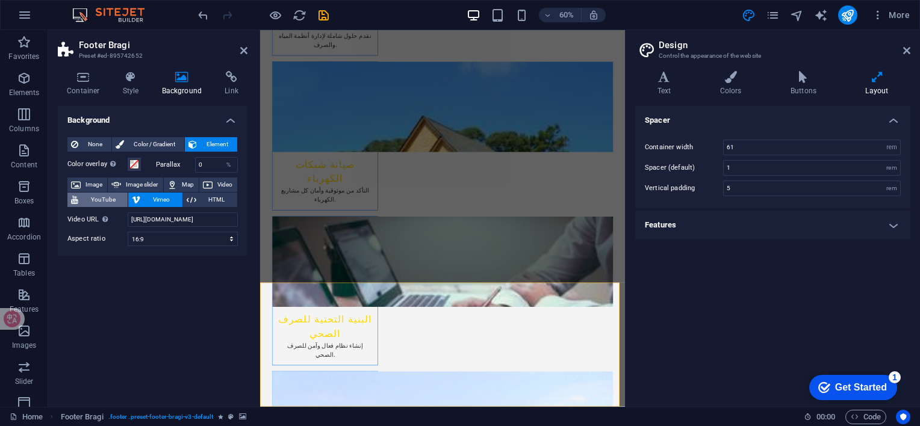
click at [93, 197] on span "YouTube" at bounding box center [103, 200] width 42 height 14
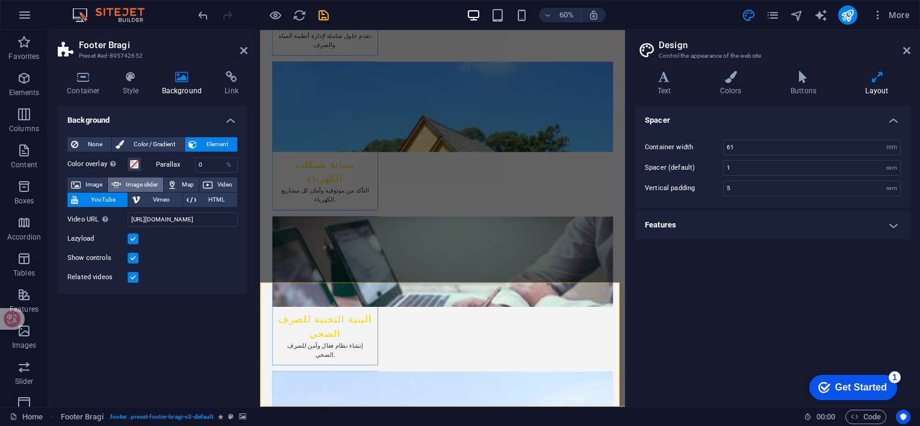
click at [137, 184] on span "Image slider" at bounding box center [142, 185] width 34 height 14
select select "ms"
select select "s"
select select "progressive"
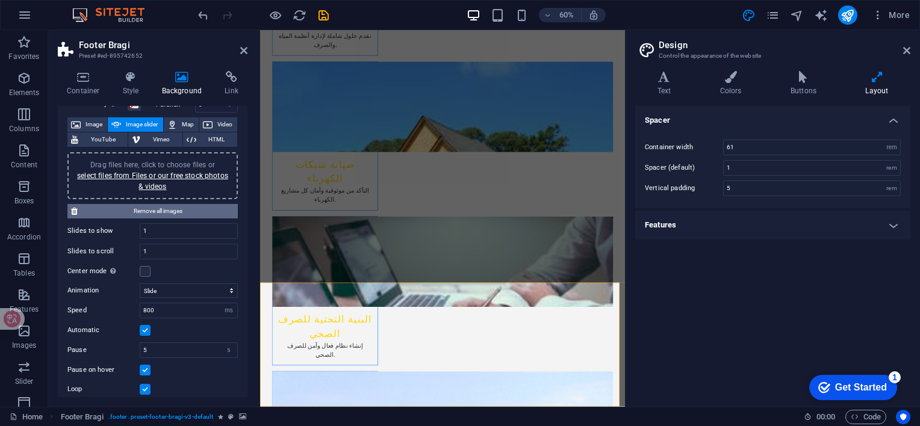
scroll to position [0, 0]
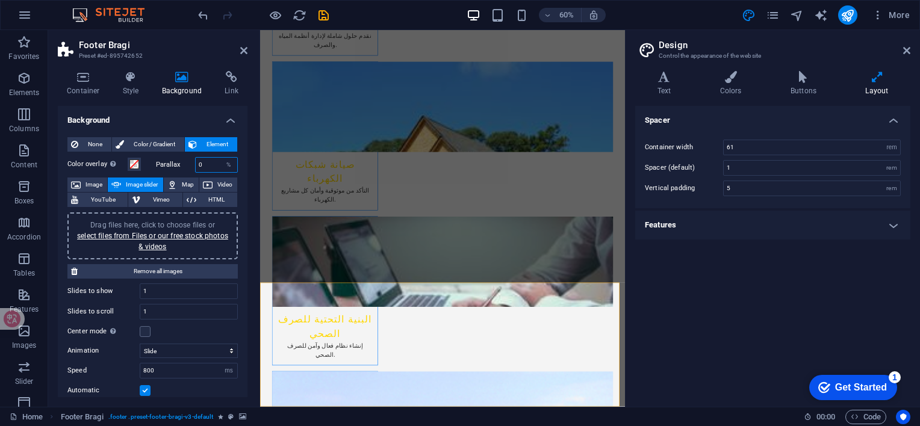
drag, startPoint x: 202, startPoint y: 164, endPoint x: 193, endPoint y: 164, distance: 9.6
click at [193, 164] on div "Parallax 0 %" at bounding box center [197, 165] width 82 height 16
type input "2"
type input "5"
type input "9"
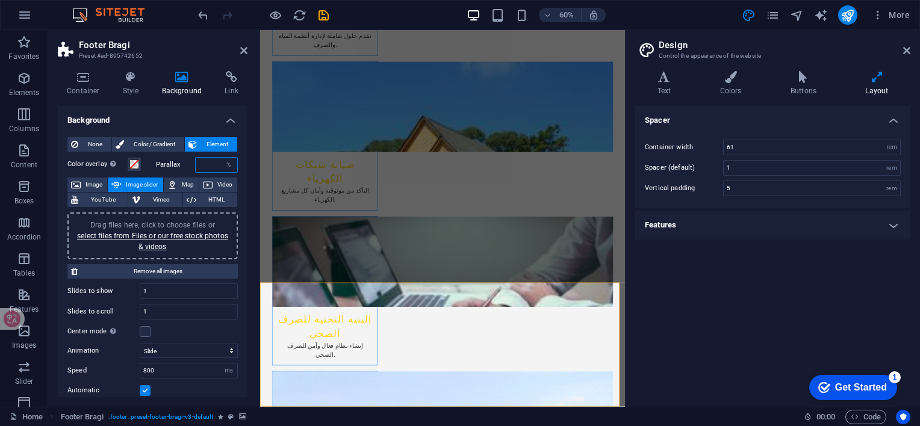
type input "0"
click at [134, 165] on span at bounding box center [134, 165] width 10 height 10
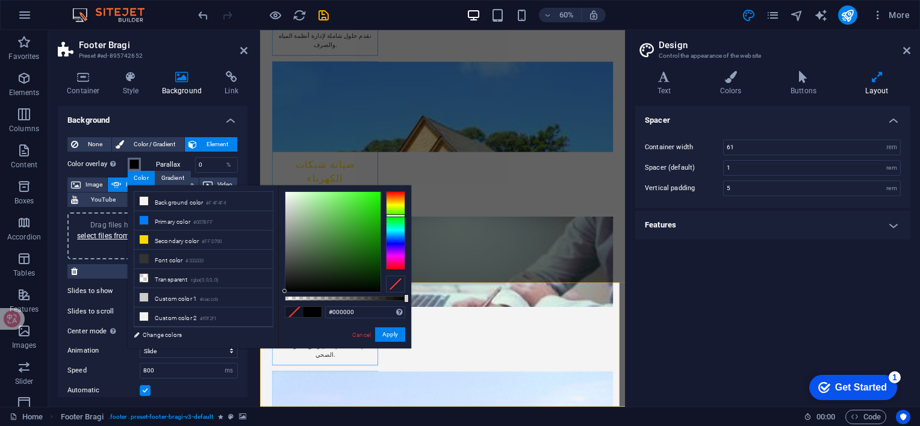
click at [392, 215] on div at bounding box center [395, 230] width 19 height 78
click at [367, 208] on div at bounding box center [332, 242] width 95 height 100
click at [386, 333] on button "Apply" at bounding box center [390, 334] width 30 height 14
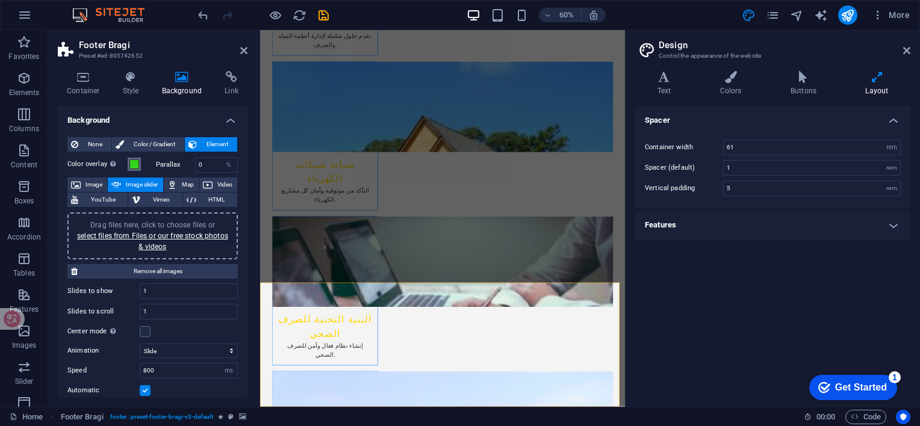
click at [138, 161] on span at bounding box center [134, 165] width 10 height 10
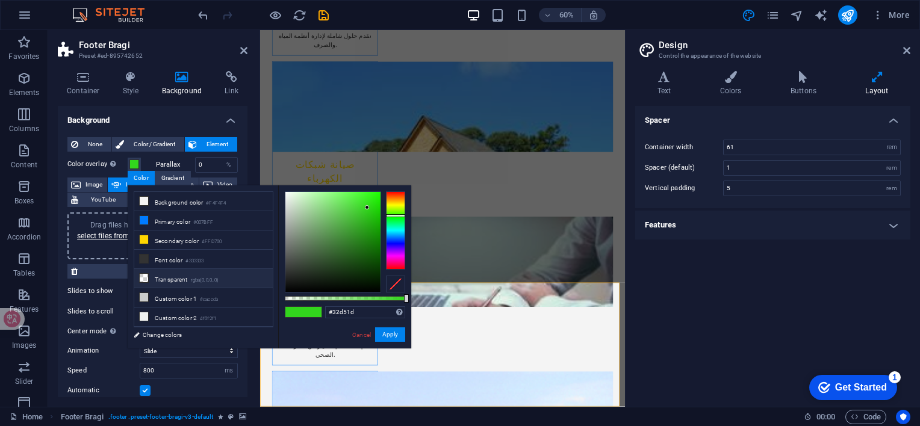
click at [172, 277] on li "Transparent rgba(0,0,0,.0)" at bounding box center [203, 278] width 138 height 19
type input "rgba(0, 0, 0, 0)"
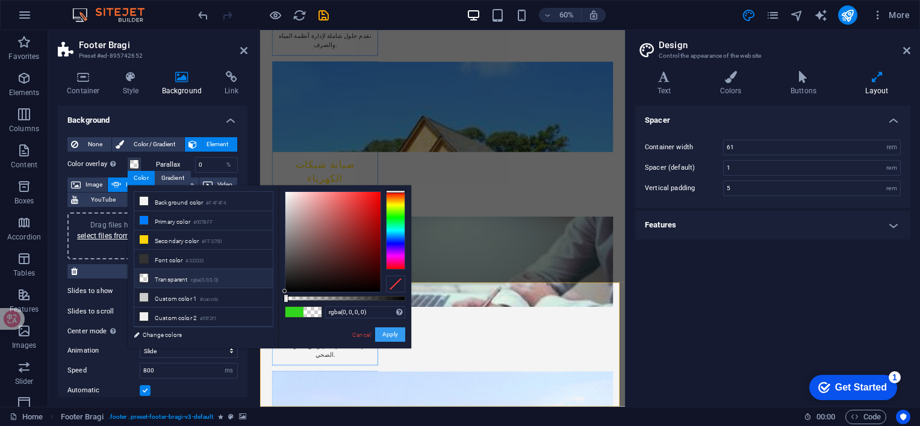
drag, startPoint x: 392, startPoint y: 337, endPoint x: 219, endPoint y: 509, distance: 243.9
click at [392, 337] on button "Apply" at bounding box center [390, 334] width 30 height 14
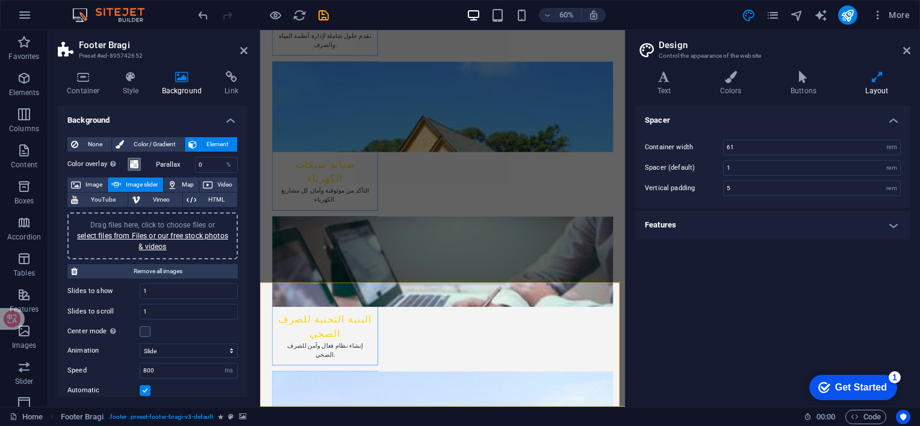
click at [135, 164] on span at bounding box center [134, 165] width 10 height 10
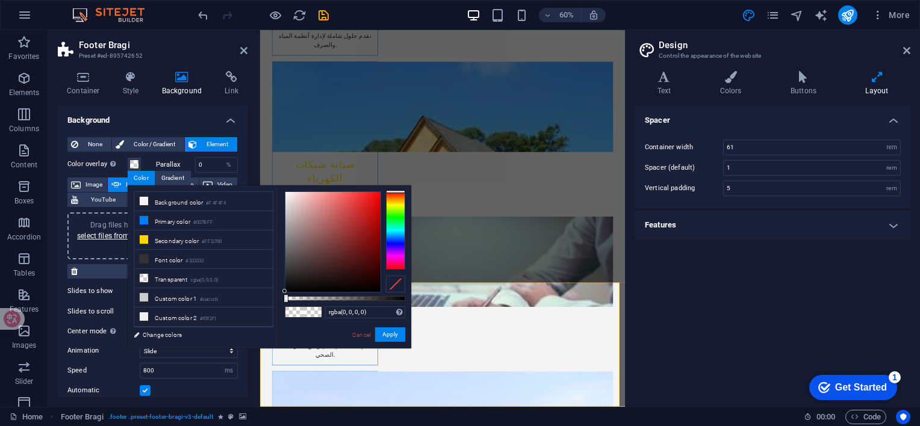
click at [169, 119] on h4 "Background" at bounding box center [153, 117] width 190 height 22
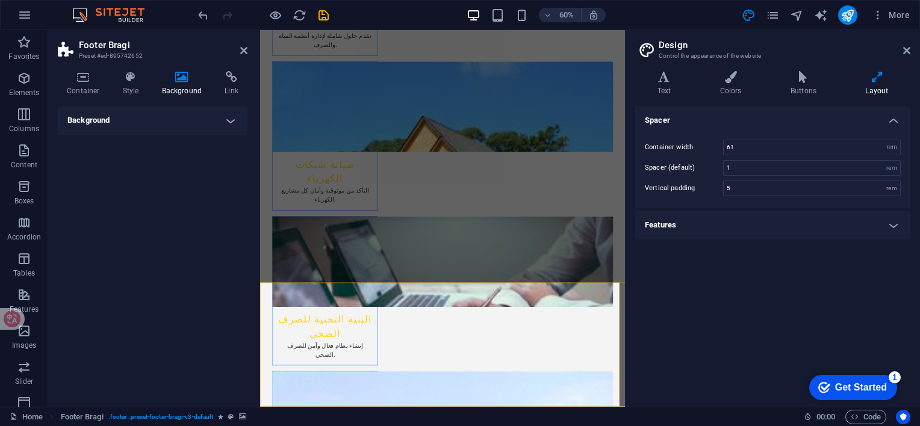
click at [860, 233] on h4 "Features" at bounding box center [772, 225] width 275 height 29
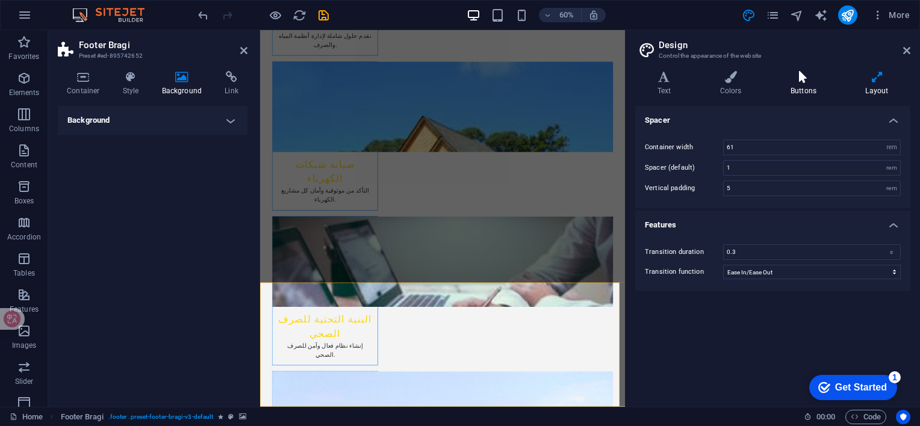
click at [809, 82] on icon at bounding box center [803, 77] width 70 height 12
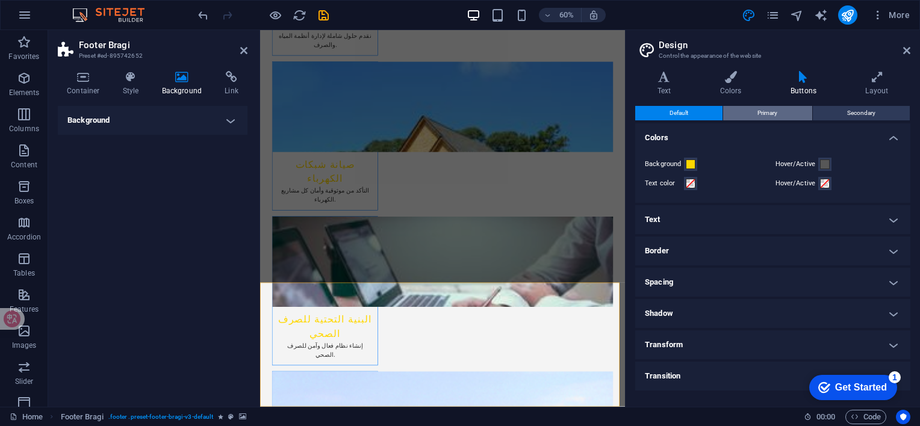
click at [784, 113] on button "Primary" at bounding box center [767, 113] width 88 height 14
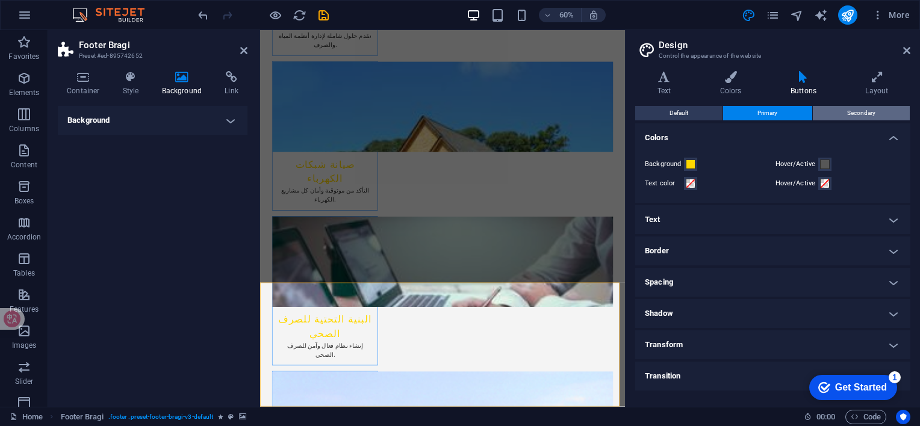
click at [845, 109] on button "Secondary" at bounding box center [861, 113] width 97 height 14
click at [788, 108] on button "Primary" at bounding box center [767, 113] width 88 height 14
click at [873, 77] on icon at bounding box center [876, 77] width 67 height 12
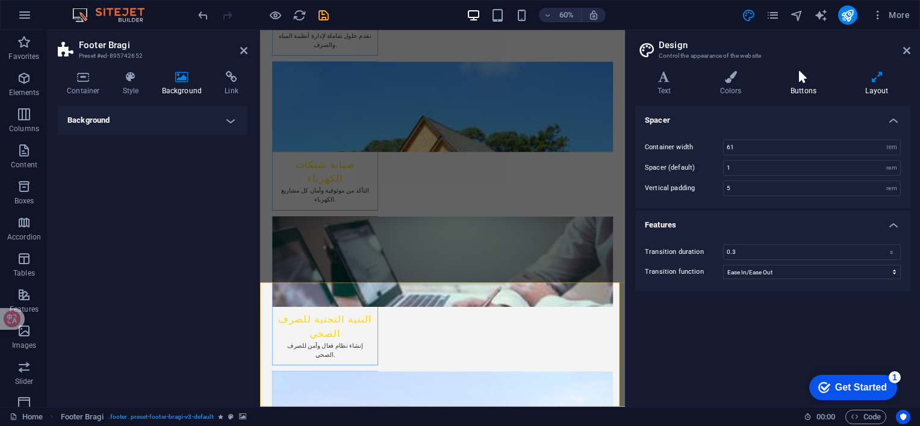
click at [809, 84] on h4 "Buttons" at bounding box center [805, 83] width 75 height 25
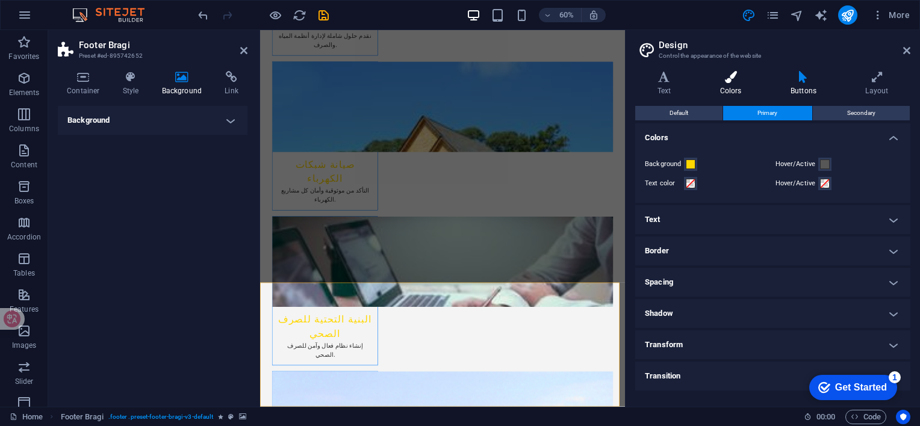
click at [717, 83] on h4 "Colors" at bounding box center [733, 83] width 70 height 25
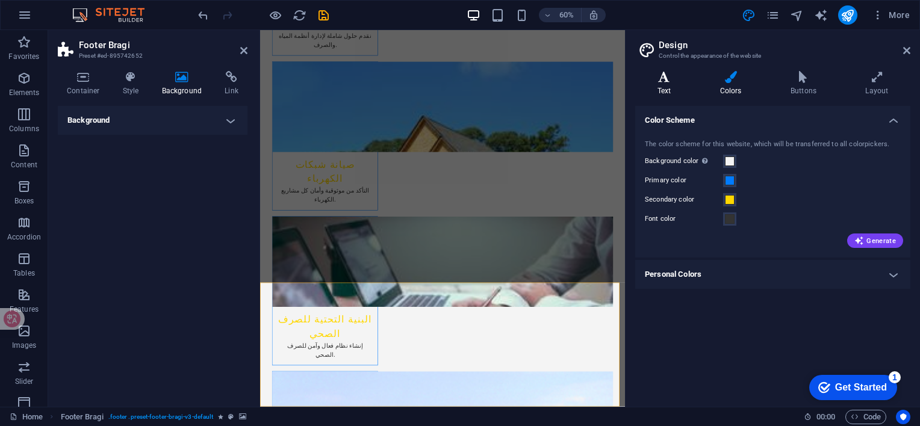
click at [661, 82] on icon at bounding box center [664, 77] width 58 height 12
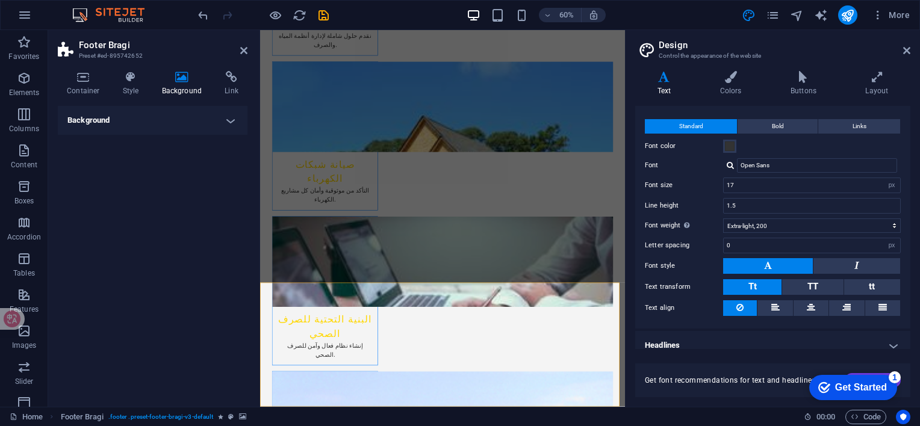
scroll to position [29, 0]
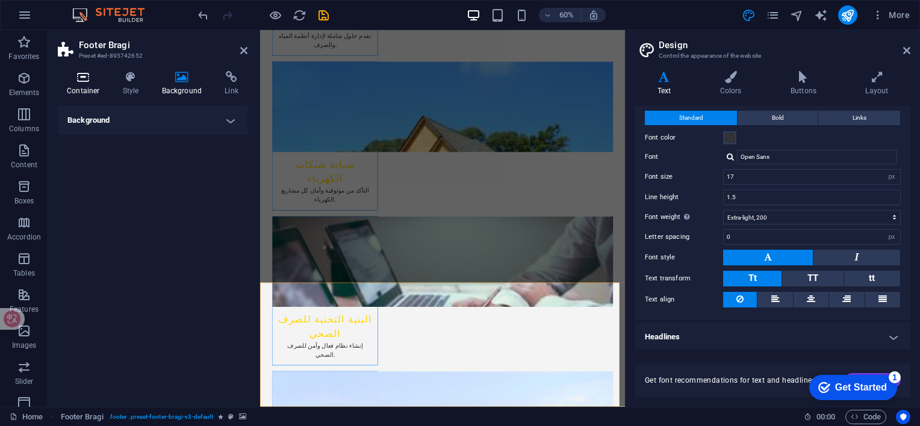
click at [78, 72] on icon at bounding box center [83, 77] width 51 height 12
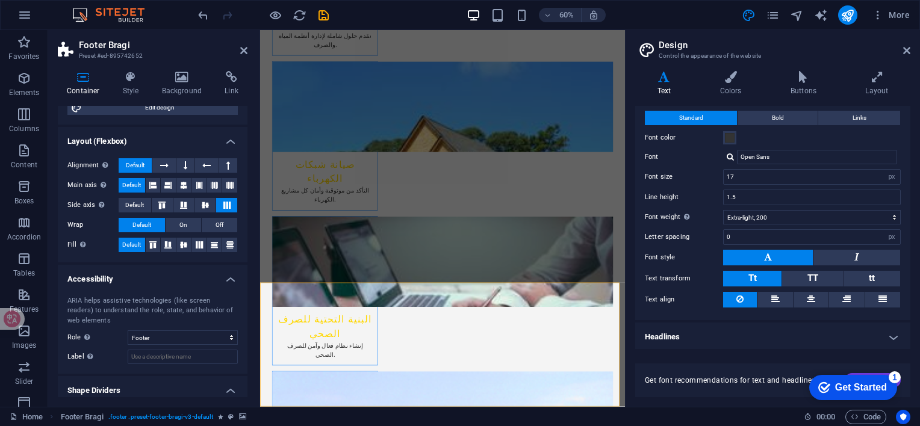
scroll to position [194, 0]
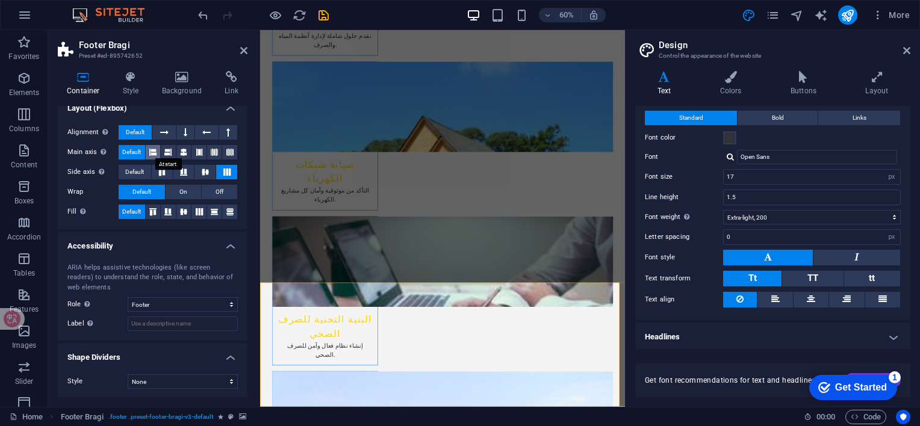
click at [154, 152] on icon at bounding box center [152, 152] width 7 height 14
click at [137, 153] on span "Default" at bounding box center [131, 152] width 19 height 14
click at [137, 171] on span "Default" at bounding box center [134, 172] width 19 height 14
click at [175, 191] on button "On" at bounding box center [184, 192] width 36 height 14
click at [140, 191] on span "Default" at bounding box center [141, 192] width 19 height 14
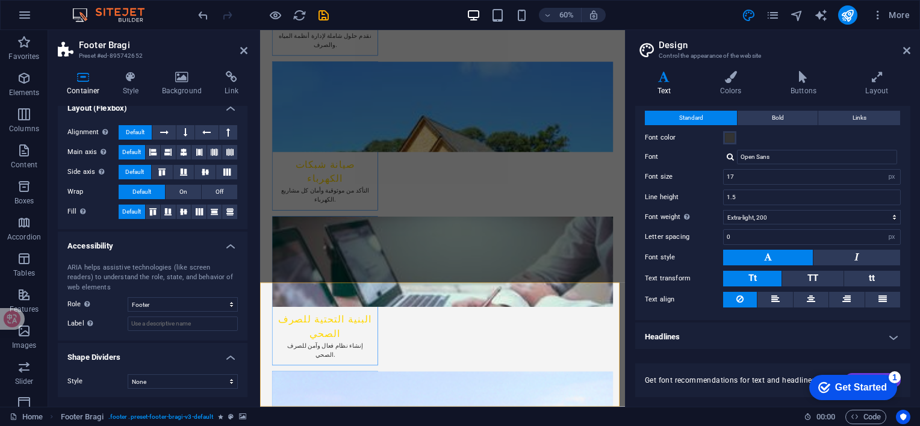
click at [128, 129] on span "Default" at bounding box center [135, 132] width 19 height 14
click at [129, 150] on span "Default" at bounding box center [131, 152] width 19 height 14
click at [152, 151] on icon at bounding box center [152, 152] width 7 height 14
click at [140, 173] on span "Default" at bounding box center [134, 172] width 19 height 14
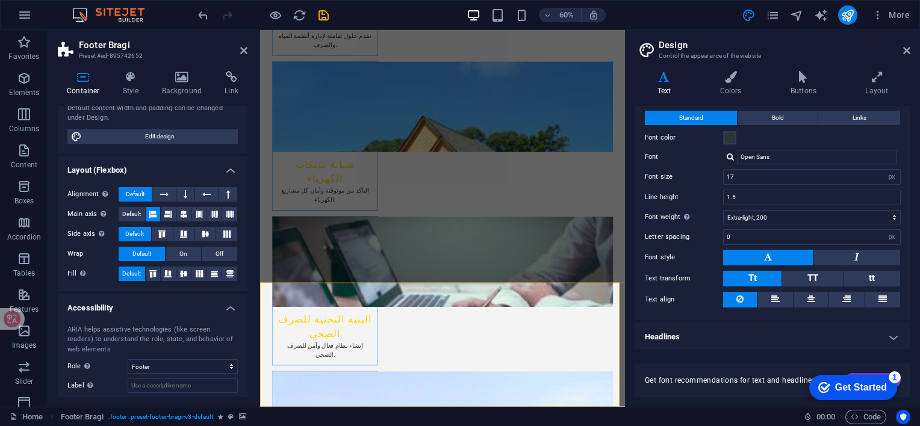
scroll to position [74, 0]
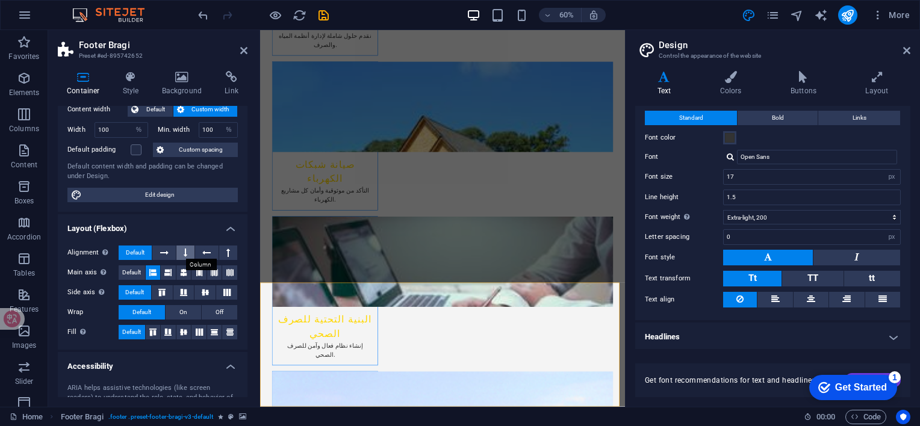
click at [187, 247] on button at bounding box center [185, 253] width 18 height 14
click at [169, 247] on button at bounding box center [163, 253] width 23 height 14
click at [212, 252] on button at bounding box center [206, 253] width 23 height 14
click at [166, 267] on icon at bounding box center [167, 272] width 7 height 14
click at [214, 270] on icon at bounding box center [214, 272] width 7 height 14
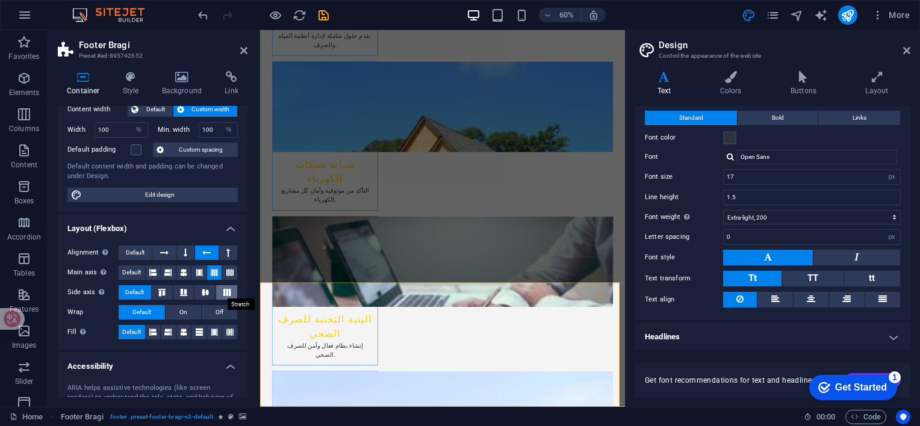
click at [225, 291] on icon at bounding box center [227, 292] width 14 height 7
click at [205, 289] on icon at bounding box center [205, 292] width 14 height 7
click at [184, 294] on icon at bounding box center [183, 292] width 14 height 7
click at [163, 291] on icon at bounding box center [162, 292] width 14 height 7
click at [223, 291] on icon at bounding box center [227, 292] width 14 height 7
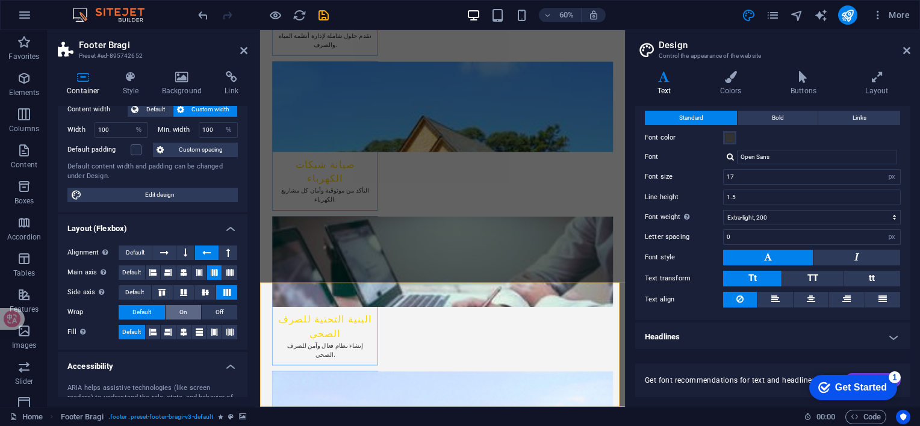
click at [178, 308] on button "On" at bounding box center [184, 312] width 36 height 14
click at [149, 310] on span "Default" at bounding box center [141, 312] width 19 height 14
click at [137, 246] on span "Default" at bounding box center [135, 253] width 19 height 14
click at [208, 249] on icon at bounding box center [206, 253] width 8 height 14
click at [226, 330] on icon at bounding box center [229, 332] width 7 height 14
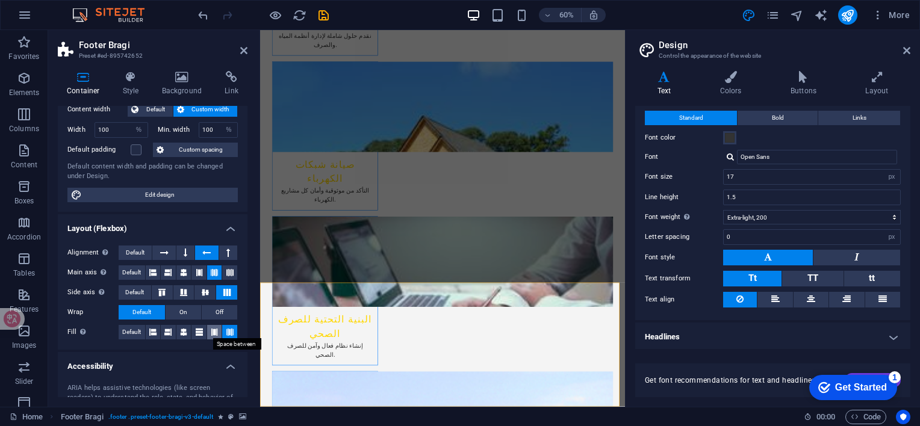
click at [215, 330] on icon at bounding box center [214, 332] width 7 height 14
click at [198, 328] on icon at bounding box center [199, 332] width 7 height 14
click at [184, 332] on icon at bounding box center [183, 332] width 7 height 14
click at [173, 333] on button at bounding box center [168, 332] width 15 height 14
click at [158, 332] on button at bounding box center [153, 332] width 15 height 14
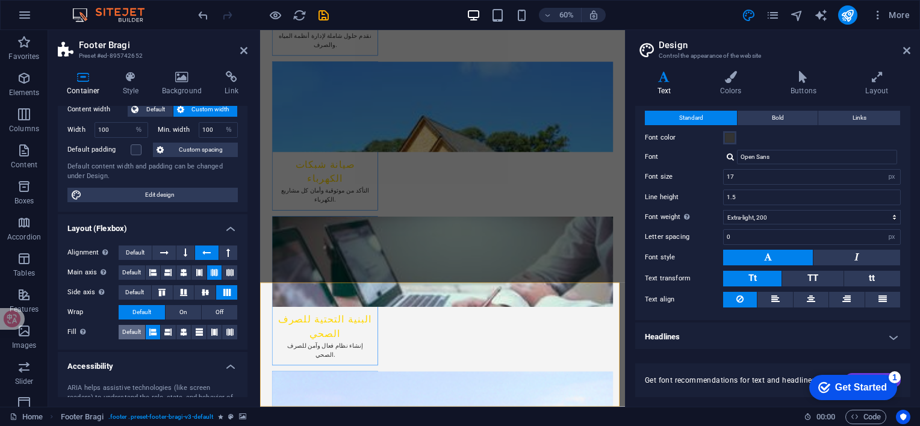
click at [129, 330] on span "Default" at bounding box center [131, 332] width 19 height 14
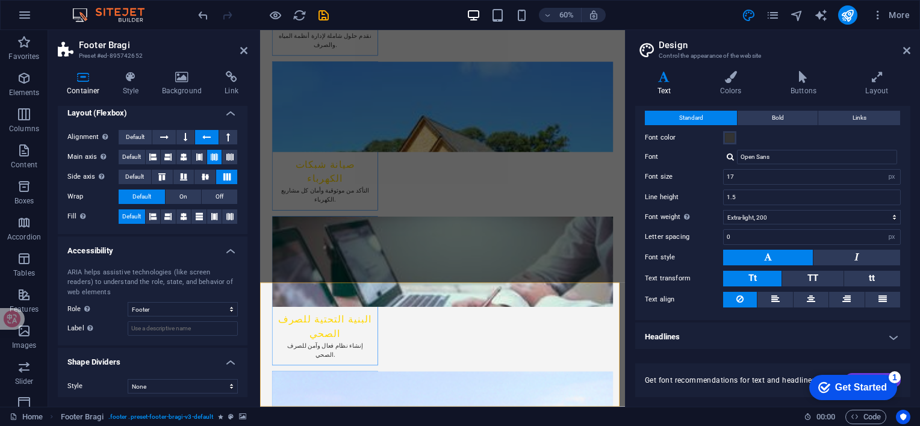
scroll to position [194, 0]
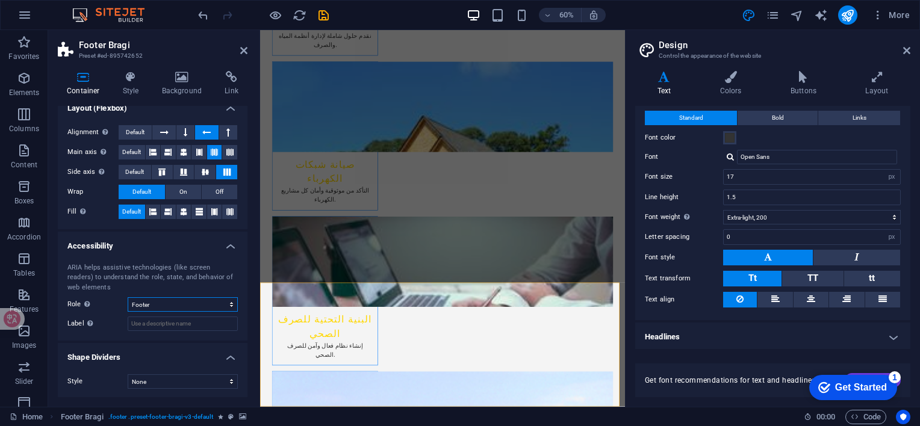
click at [175, 301] on select "None Alert Article Banner Comment Complementary Dialog Footer Header Marquee Pr…" at bounding box center [183, 304] width 110 height 14
drag, startPoint x: 107, startPoint y: 315, endPoint x: 161, endPoint y: 323, distance: 54.2
click at [107, 315] on div "ARIA helps assistive technologies (like screen readers) to understand the role,…" at bounding box center [153, 297] width 190 height 88
click at [161, 323] on input "Label Use the ARIA label to provide a clear and descriptive name for elements t…" at bounding box center [183, 324] width 110 height 14
click at [205, 380] on select "None Triangle Square Diagonal Polygon 1 Polygon 2 Zigzag Multiple Zigzags Waves…" at bounding box center [183, 381] width 110 height 14
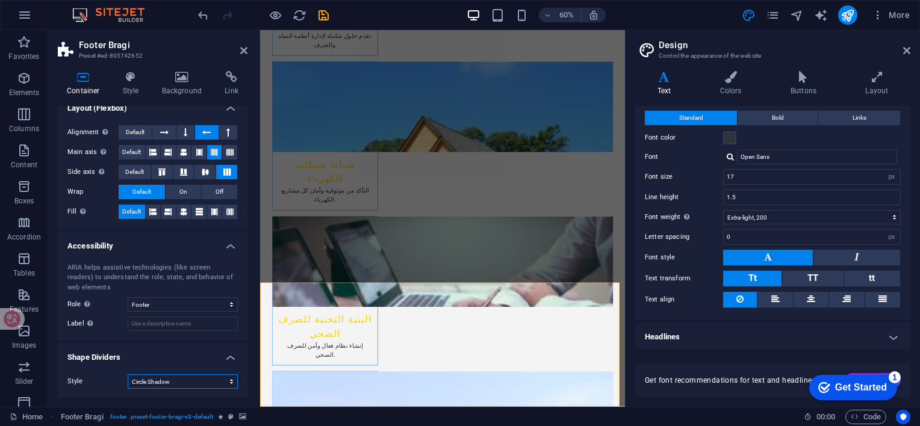
click at [128, 374] on select "None Triangle Square Diagonal Polygon 1 Polygon 2 Zigzag Multiple Zigzags Waves…" at bounding box center [183, 381] width 110 height 14
click at [184, 383] on select "None Triangle Square Diagonal Polygon 1 Polygon 2 Zigzag Multiple Zigzags Waves…" at bounding box center [183, 381] width 110 height 14
click at [128, 374] on select "None Triangle Square Diagonal Polygon 1 Polygon 2 Zigzag Multiple Zigzags Waves…" at bounding box center [183, 381] width 110 height 14
click at [197, 380] on select "None Triangle Square Diagonal Polygon 1 Polygon 2 Zigzag Multiple Zigzags Waves…" at bounding box center [183, 381] width 110 height 14
click at [128, 374] on select "None Triangle Square Diagonal Polygon 1 Polygon 2 Zigzag Multiple Zigzags Waves…" at bounding box center [183, 381] width 110 height 14
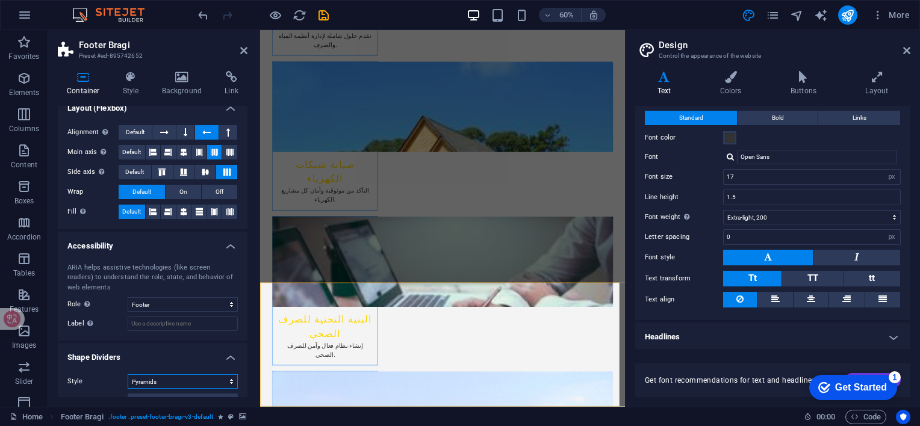
click at [195, 380] on select "None Triangle Square Diagonal Polygon 1 Polygon 2 Zigzag Multiple Zigzags Waves…" at bounding box center [183, 381] width 110 height 14
click at [128, 374] on select "None Triangle Square Diagonal Polygon 1 Polygon 2 Zigzag Multiple Zigzags Waves…" at bounding box center [183, 381] width 110 height 14
click at [193, 380] on select "None Triangle Square Diagonal Polygon 1 Polygon 2 Zigzag Multiple Zigzags Waves…" at bounding box center [183, 381] width 110 height 14
select select "none"
click at [128, 374] on select "None Triangle Square Diagonal Polygon 1 Polygon 2 Zigzag Multiple Zigzags Waves…" at bounding box center [183, 381] width 110 height 14
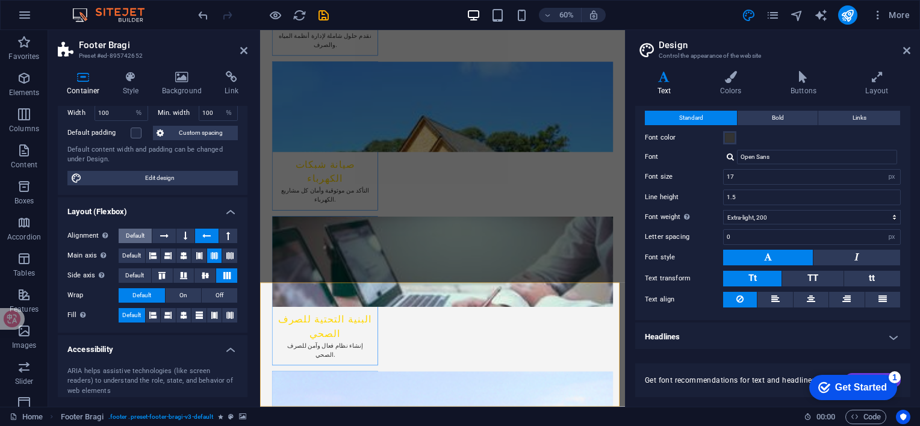
scroll to position [0, 0]
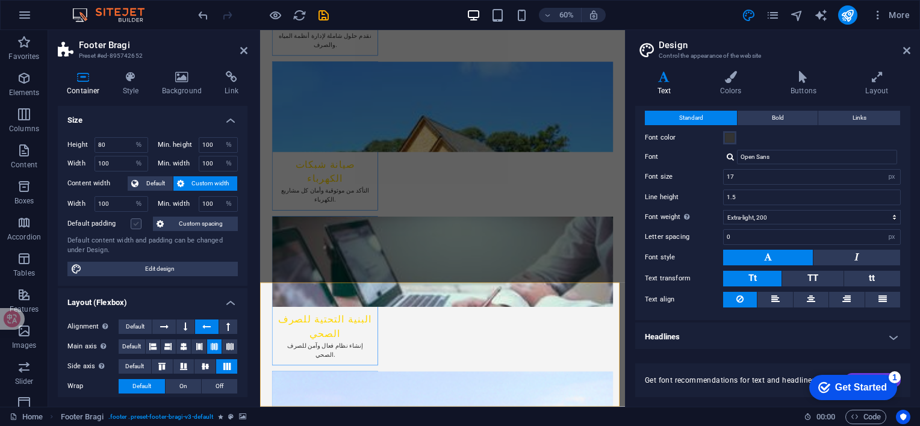
click at [140, 223] on label at bounding box center [136, 223] width 11 height 11
click at [0, 0] on input "Default padding" at bounding box center [0, 0] width 0 height 0
click at [137, 224] on label at bounding box center [136, 223] width 11 height 11
click at [0, 0] on input "Default padding" at bounding box center [0, 0] width 0 height 0
click at [172, 270] on span "Edit design" at bounding box center [159, 269] width 149 height 14
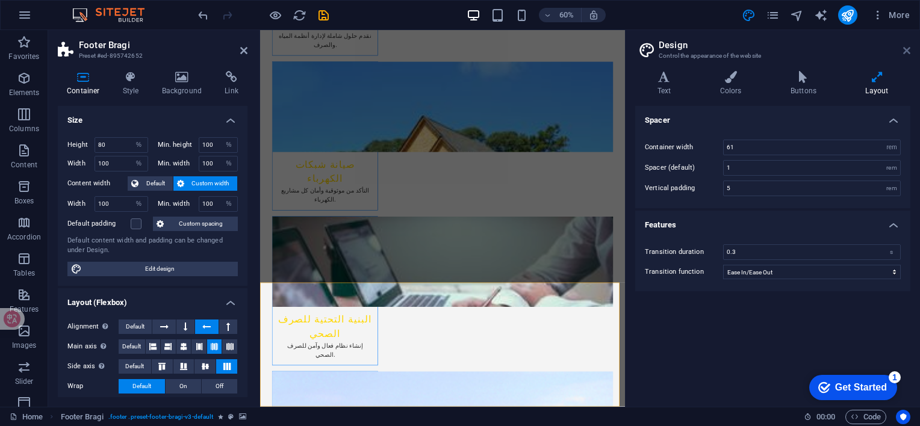
click at [908, 51] on icon at bounding box center [906, 51] width 7 height 10
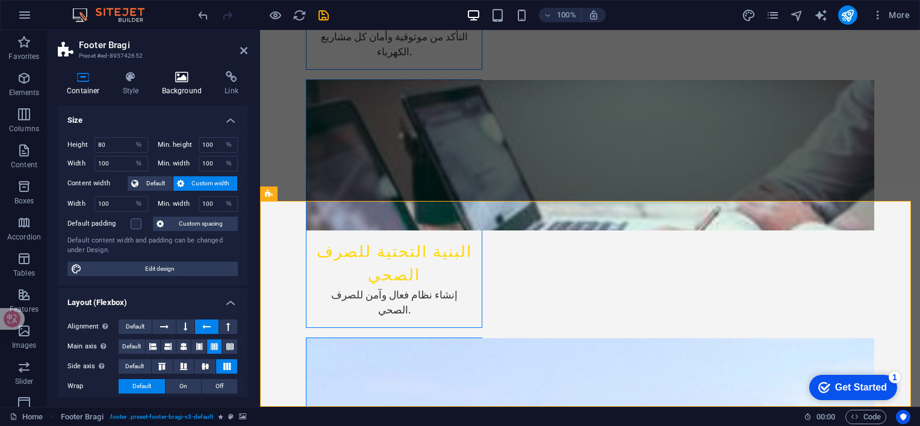
click at [169, 84] on h4 "Background" at bounding box center [184, 83] width 63 height 25
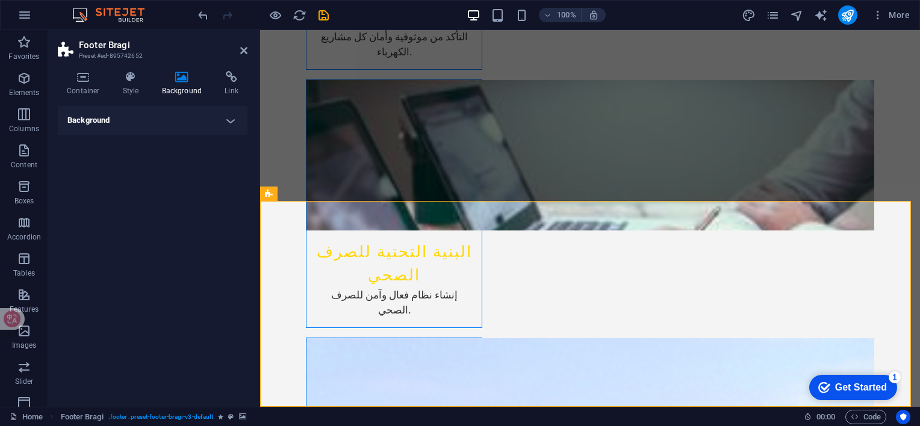
click at [200, 120] on h4 "Background" at bounding box center [153, 120] width 190 height 29
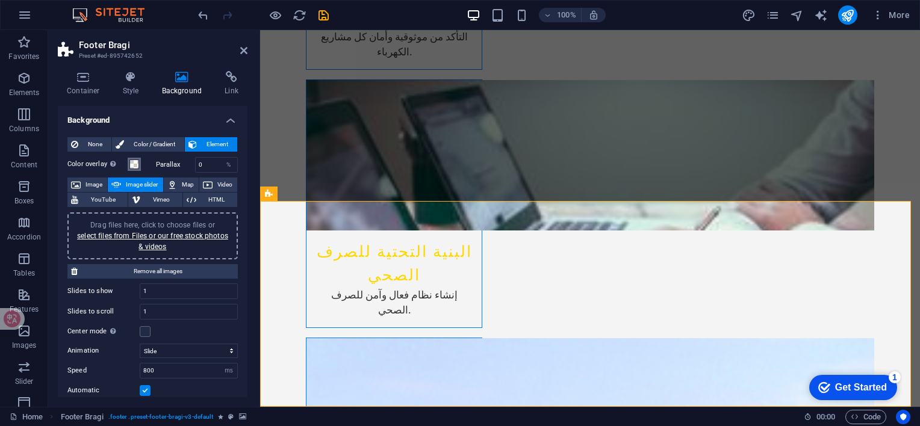
click at [140, 162] on button "Color overlay Places an overlay over the background to colorize it" at bounding box center [134, 164] width 13 height 13
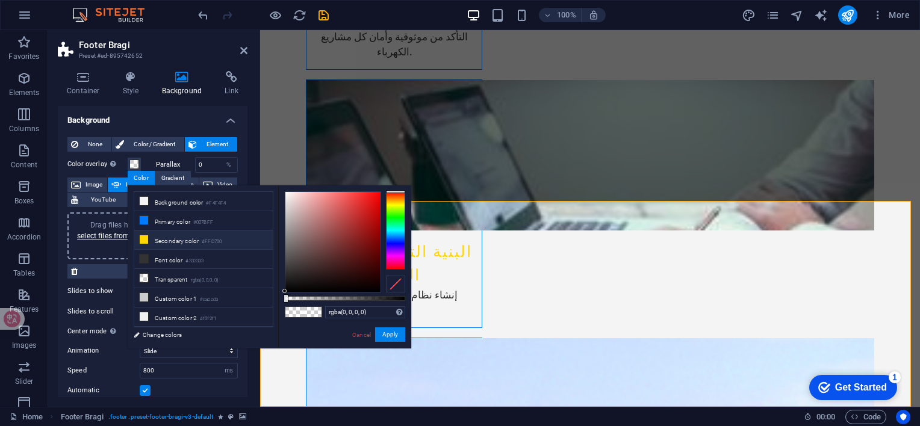
click at [167, 237] on li "Secondary color #FFD700" at bounding box center [203, 240] width 138 height 19
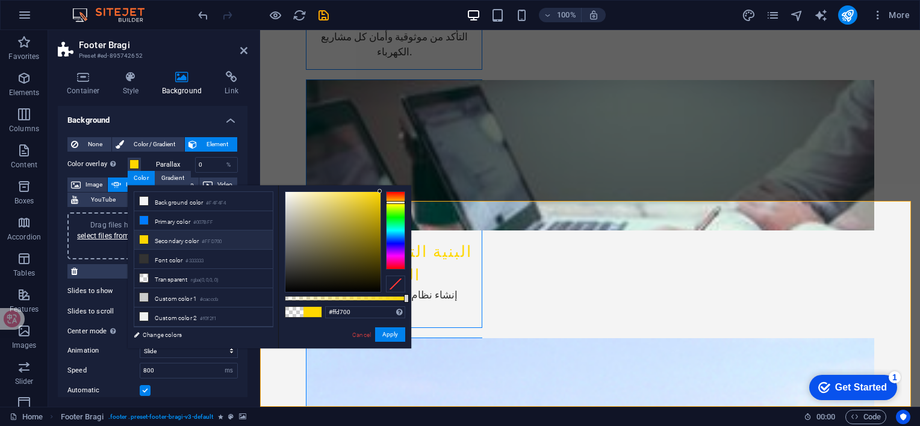
click at [294, 311] on span at bounding box center [294, 312] width 18 height 10
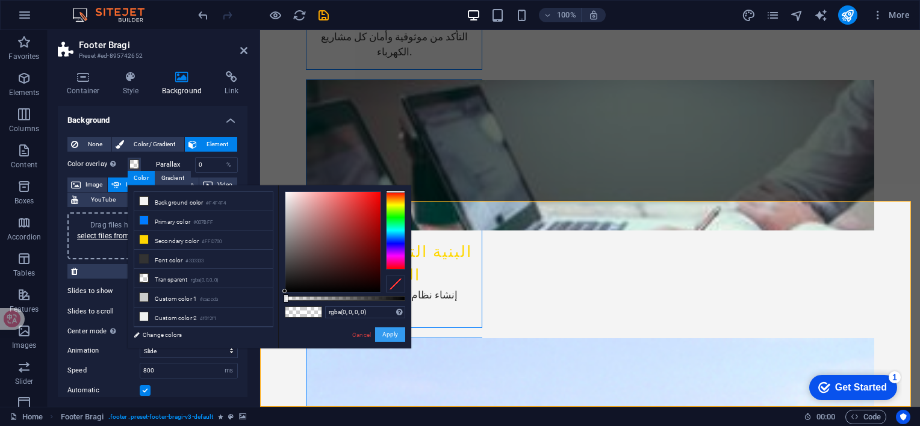
click at [396, 334] on button "Apply" at bounding box center [390, 334] width 30 height 14
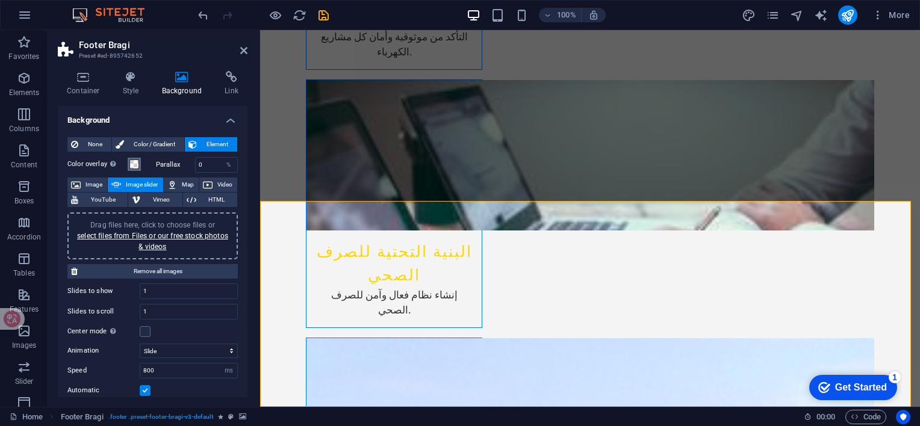
click at [137, 161] on span at bounding box center [134, 165] width 10 height 10
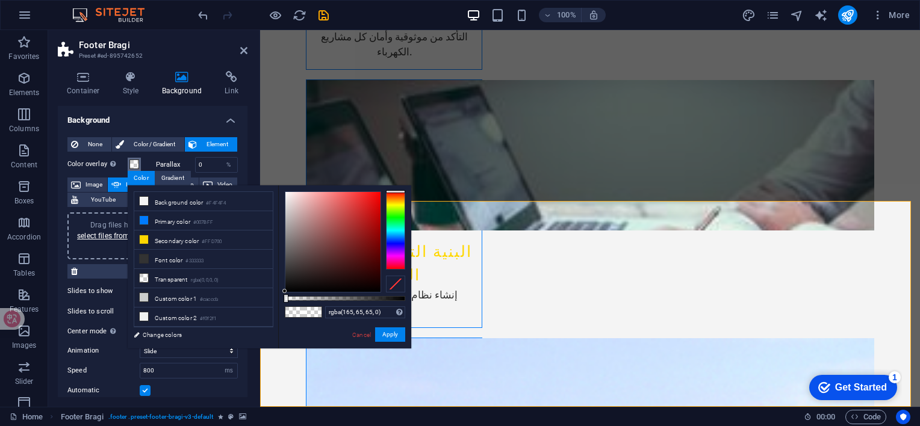
click at [342, 226] on div at bounding box center [332, 242] width 95 height 100
click at [388, 297] on div at bounding box center [345, 298] width 120 height 5
drag, startPoint x: 387, startPoint y: 299, endPoint x: 267, endPoint y: 297, distance: 119.8
click at [267, 297] on div "less Background color #F4F4F4 Primary color #007BFF Secondary color #FFD700 Fon…" at bounding box center [269, 266] width 283 height 163
click at [228, 277] on li "Transparent rgba(0,0,0,.0)" at bounding box center [203, 278] width 138 height 19
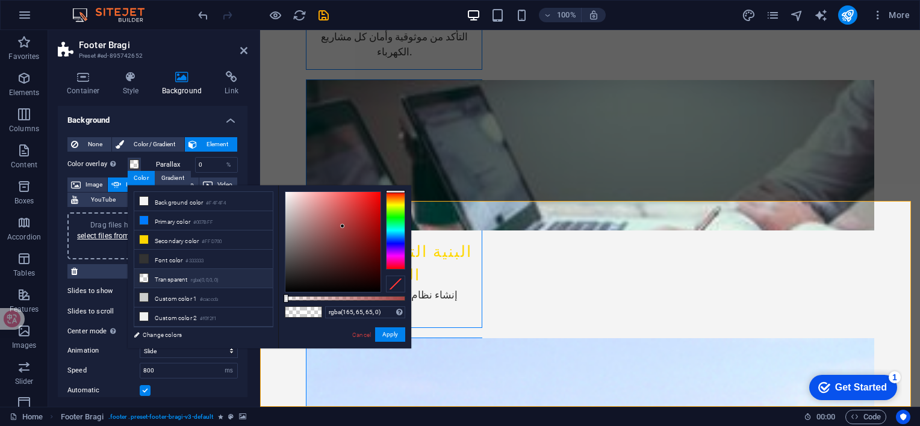
type input "rgba(0, 0, 0, 0)"
click at [391, 332] on button "Apply" at bounding box center [390, 334] width 30 height 14
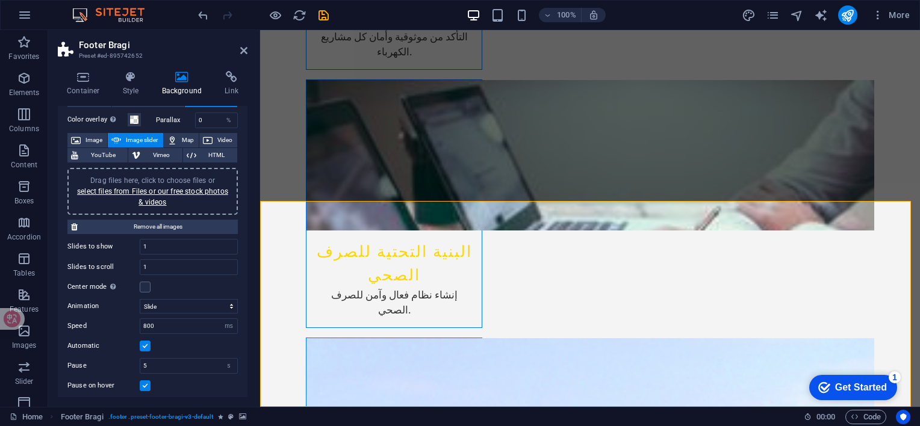
scroll to position [60, 0]
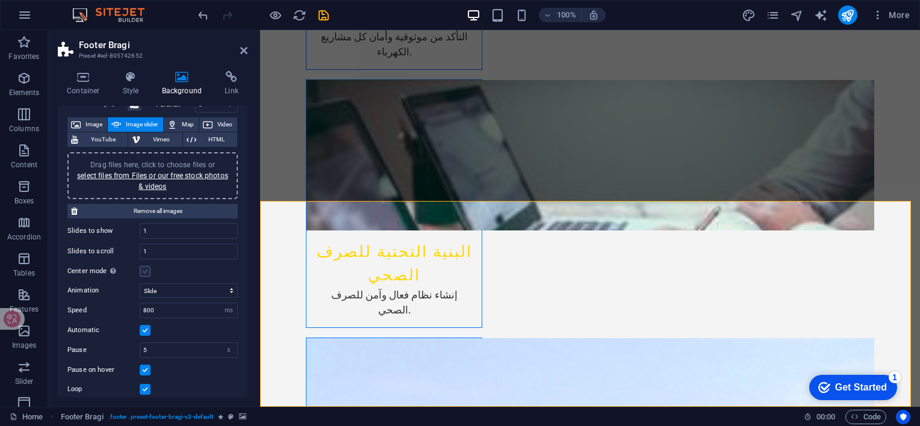
click at [145, 268] on label at bounding box center [145, 271] width 11 height 11
click at [0, 0] on input "Center mode Enables centered view with partial previous/next slide. Use with od…" at bounding box center [0, 0] width 0 height 0
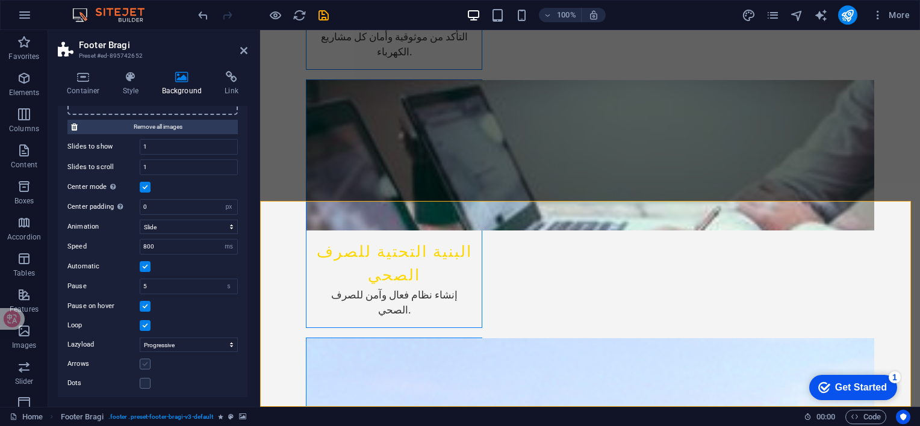
click at [147, 364] on label at bounding box center [145, 364] width 11 height 11
click at [0, 0] on input "Arrows" at bounding box center [0, 0] width 0 height 0
click at [141, 383] on label at bounding box center [145, 383] width 11 height 11
click at [0, 0] on input "Dots" at bounding box center [0, 0] width 0 height 0
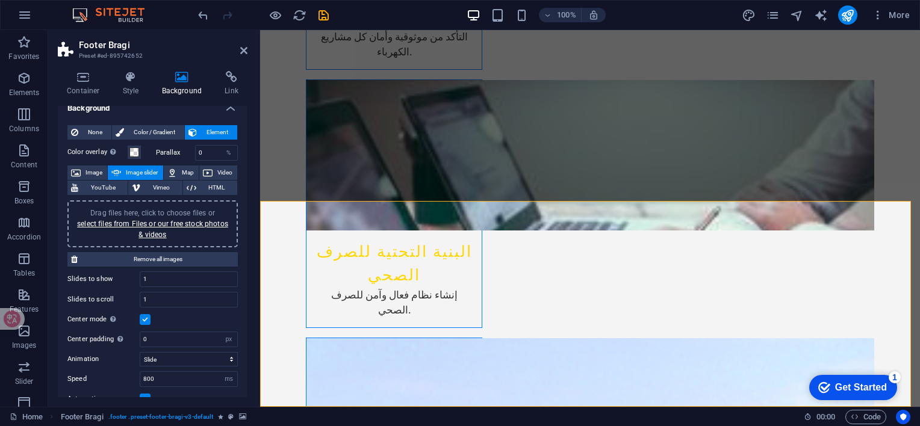
scroll to position [0, 0]
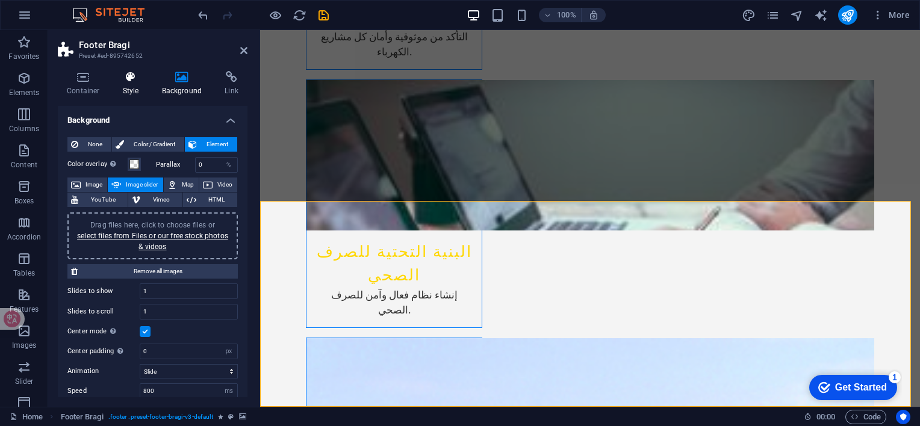
click at [131, 78] on icon at bounding box center [131, 77] width 34 height 12
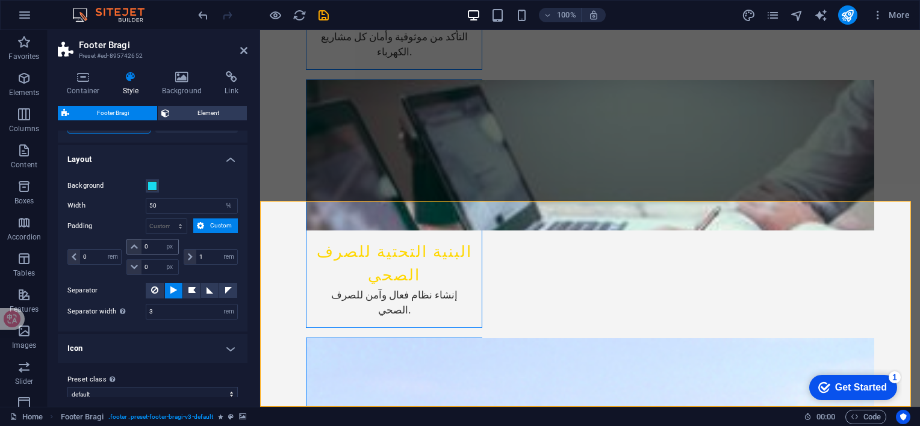
scroll to position [205, 0]
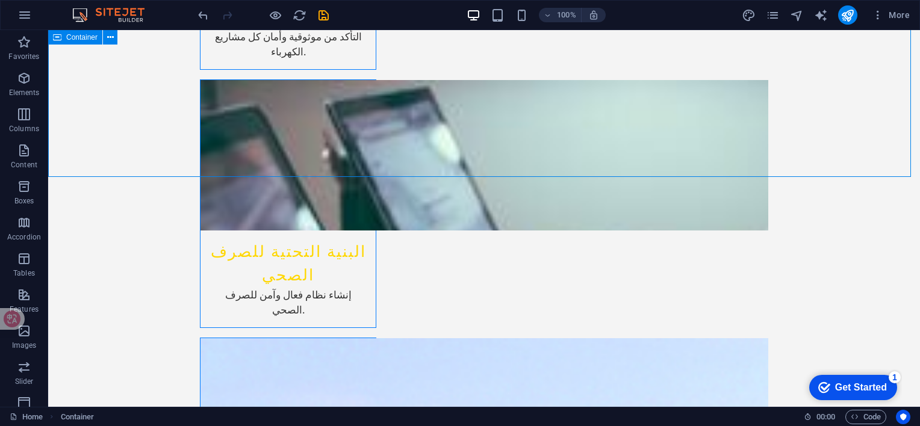
scroll to position [2170, 0]
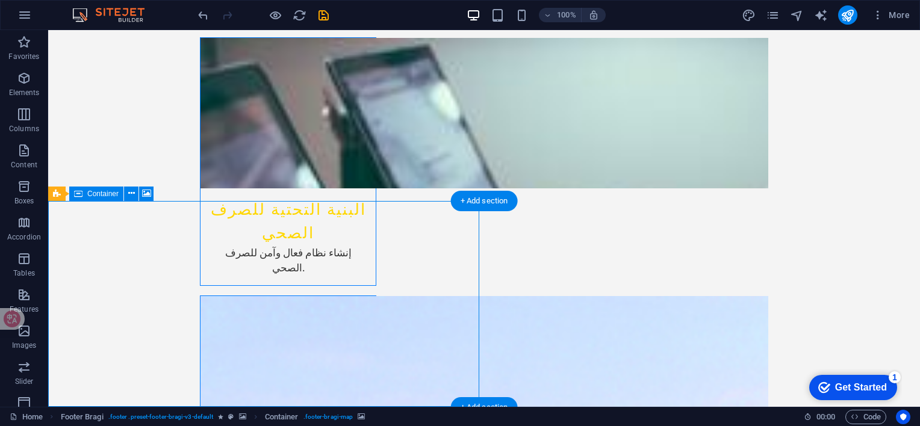
drag, startPoint x: 140, startPoint y: 228, endPoint x: 246, endPoint y: 272, distance: 115.2
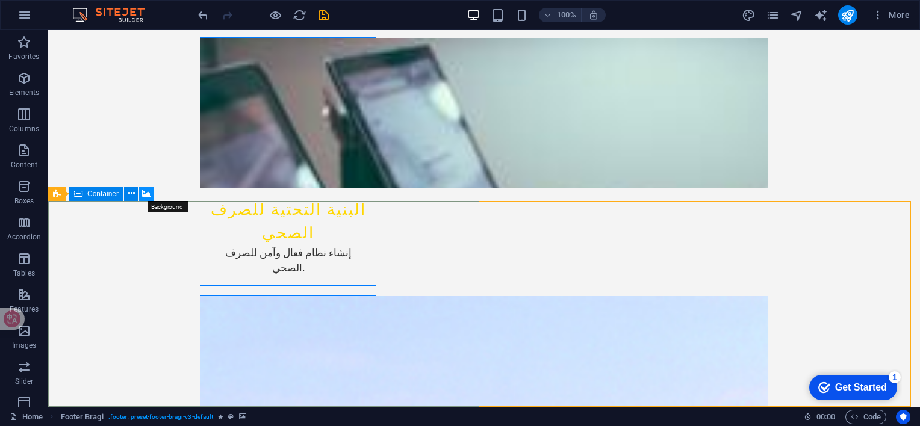
click at [149, 195] on icon at bounding box center [146, 193] width 9 height 13
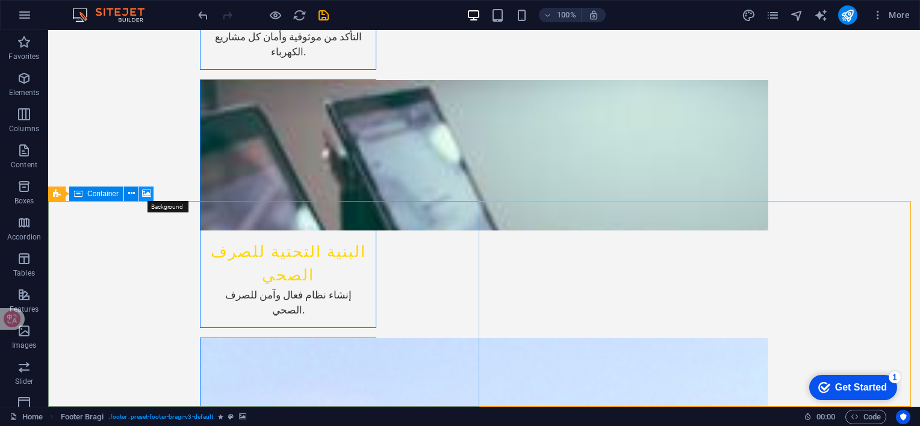
select select "2"
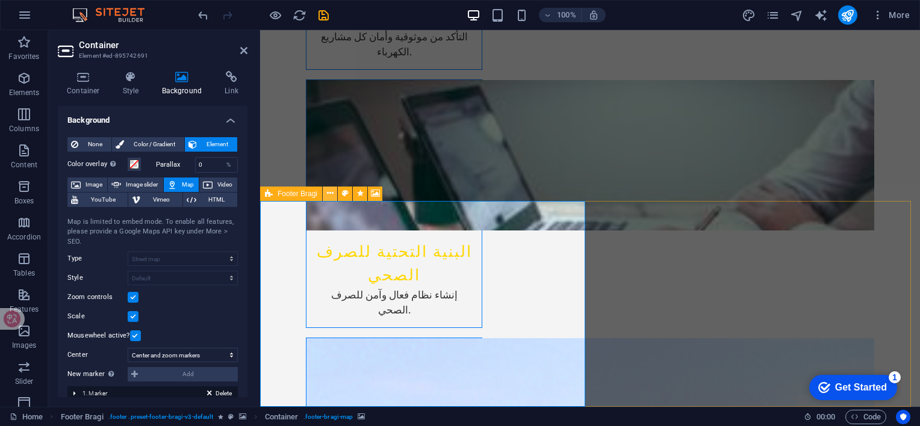
click at [330, 193] on icon at bounding box center [330, 193] width 7 height 13
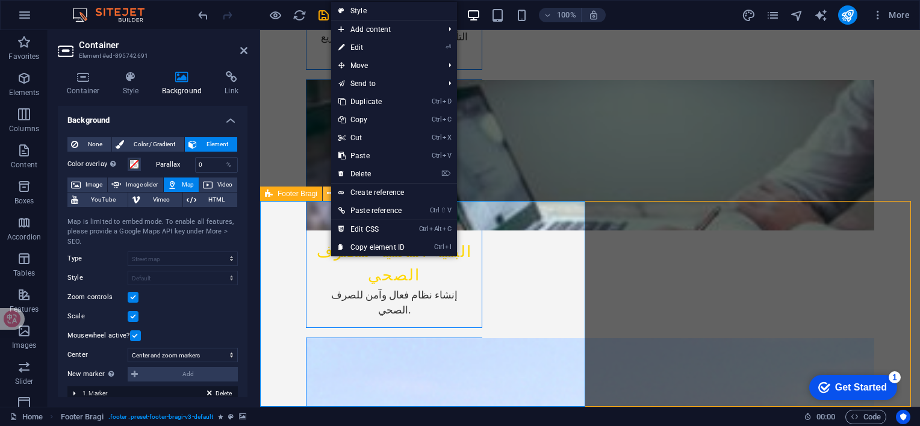
scroll to position [2170, 0]
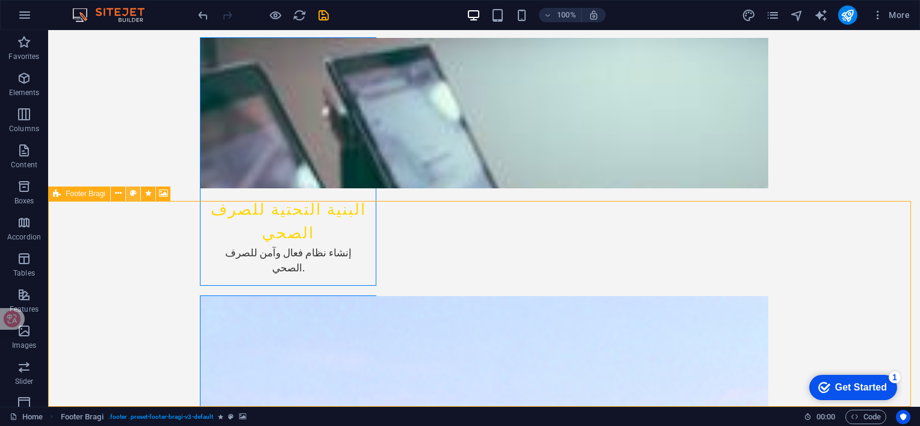
click at [132, 193] on icon at bounding box center [133, 193] width 7 height 13
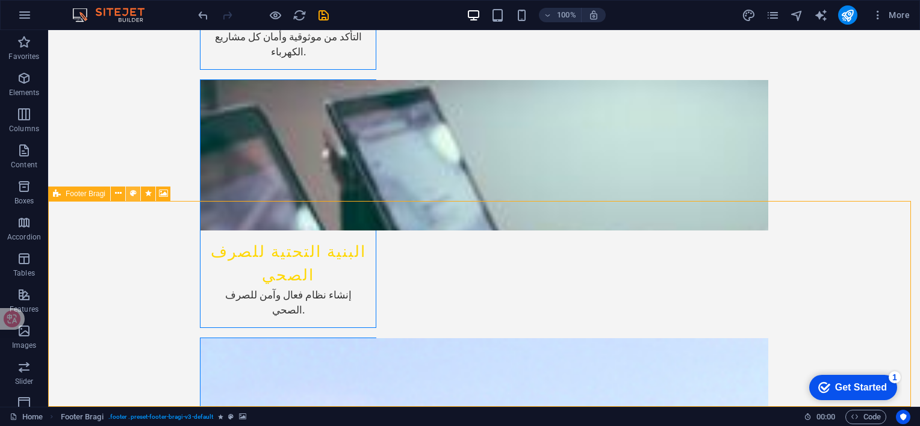
select select "%"
select select "rem"
select select "px"
select select "rem"
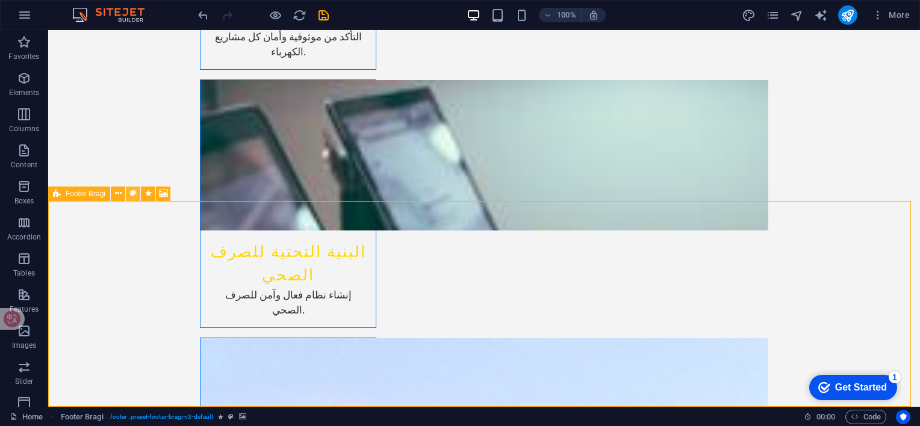
select select "rem"
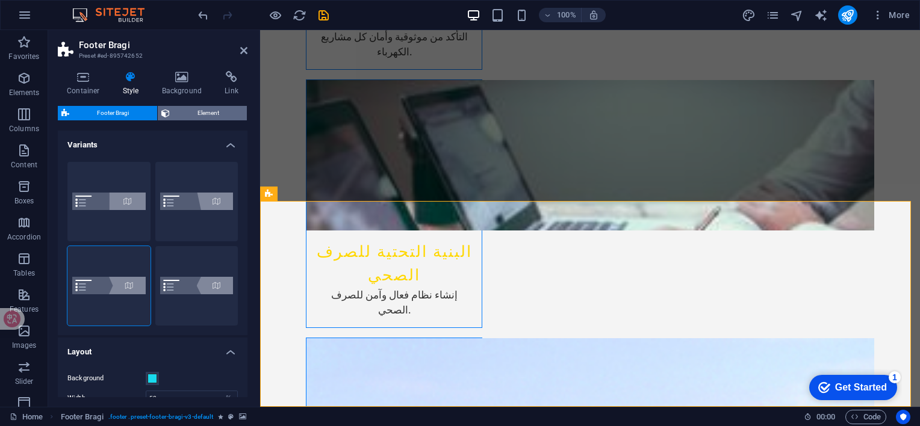
click at [209, 114] on span "Element" at bounding box center [208, 113] width 70 height 14
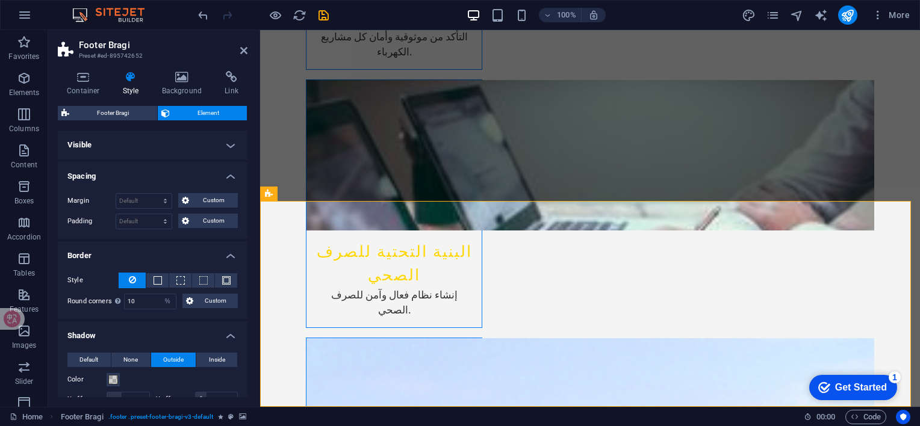
click at [228, 146] on h4 "Visible" at bounding box center [153, 145] width 190 height 29
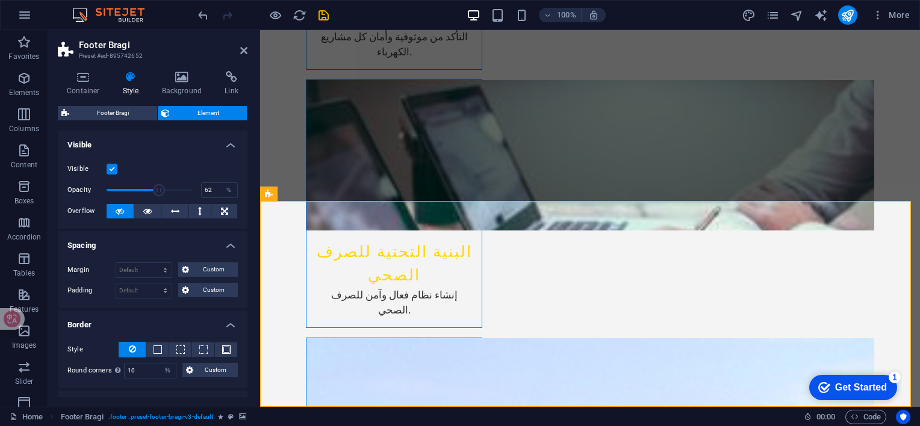
drag, startPoint x: 192, startPoint y: 188, endPoint x: 156, endPoint y: 193, distance: 35.8
click at [156, 193] on span at bounding box center [159, 190] width 12 height 12
type input "100"
drag, startPoint x: 156, startPoint y: 192, endPoint x: 197, endPoint y: 191, distance: 41.5
click at [200, 191] on div "Opacity 100 %" at bounding box center [152, 190] width 170 height 18
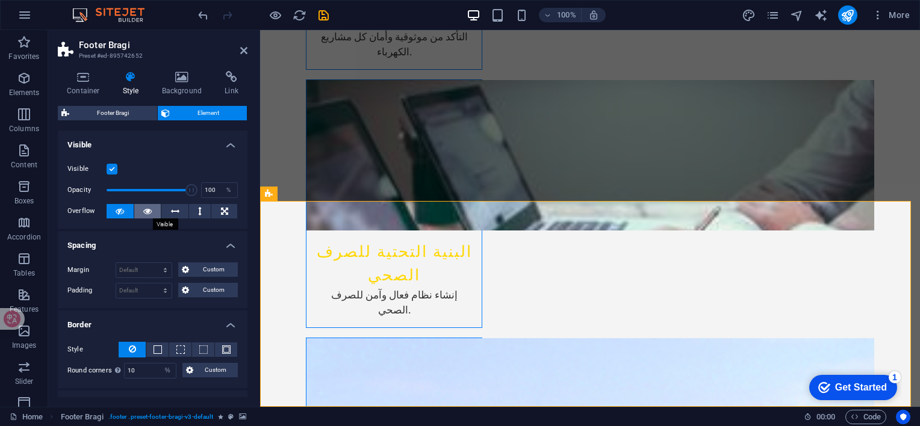
click at [147, 212] on icon at bounding box center [147, 211] width 8 height 14
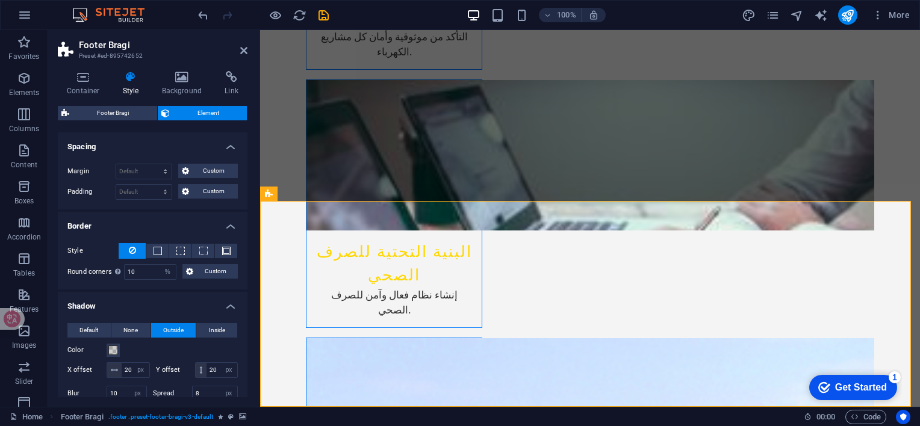
scroll to position [120, 0]
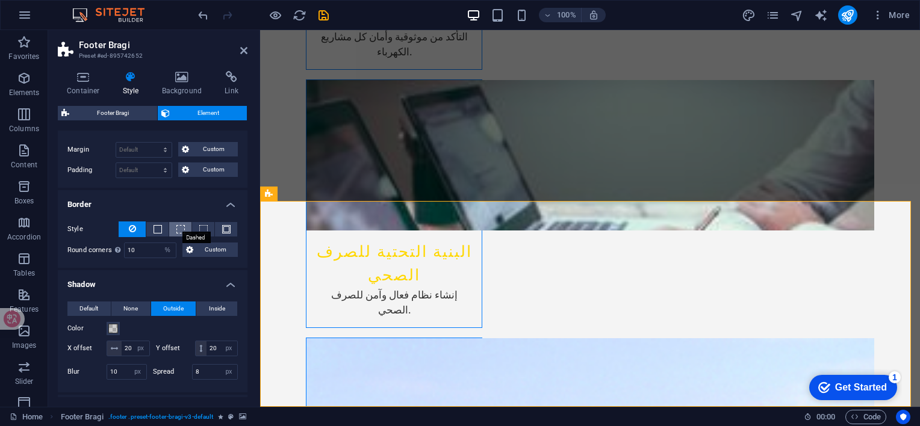
click at [176, 229] on span at bounding box center [180, 229] width 8 height 8
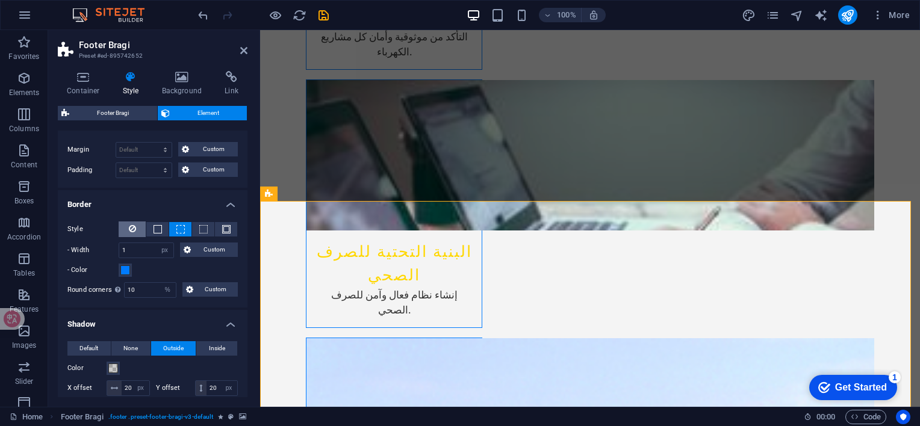
click at [138, 231] on button at bounding box center [132, 229] width 27 height 16
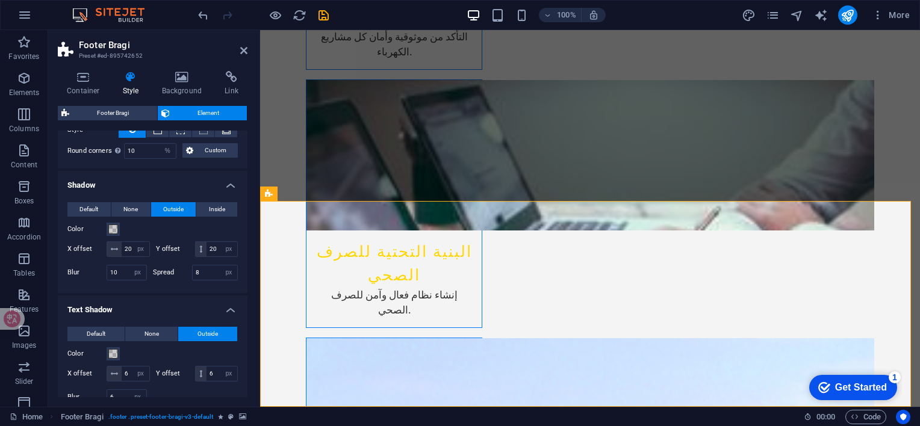
scroll to position [241, 0]
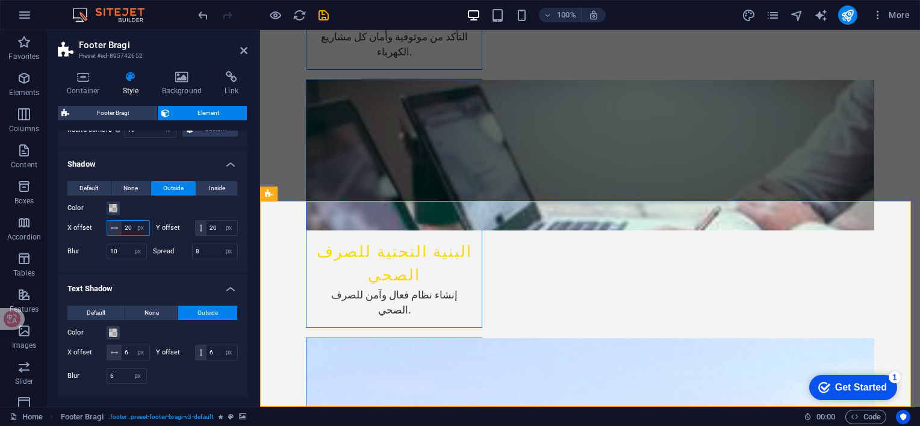
click at [149, 232] on input "20" at bounding box center [136, 228] width 28 height 14
drag, startPoint x: 194, startPoint y: 228, endPoint x: 116, endPoint y: 223, distance: 79.0
click at [116, 224] on div "20 px rem vh vw" at bounding box center [128, 228] width 43 height 16
drag, startPoint x: 144, startPoint y: 223, endPoint x: 107, endPoint y: 220, distance: 36.8
click at [107, 220] on div "30 px rem vh vw" at bounding box center [128, 228] width 43 height 16
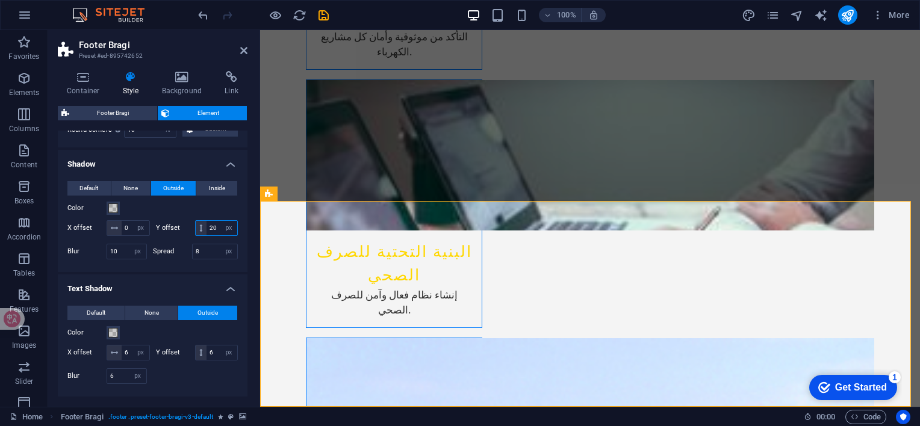
drag, startPoint x: 150, startPoint y: 243, endPoint x: 98, endPoint y: 241, distance: 51.8
click at [156, 236] on div "Y offset 20 px rem vh vw" at bounding box center [197, 228] width 82 height 16
drag, startPoint x: 147, startPoint y: 228, endPoint x: 119, endPoint y: 228, distance: 28.3
click at [119, 228] on div "0 px rem vh vw" at bounding box center [128, 228] width 43 height 16
type input "30"
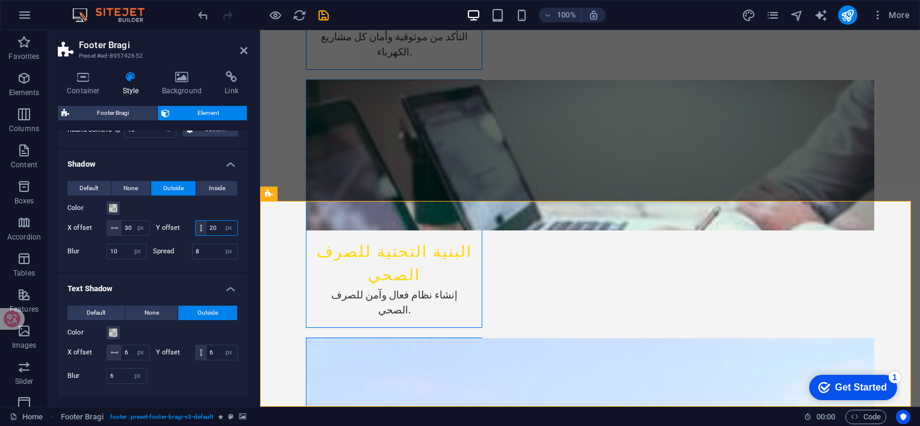
drag, startPoint x: 141, startPoint y: 240, endPoint x: 104, endPoint y: 240, distance: 37.3
click at [156, 236] on div "Y offset 20 px rem vh vw" at bounding box center [197, 228] width 82 height 16
type input "30"
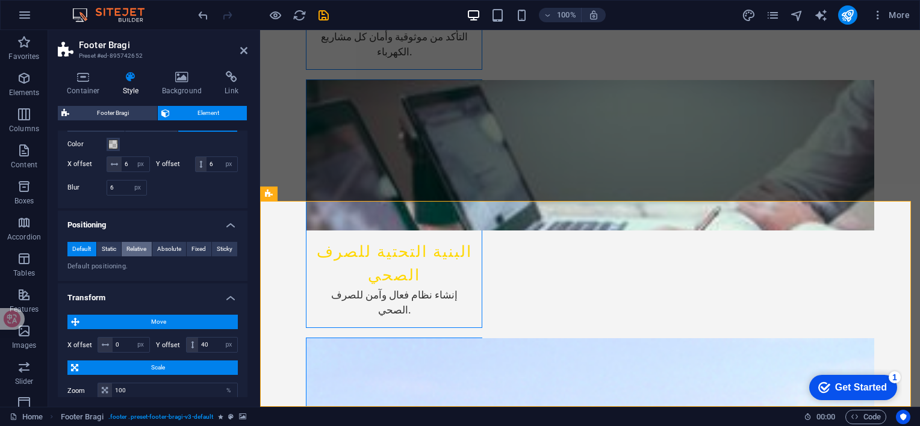
scroll to position [482, 0]
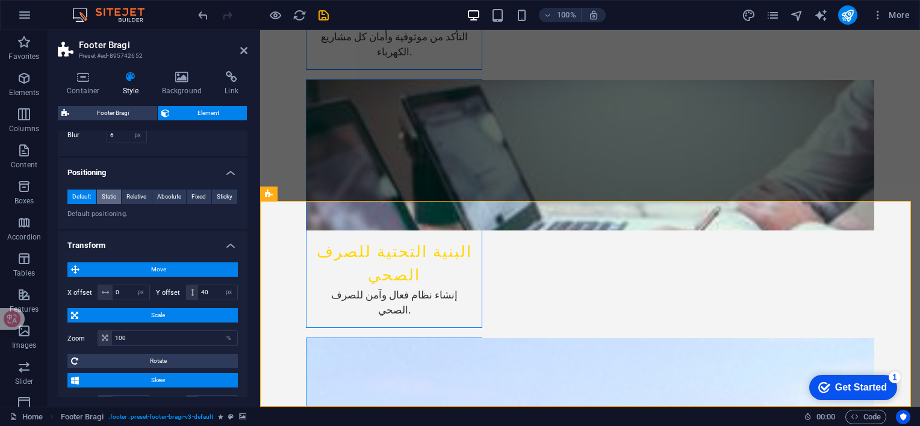
click at [110, 204] on span "Static" at bounding box center [109, 197] width 14 height 14
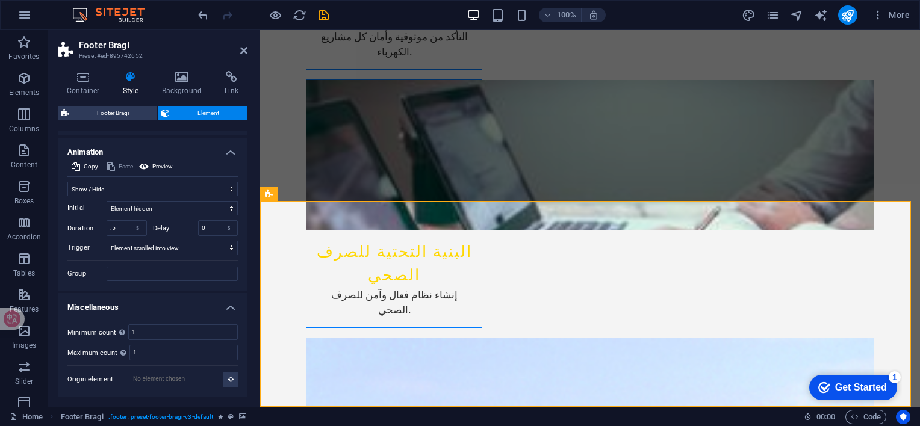
scroll to position [828, 0]
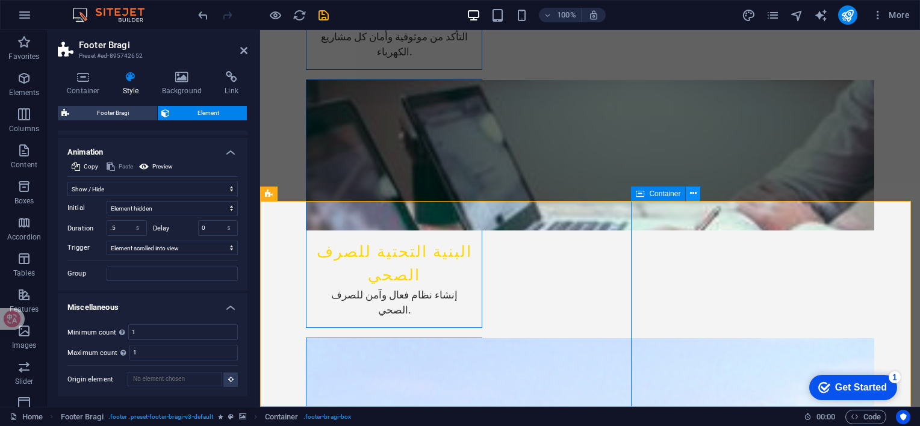
click at [696, 196] on icon at bounding box center [693, 193] width 7 height 13
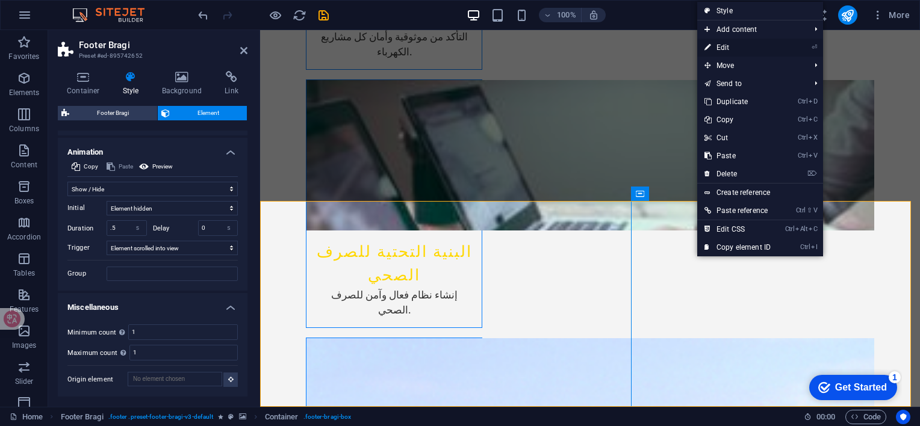
click at [745, 47] on link "⏎ Edit" at bounding box center [737, 48] width 81 height 18
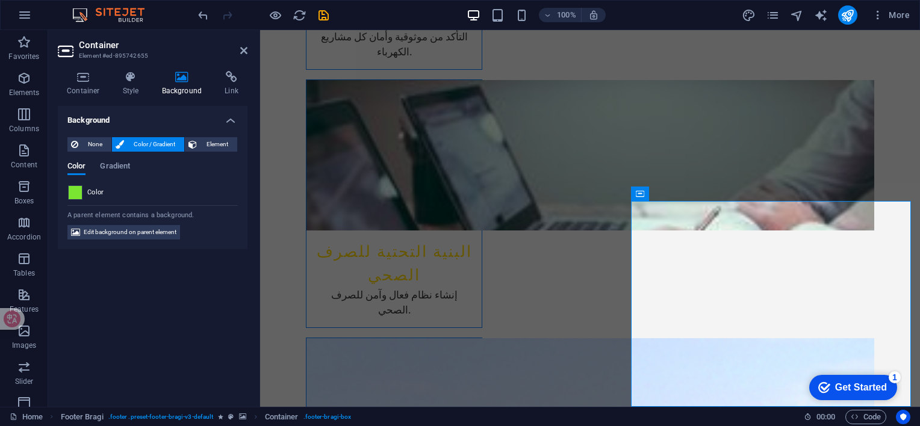
click at [80, 190] on span at bounding box center [75, 192] width 13 height 13
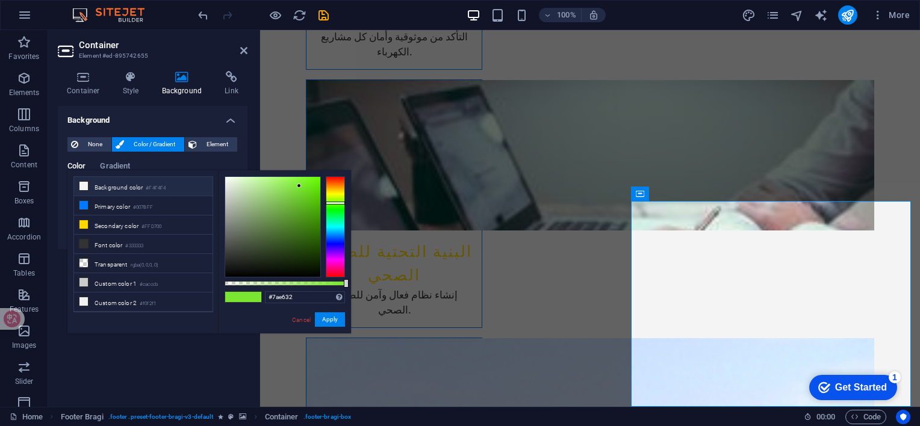
click at [142, 186] on li "Background color #F4F4F4" at bounding box center [143, 186] width 138 height 19
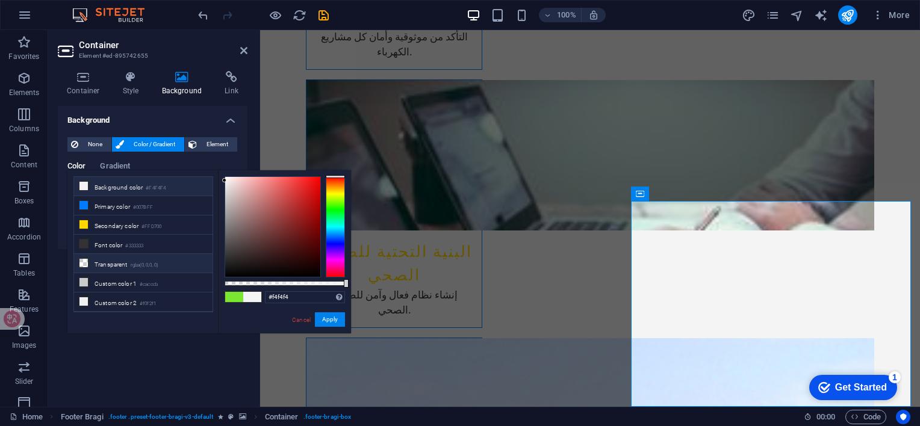
click at [98, 262] on li "Transparent rgba(0,0,0,.0)" at bounding box center [143, 263] width 138 height 19
type input "rgba(0, 0, 0, 0)"
click at [253, 297] on span at bounding box center [252, 297] width 18 height 10
click at [324, 320] on button "Apply" at bounding box center [330, 319] width 30 height 14
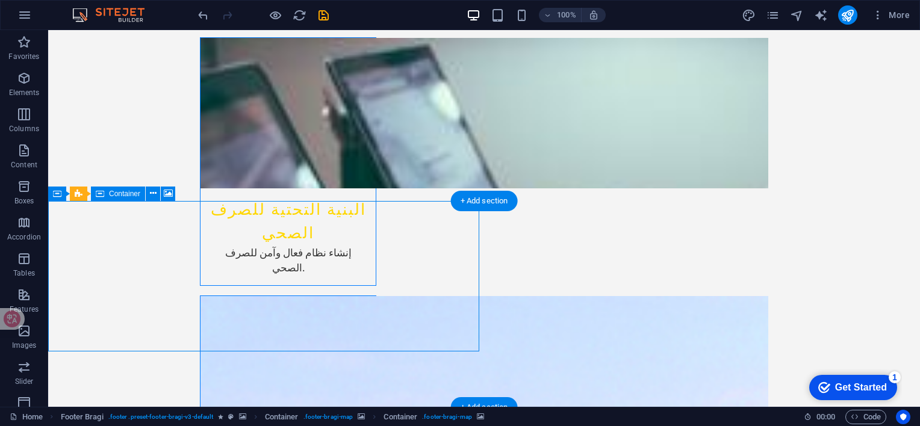
drag, startPoint x: 262, startPoint y: 267, endPoint x: 274, endPoint y: 284, distance: 21.6
drag, startPoint x: 262, startPoint y: 261, endPoint x: 291, endPoint y: 285, distance: 37.5
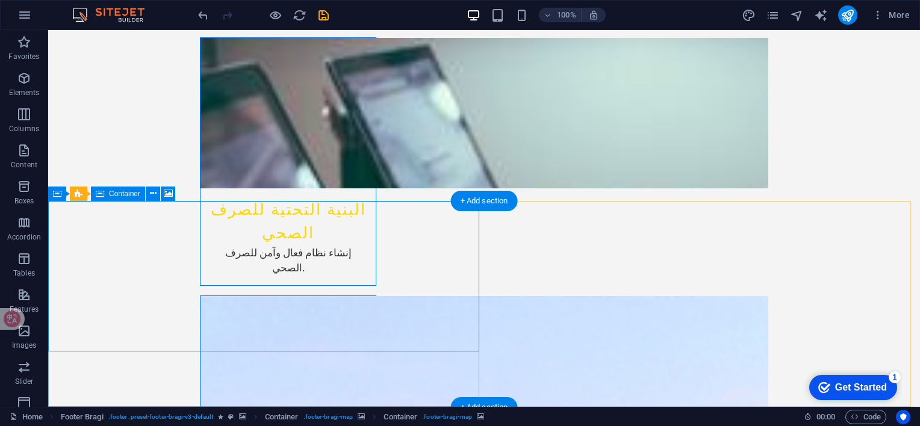
select select "px"
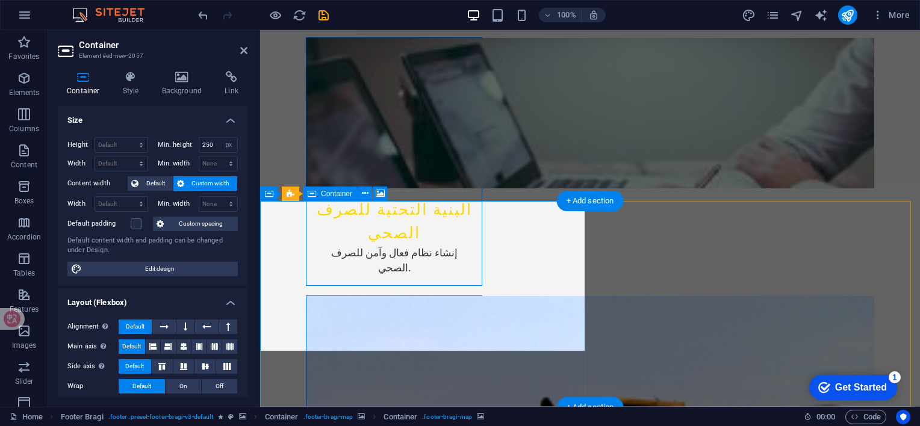
scroll to position [2128, 0]
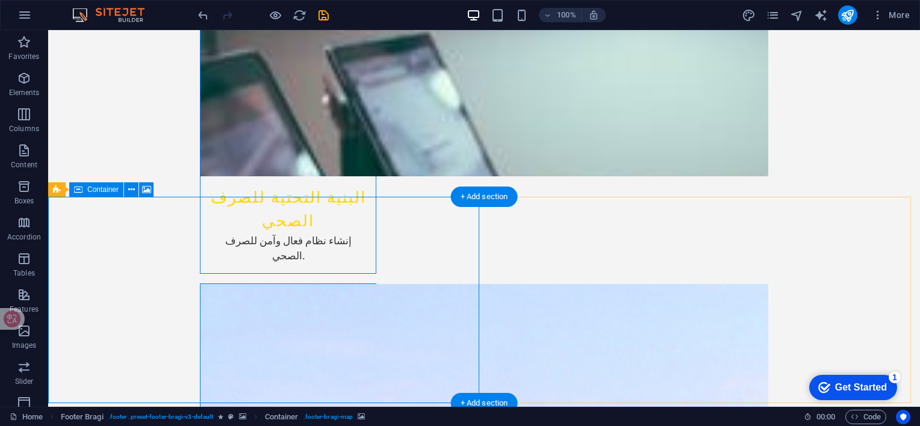
scroll to position [2185, 0]
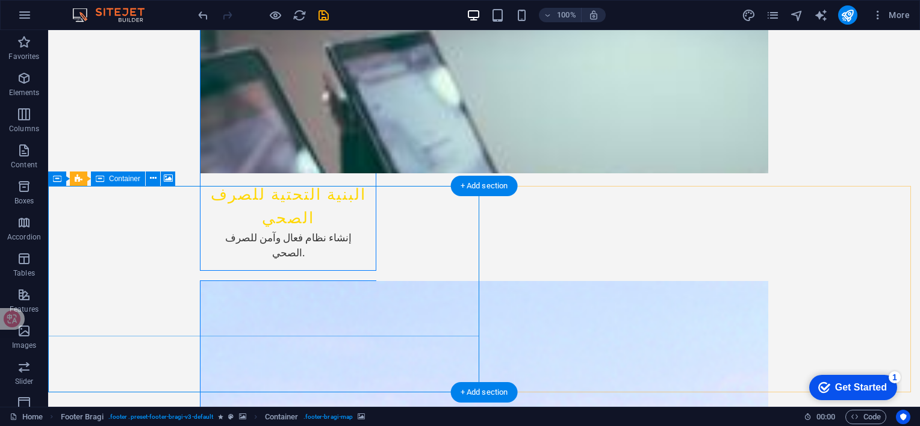
select select "px"
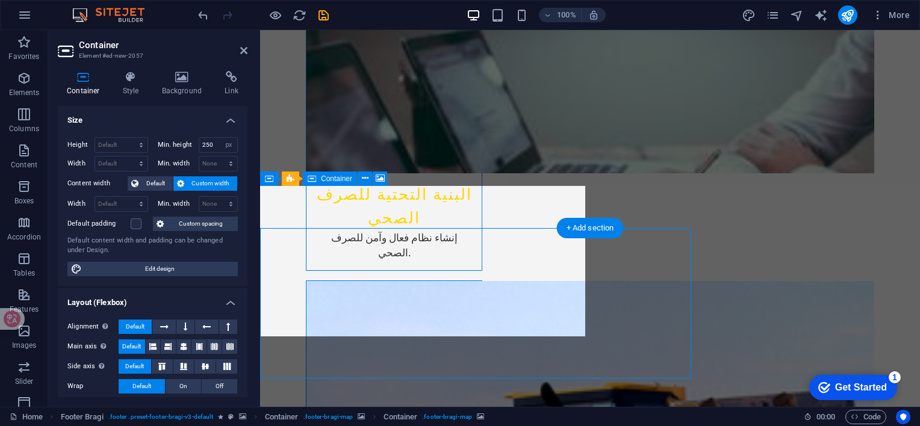
scroll to position [2143, 0]
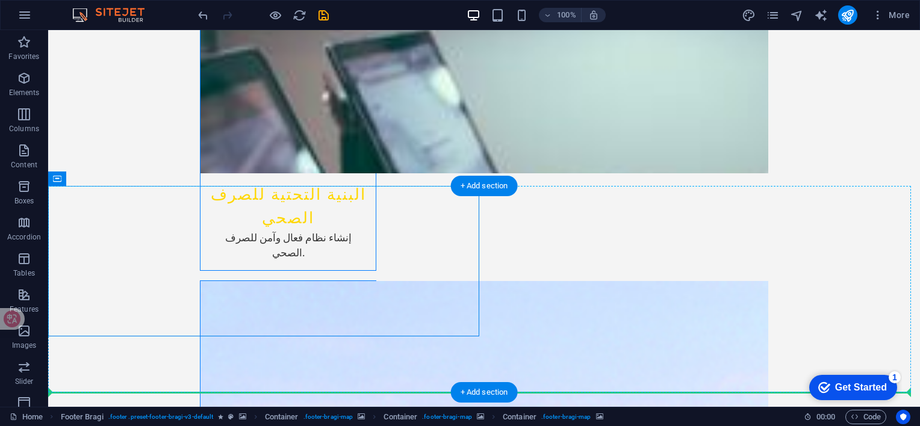
drag, startPoint x: 212, startPoint y: 249, endPoint x: 408, endPoint y: 352, distance: 221.9
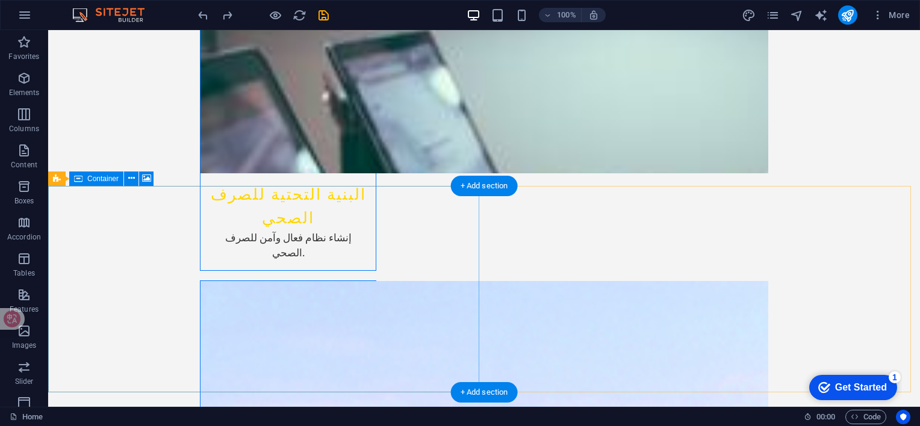
drag, startPoint x: 356, startPoint y: 301, endPoint x: 367, endPoint y: 333, distance: 33.7
drag, startPoint x: 417, startPoint y: 340, endPoint x: 376, endPoint y: 301, distance: 56.6
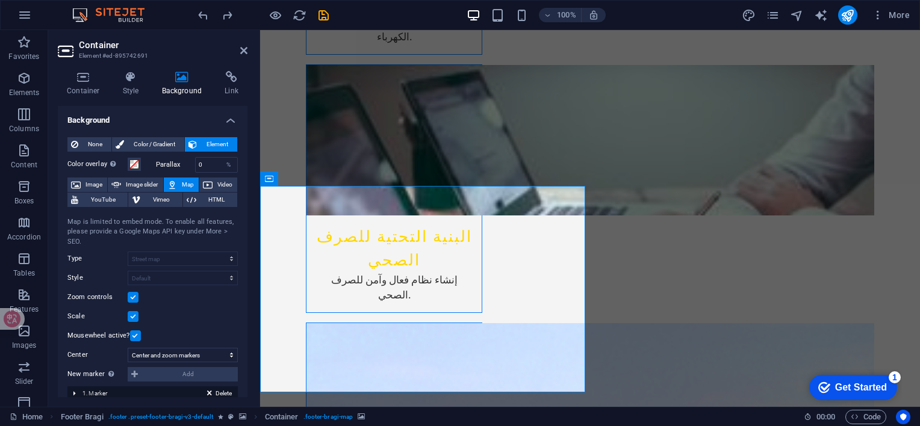
click at [134, 298] on label at bounding box center [133, 297] width 11 height 11
click at [0, 0] on input "Zoom controls" at bounding box center [0, 0] width 0 height 0
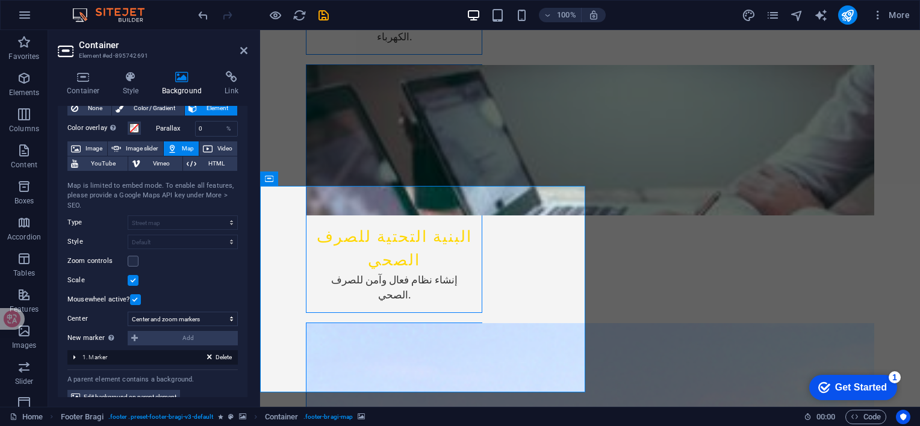
scroll to position [52, 0]
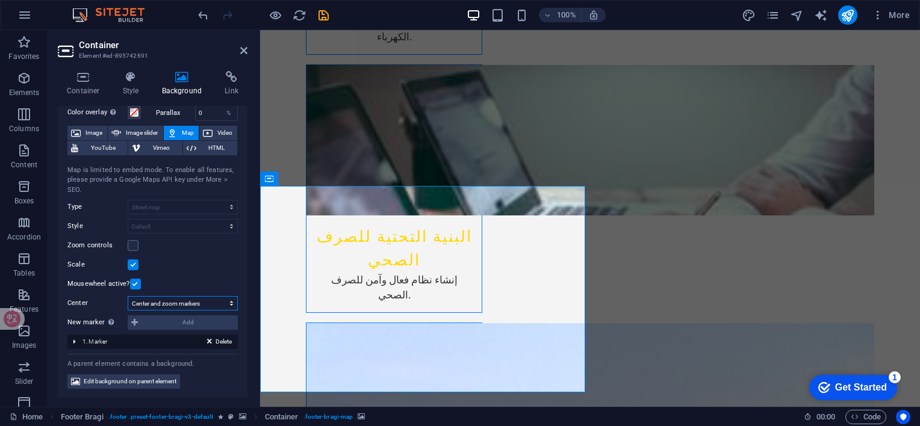
click at [203, 303] on select "Don't center Center markers Center and zoom markers" at bounding box center [183, 303] width 110 height 14
select select "0"
click at [128, 311] on select "Don't center Center markers Center and zoom markers" at bounding box center [183, 303] width 110 height 14
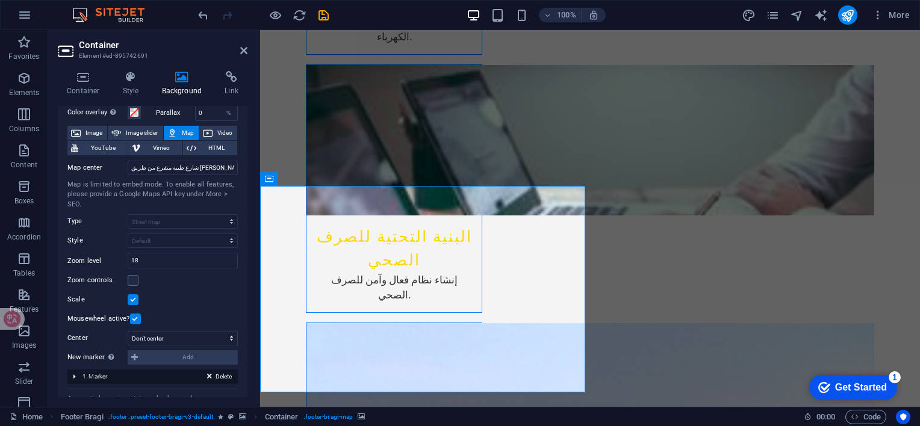
click at [187, 356] on div "New marker To enable this feature, please provide a Google Maps API key in the …" at bounding box center [152, 357] width 170 height 14
click at [131, 355] on div "New marker To enable this feature, please provide a Google Maps API key in the …" at bounding box center [152, 357] width 170 height 14
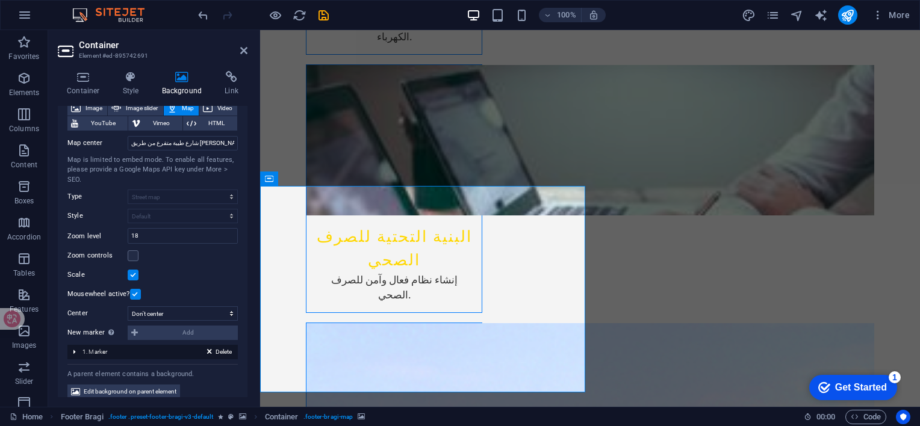
scroll to position [87, 0]
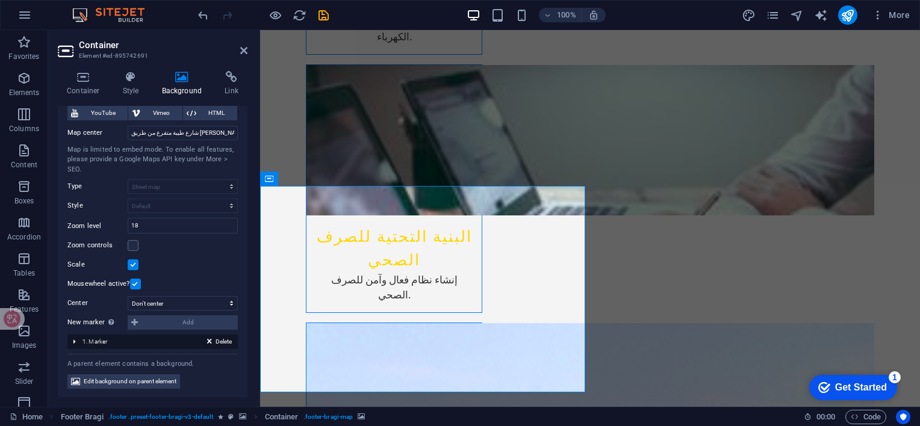
click at [128, 338] on div "Delete 1. Marker" at bounding box center [152, 342] width 170 height 14
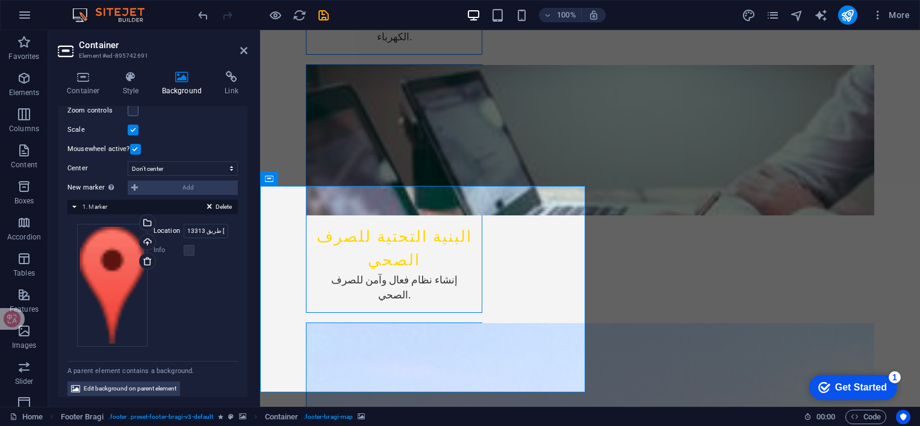
scroll to position [226, 0]
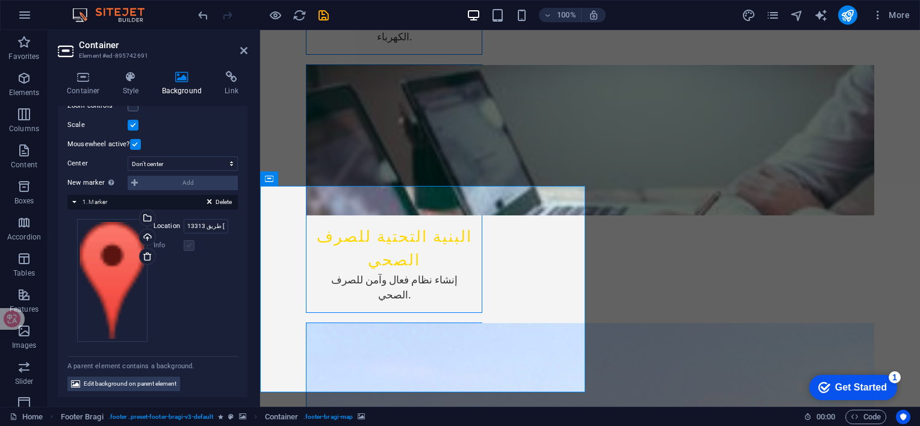
click at [185, 244] on label at bounding box center [189, 245] width 11 height 11
click at [188, 245] on label at bounding box center [189, 245] width 11 height 11
click at [215, 224] on input "13313 طريق [PERSON_NAME] [PERSON_NAME]" at bounding box center [206, 226] width 45 height 14
click at [222, 202] on span "Delete" at bounding box center [223, 202] width 16 height 11
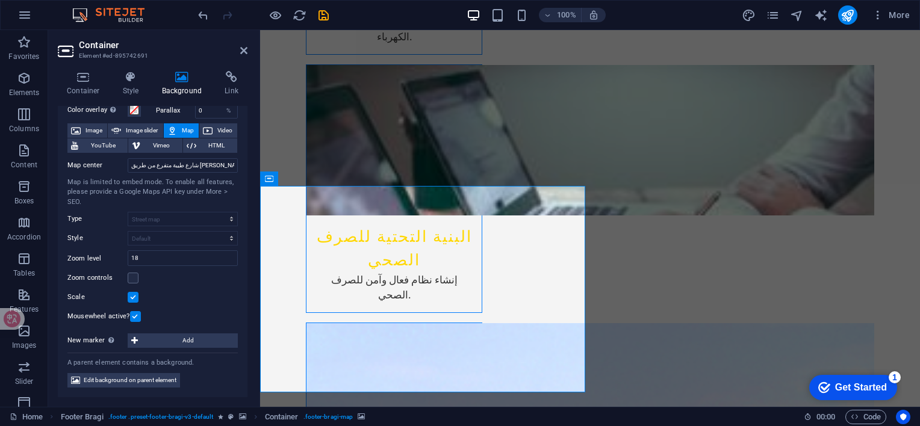
scroll to position [53, 0]
click at [185, 336] on span "Add" at bounding box center [187, 342] width 93 height 14
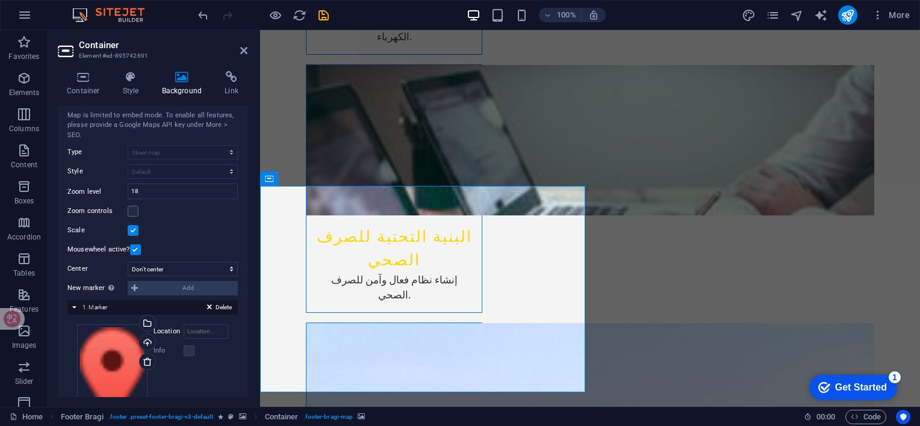
scroll to position [226, 0]
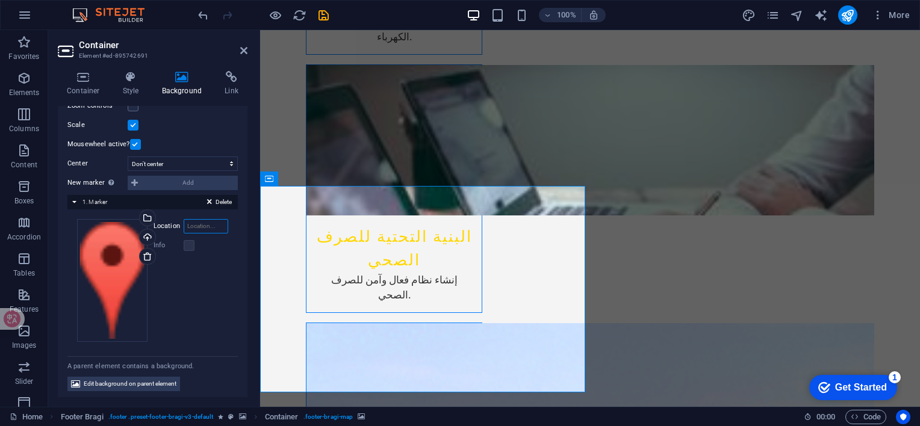
click at [197, 225] on input "Location" at bounding box center [206, 226] width 45 height 14
type input "1"
type input "H"
type input "أول شارع طيبه , من طريق [PERSON_NAME] الصديق الفرعى رقم 13313"
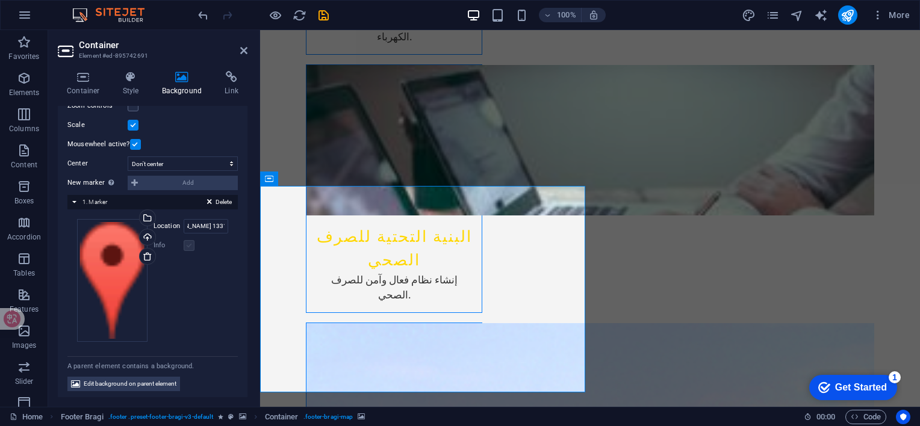
click at [185, 246] on label at bounding box center [189, 245] width 11 height 11
click at [161, 243] on label "Info" at bounding box center [168, 245] width 30 height 14
click at [156, 224] on label "Location" at bounding box center [168, 226] width 30 height 14
click at [184, 224] on input "أول شارع طيبه , من طريق [PERSON_NAME] الصديق الفرعى رقم 13313" at bounding box center [206, 226] width 45 height 14
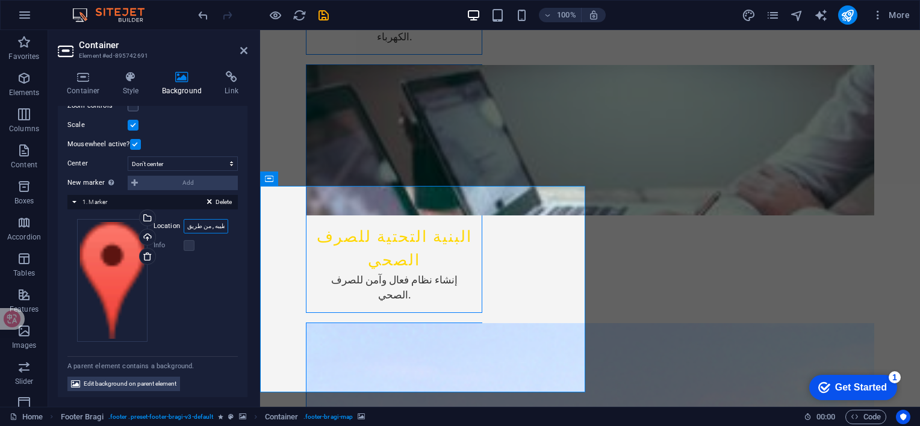
scroll to position [0, 88]
click at [170, 380] on span "Edit background on parent element" at bounding box center [130, 384] width 93 height 14
select select "px"
select select "ms"
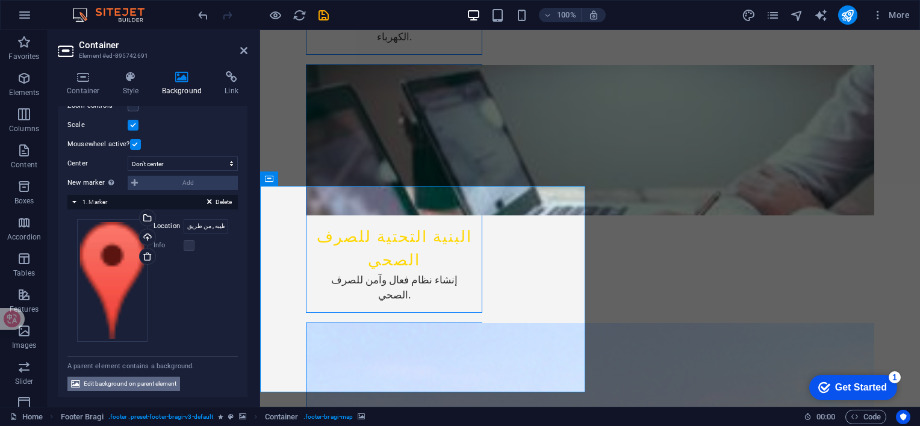
select select "s"
select select "progressive"
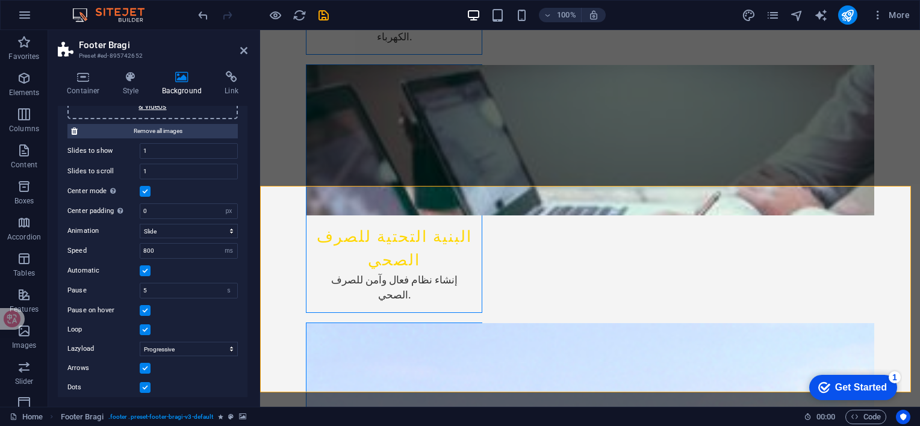
scroll to position [144, 0]
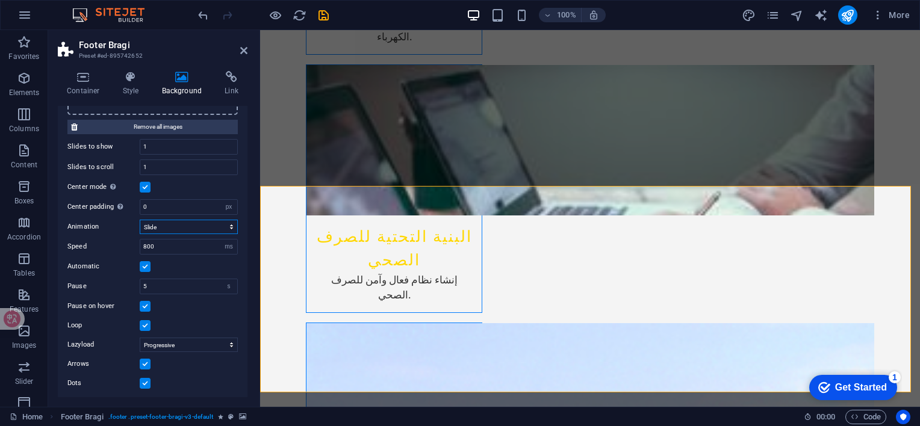
click at [210, 225] on select "Slide Fade" at bounding box center [189, 227] width 98 height 14
click at [140, 220] on select "Slide Fade" at bounding box center [189, 227] width 98 height 14
click at [183, 226] on select "Slide Fade" at bounding box center [189, 227] width 98 height 14
select select "slide"
click at [140, 220] on select "Slide Fade" at bounding box center [189, 227] width 98 height 14
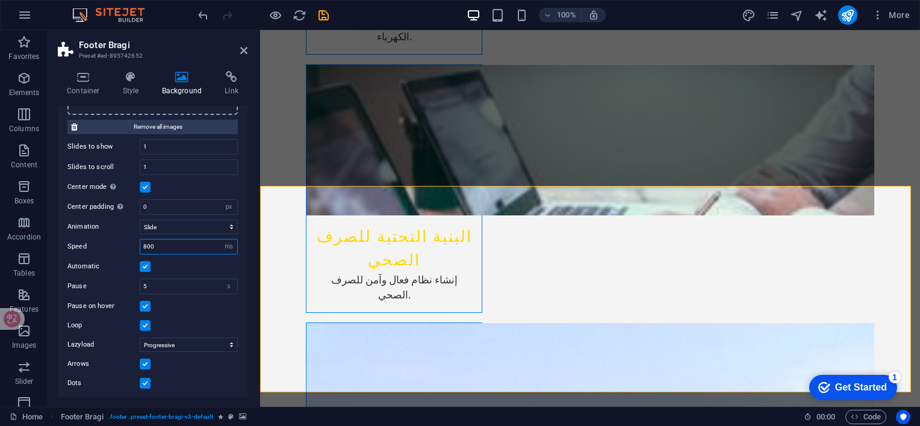
click at [202, 247] on input "800" at bounding box center [188, 247] width 97 height 14
click at [150, 265] on label at bounding box center [145, 266] width 11 height 11
click at [0, 0] on input "Automatic" at bounding box center [0, 0] width 0 height 0
click at [149, 265] on label at bounding box center [145, 266] width 11 height 11
click at [0, 0] on input "Automatic" at bounding box center [0, 0] width 0 height 0
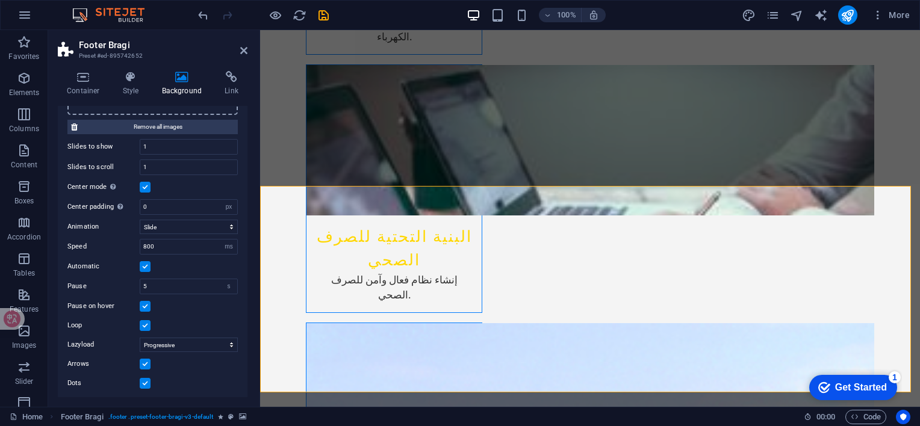
click at [149, 265] on label at bounding box center [145, 266] width 11 height 11
click at [0, 0] on input "Automatic" at bounding box center [0, 0] width 0 height 0
click at [146, 321] on label at bounding box center [145, 325] width 11 height 11
click at [0, 0] on input "Loop" at bounding box center [0, 0] width 0 height 0
click at [147, 320] on label at bounding box center [145, 325] width 11 height 11
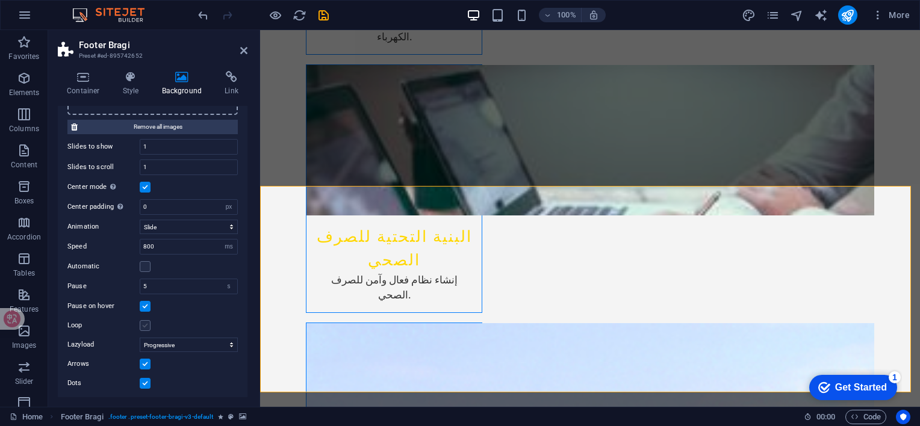
click at [0, 0] on input "Loop" at bounding box center [0, 0] width 0 height 0
click at [185, 341] on select "Off On demand Progressive" at bounding box center [189, 345] width 98 height 14
click at [140, 338] on select "Off On demand Progressive" at bounding box center [189, 345] width 98 height 14
click at [177, 340] on select "Off On demand Progressive" at bounding box center [189, 345] width 98 height 14
select select "progressive"
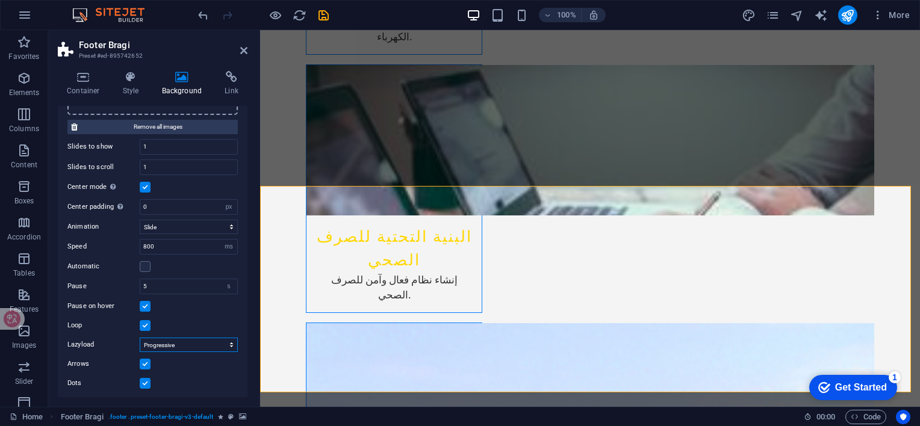
click at [140, 338] on select "Off On demand Progressive" at bounding box center [189, 345] width 98 height 14
click at [145, 360] on label at bounding box center [145, 364] width 11 height 11
click at [0, 0] on input "Arrows" at bounding box center [0, 0] width 0 height 0
click at [146, 382] on label at bounding box center [145, 383] width 11 height 11
click at [0, 0] on input "Dots" at bounding box center [0, 0] width 0 height 0
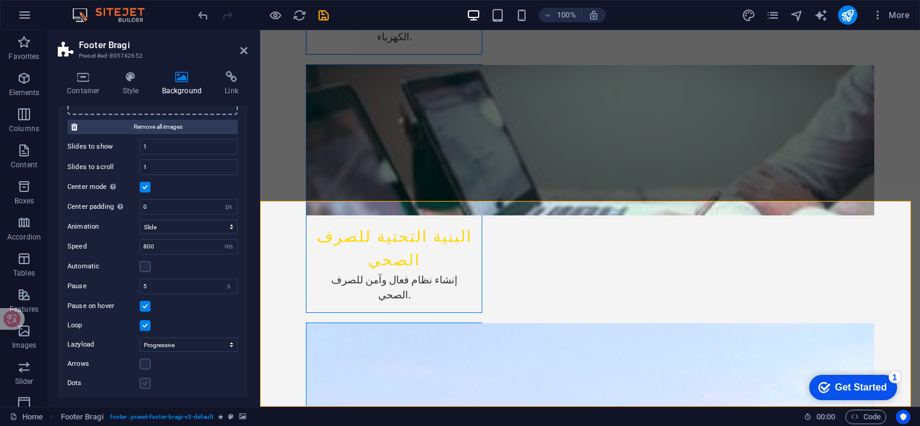
scroll to position [2128, 0]
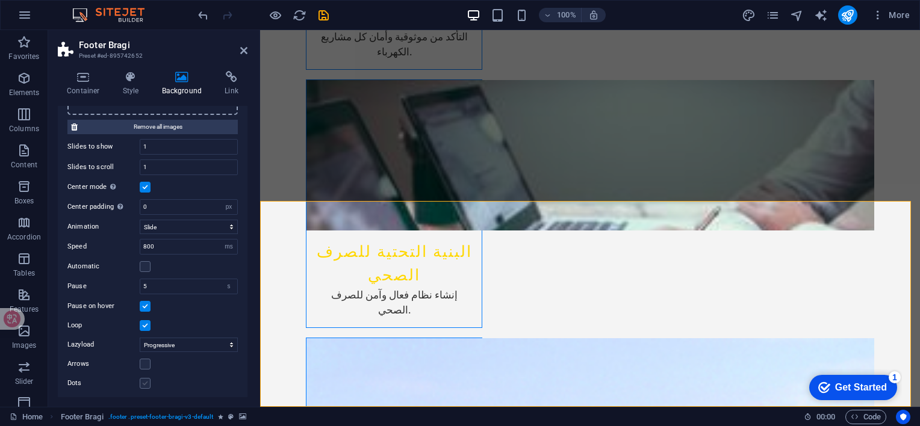
click at [146, 382] on label at bounding box center [145, 383] width 11 height 11
click at [0, 0] on input "Dots" at bounding box center [0, 0] width 0 height 0
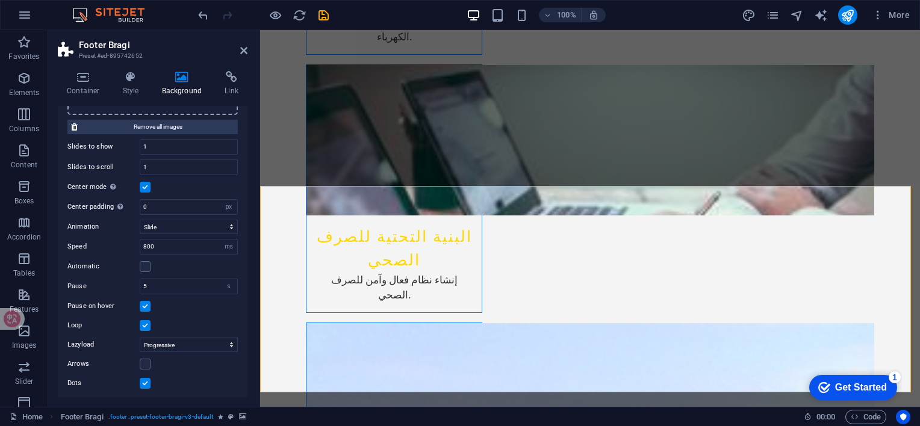
click at [146, 382] on label at bounding box center [145, 383] width 11 height 11
click at [0, 0] on input "Dots" at bounding box center [0, 0] width 0 height 0
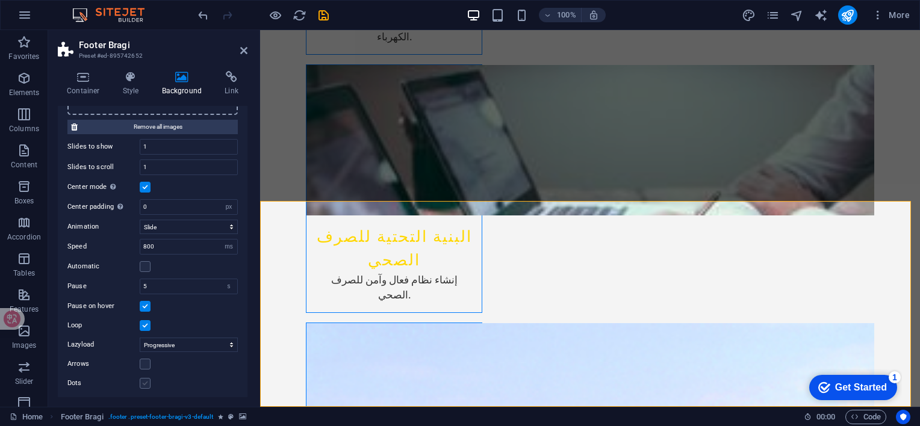
scroll to position [2128, 0]
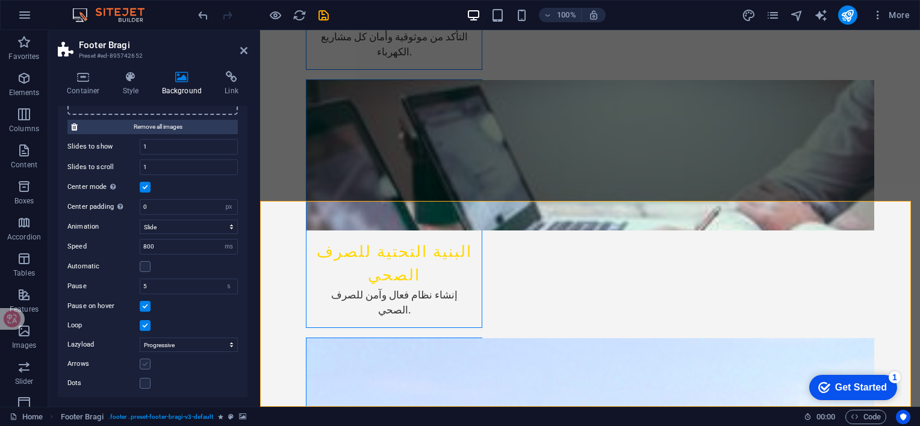
click at [143, 363] on label at bounding box center [145, 364] width 11 height 11
click at [0, 0] on input "Arrows" at bounding box center [0, 0] width 0 height 0
click at [142, 380] on label at bounding box center [145, 383] width 11 height 11
click at [0, 0] on input "Dots" at bounding box center [0, 0] width 0 height 0
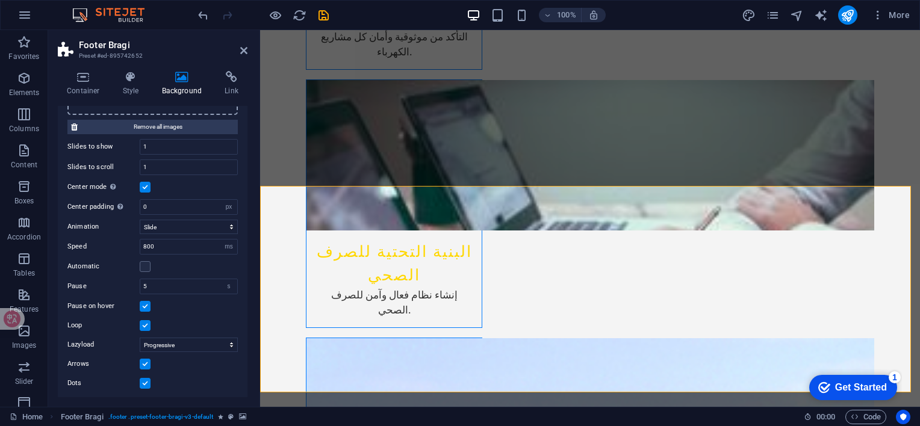
scroll to position [2143, 0]
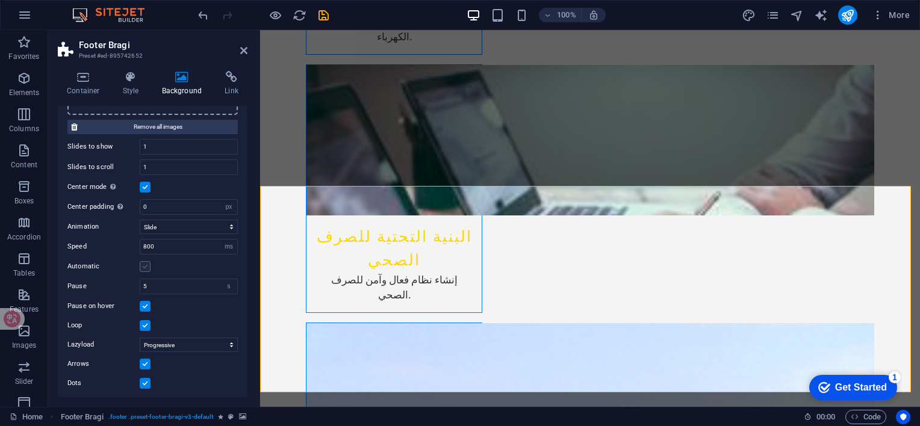
click at [145, 264] on label at bounding box center [145, 266] width 11 height 11
click at [0, 0] on input "Automatic" at bounding box center [0, 0] width 0 height 0
click at [145, 185] on label at bounding box center [145, 187] width 11 height 11
click at [0, 0] on input "Center mode Enables centered view with partial previous/next slide. Use with od…" at bounding box center [0, 0] width 0 height 0
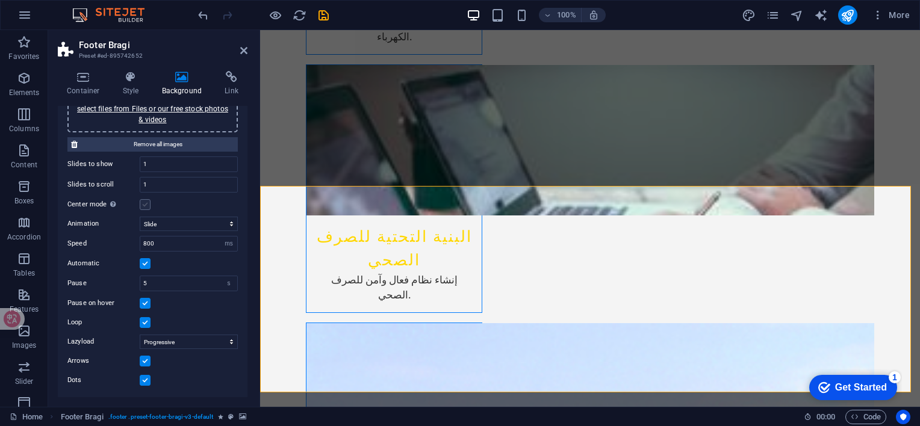
scroll to position [125, 0]
click at [142, 207] on label at bounding box center [145, 207] width 11 height 11
click at [0, 0] on input "Center mode Enables centered view with partial previous/next slide. Use with od…" at bounding box center [0, 0] width 0 height 0
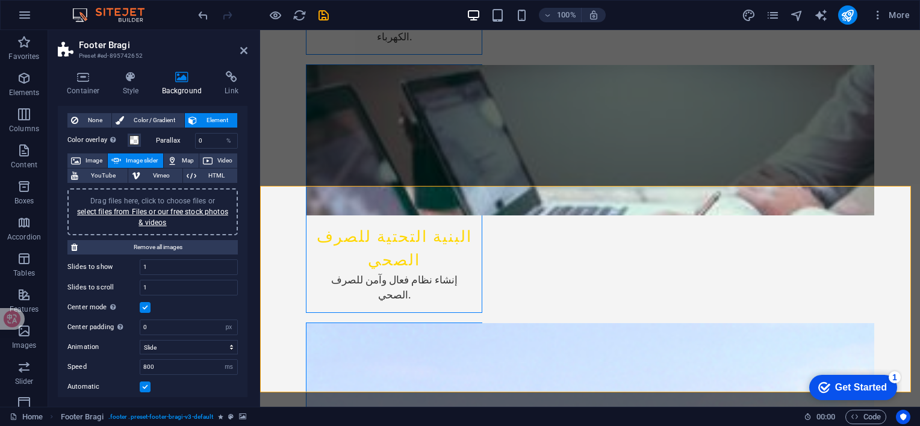
scroll to position [0, 0]
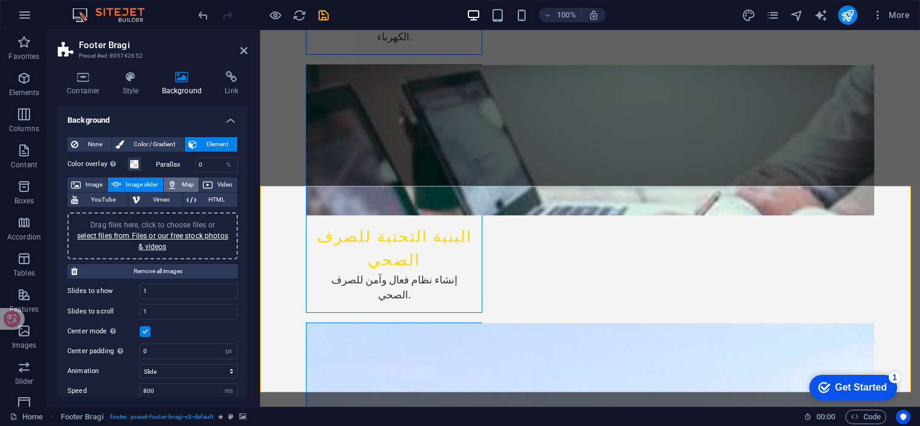
click at [185, 185] on span "Map" at bounding box center [188, 185] width 14 height 14
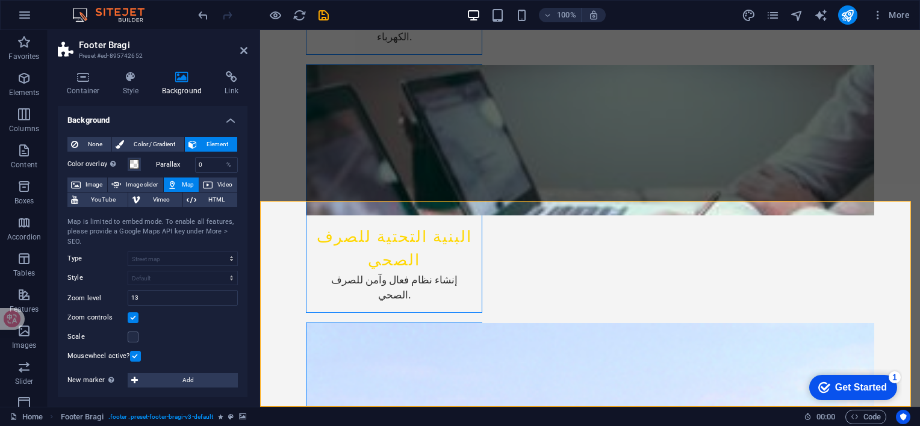
scroll to position [2128, 0]
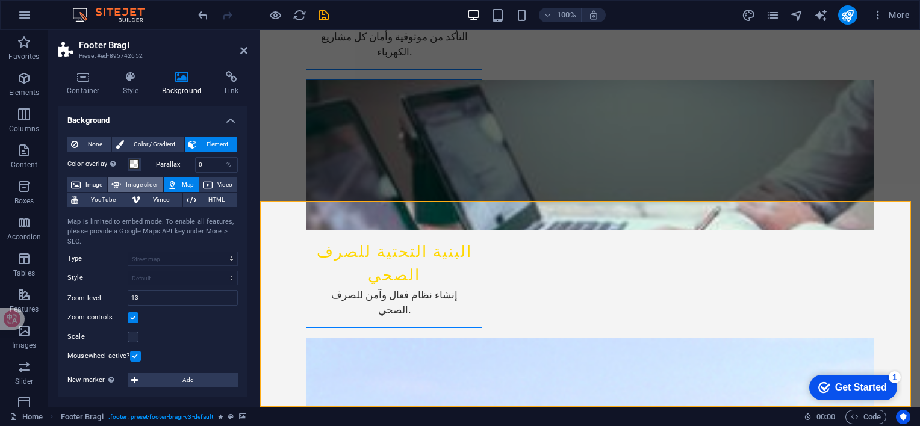
click at [147, 187] on span "Image slider" at bounding box center [142, 185] width 34 height 14
select select "ms"
select select "s"
select select "progressive"
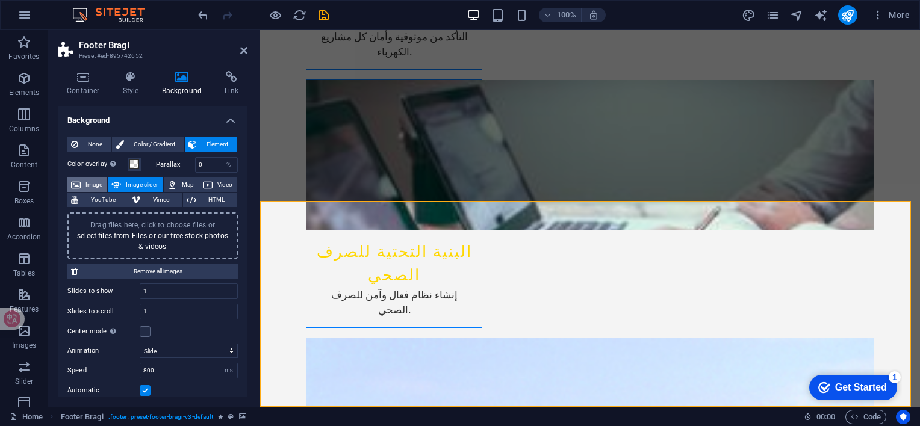
click at [85, 187] on span "Image" at bounding box center [93, 185] width 19 height 14
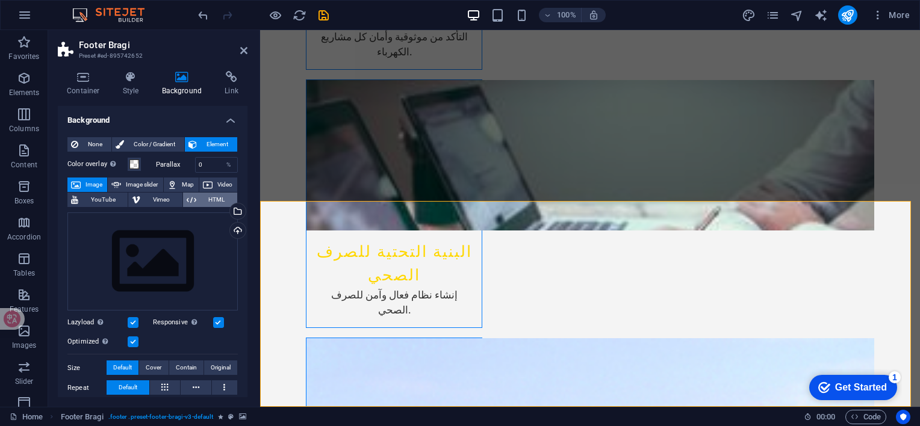
click at [201, 198] on span "HTML" at bounding box center [217, 200] width 34 height 14
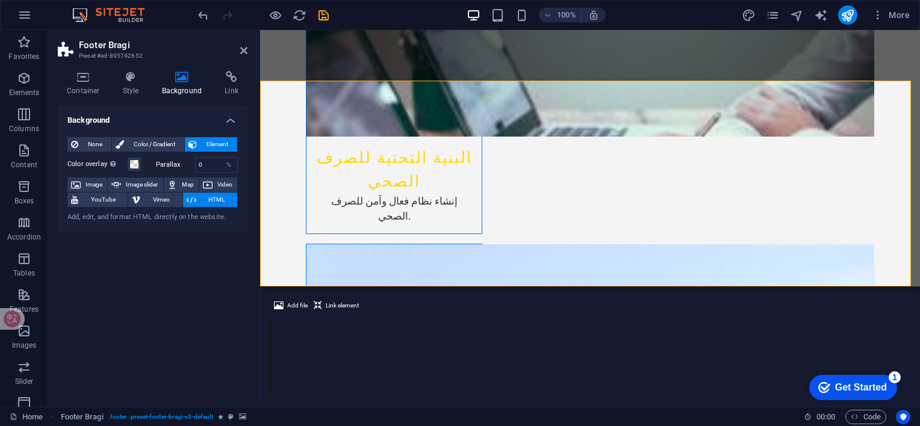
scroll to position [2154, 0]
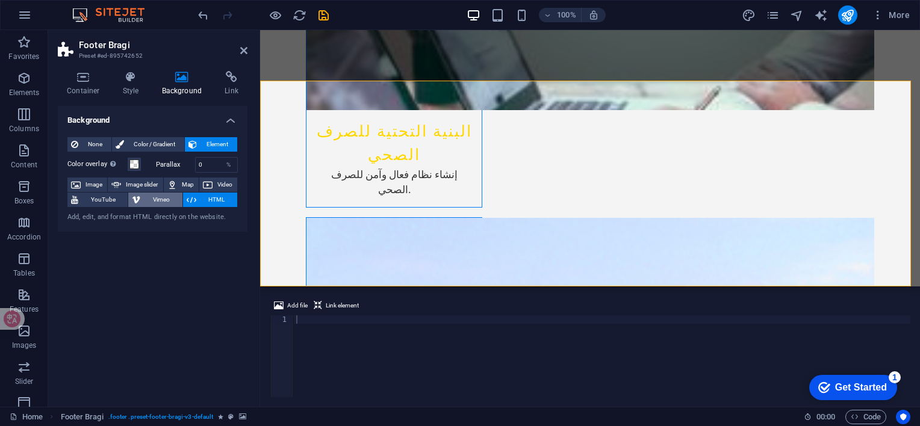
click at [156, 200] on span "Vimeo" at bounding box center [161, 200] width 34 height 14
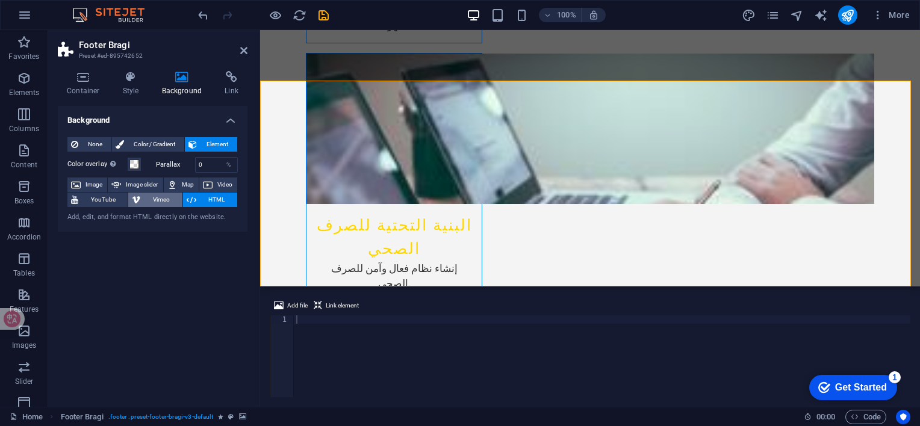
scroll to position [2128, 0]
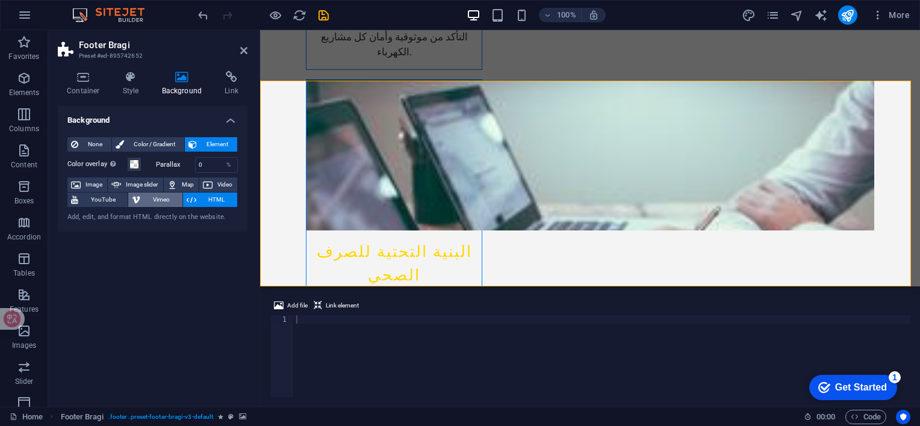
select select "ar16_9"
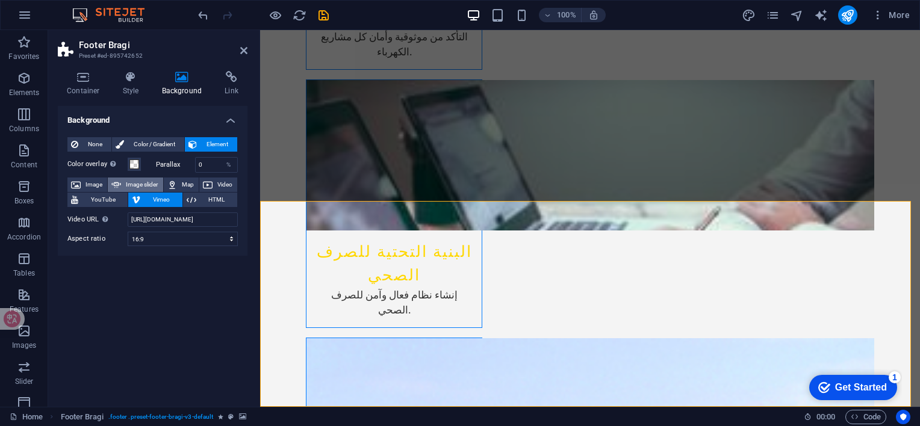
click at [150, 184] on span "Image slider" at bounding box center [142, 185] width 34 height 14
select select "ms"
select select "s"
select select "progressive"
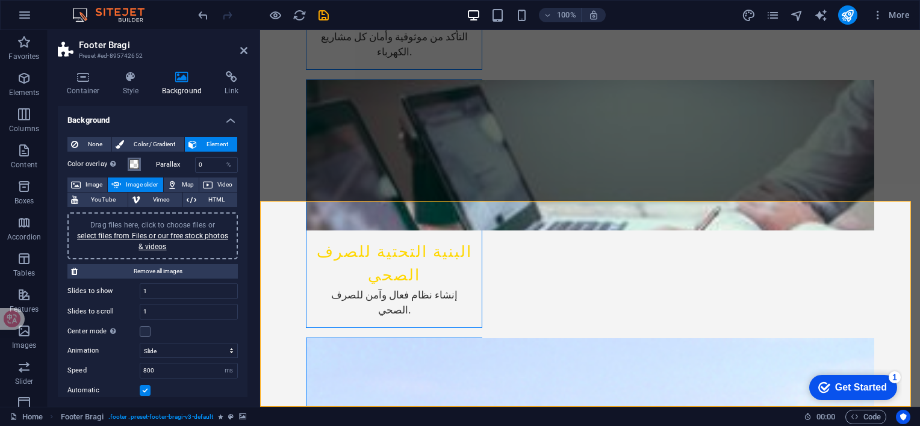
click at [132, 161] on span at bounding box center [134, 165] width 10 height 10
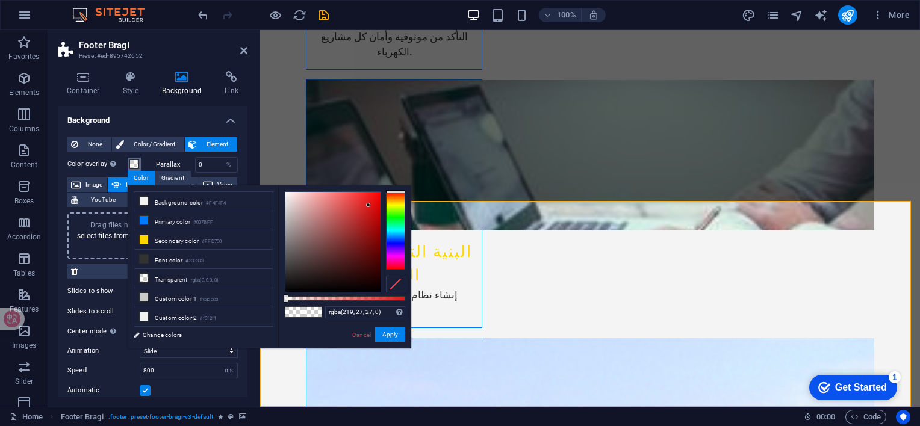
click at [368, 205] on div at bounding box center [332, 242] width 95 height 100
click at [383, 295] on div "rgba(219, 27, 27, 0) Supported formats #0852ed rgb(8, 82, 237) rgba(8, 82, 237,…" at bounding box center [344, 354] width 133 height 338
click at [388, 297] on div at bounding box center [345, 298] width 120 height 5
click at [291, 311] on span at bounding box center [294, 312] width 18 height 10
type input "rgba(0, 0, 0, 0)"
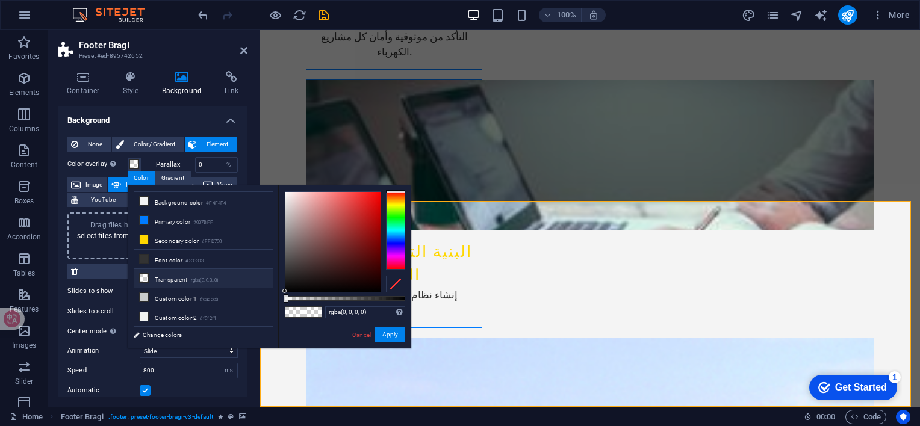
click at [172, 276] on li "Transparent rgba(0,0,0,.0)" at bounding box center [203, 278] width 138 height 19
click at [173, 276] on li "Transparent rgba(0,0,0,.0)" at bounding box center [203, 278] width 138 height 19
click at [173, 277] on li "Transparent rgba(0,0,0,.0)" at bounding box center [203, 278] width 138 height 19
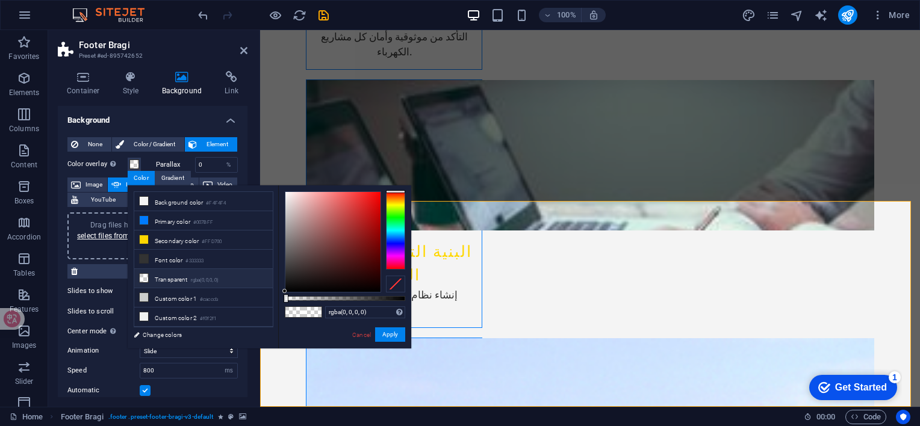
click at [300, 311] on span at bounding box center [294, 312] width 18 height 10
click at [390, 330] on button "Apply" at bounding box center [390, 334] width 30 height 14
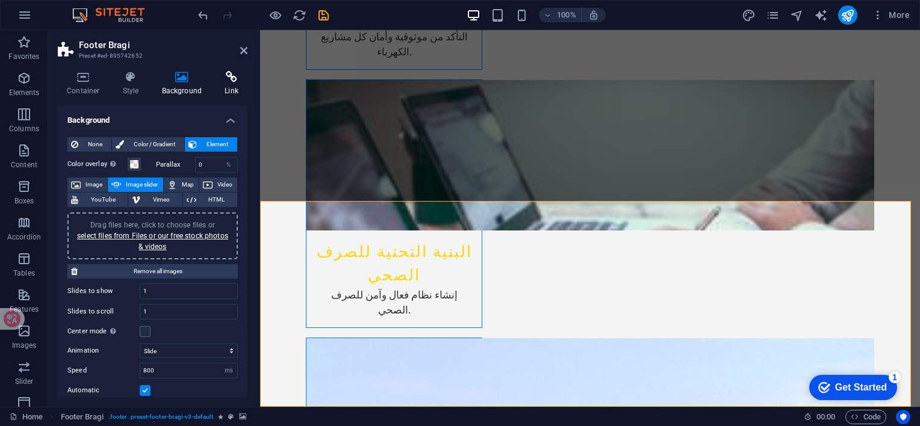
click at [232, 81] on icon at bounding box center [231, 77] width 32 height 12
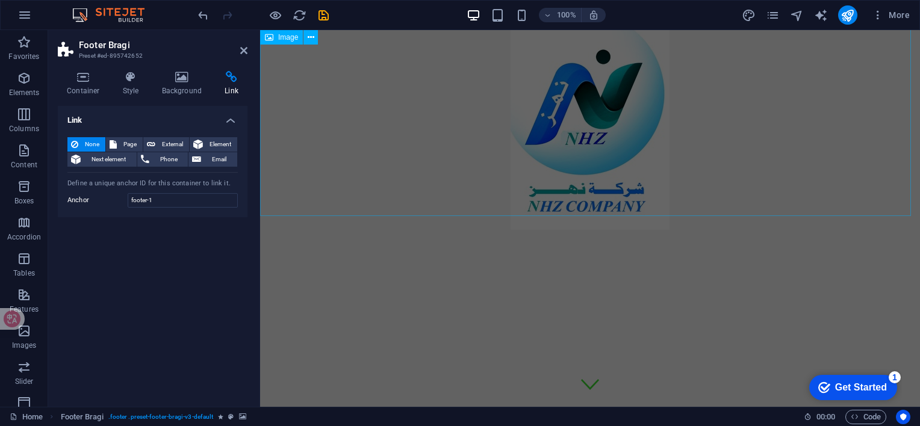
scroll to position [0, 0]
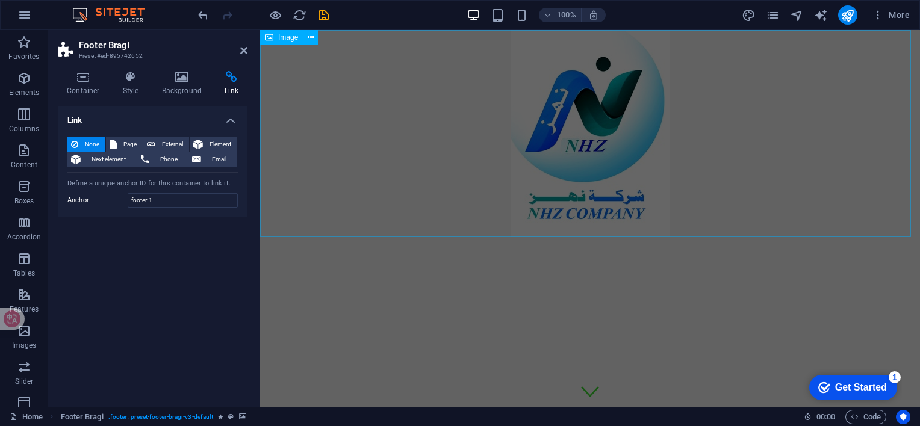
click at [576, 158] on figure at bounding box center [590, 133] width 660 height 207
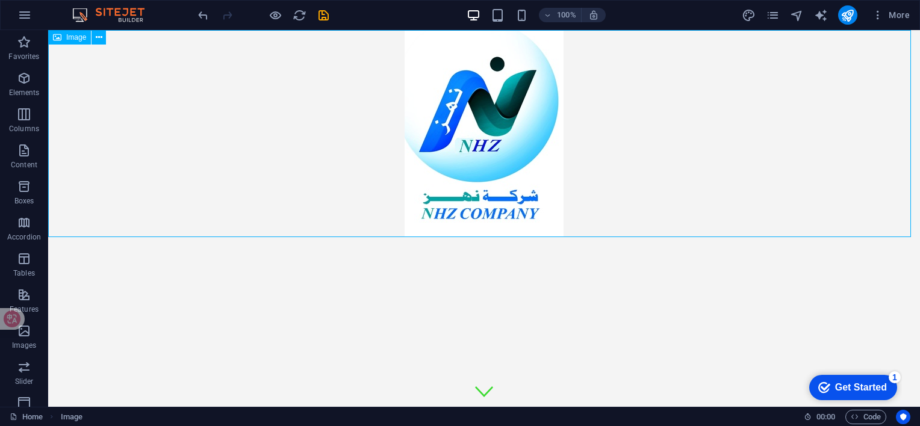
click at [566, 159] on figure at bounding box center [484, 133] width 872 height 207
click at [544, 160] on figure at bounding box center [484, 133] width 872 height 207
click at [489, 159] on figure at bounding box center [484, 133] width 872 height 207
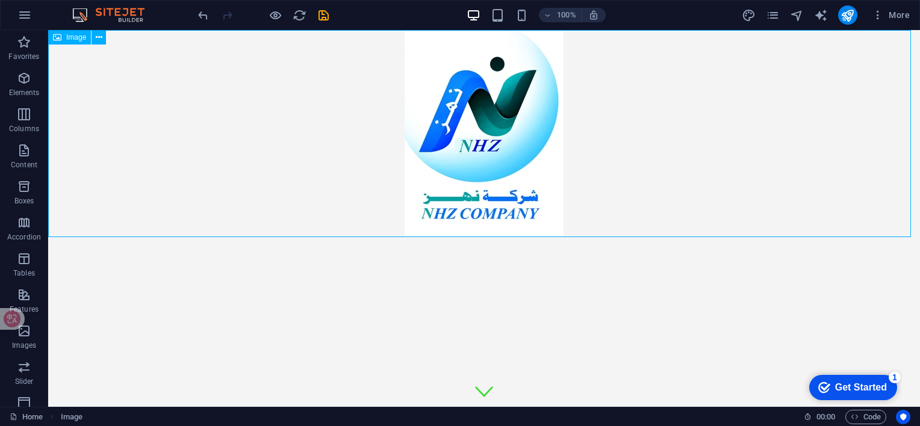
select select "px"
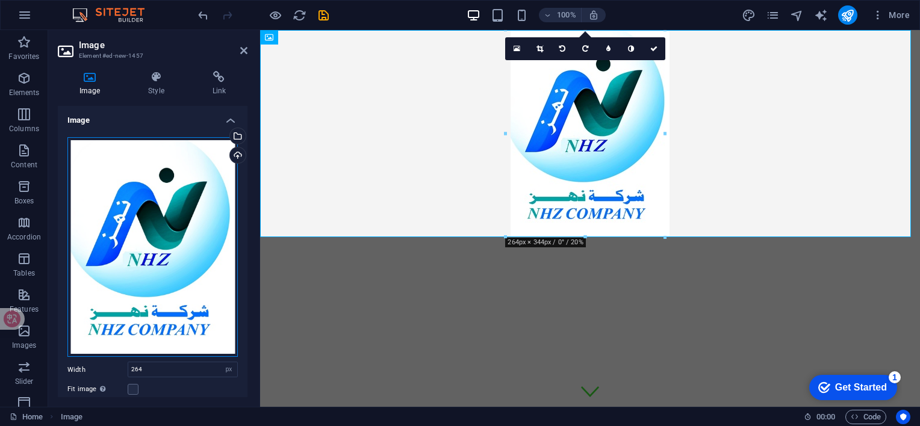
drag, startPoint x: 157, startPoint y: 248, endPoint x: 101, endPoint y: 300, distance: 76.7
click at [101, 300] on div "Drag files here, click to choose files or select files from Files or our free s…" at bounding box center [152, 247] width 170 height 220
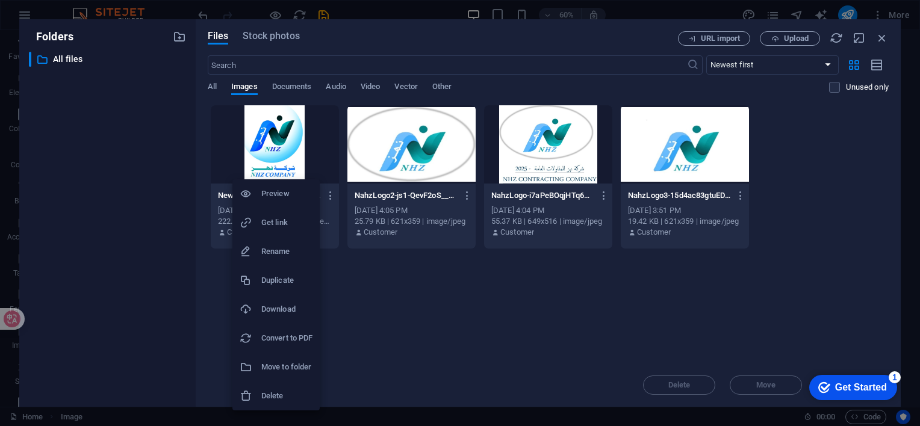
click at [250, 193] on icon at bounding box center [246, 194] width 12 height 12
